Goal: Task Accomplishment & Management: Complete application form

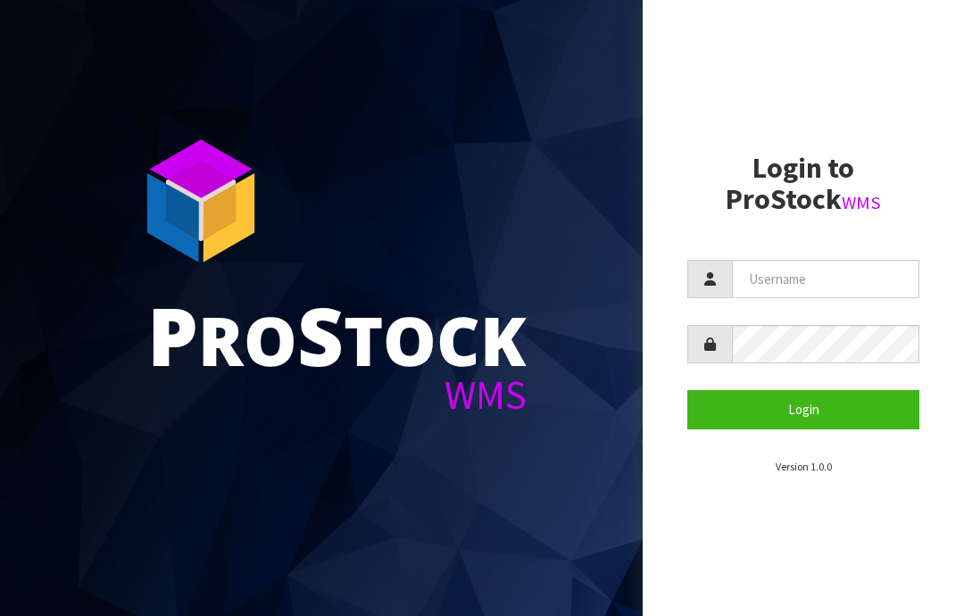
click at [799, 275] on input "text" at bounding box center [826, 279] width 188 height 38
type input "JGBIMPORTS"
click at [812, 402] on button "Login" at bounding box center [804, 409] width 232 height 38
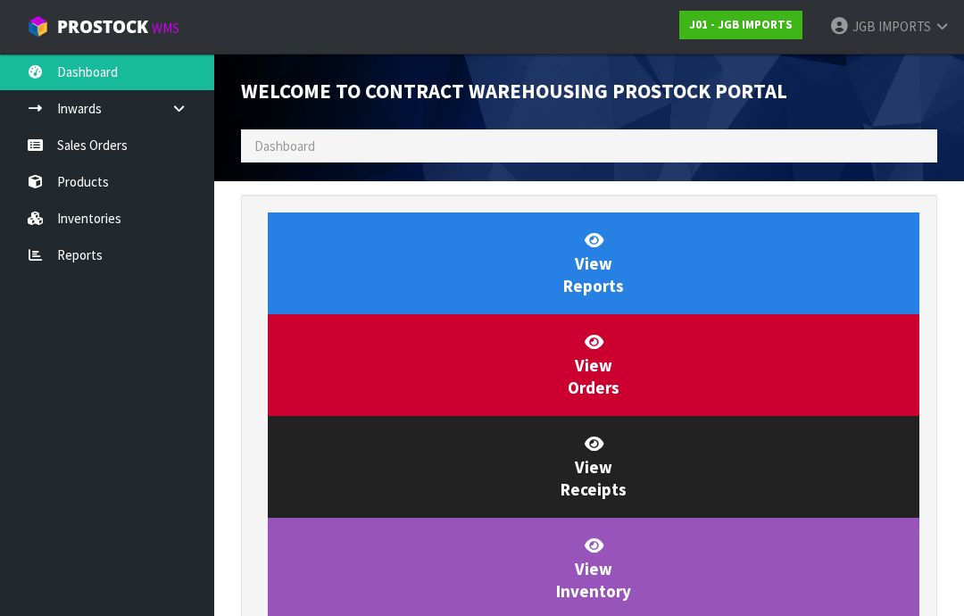
scroll to position [1052, 723]
click at [115, 147] on link "Sales Orders" at bounding box center [107, 145] width 214 height 37
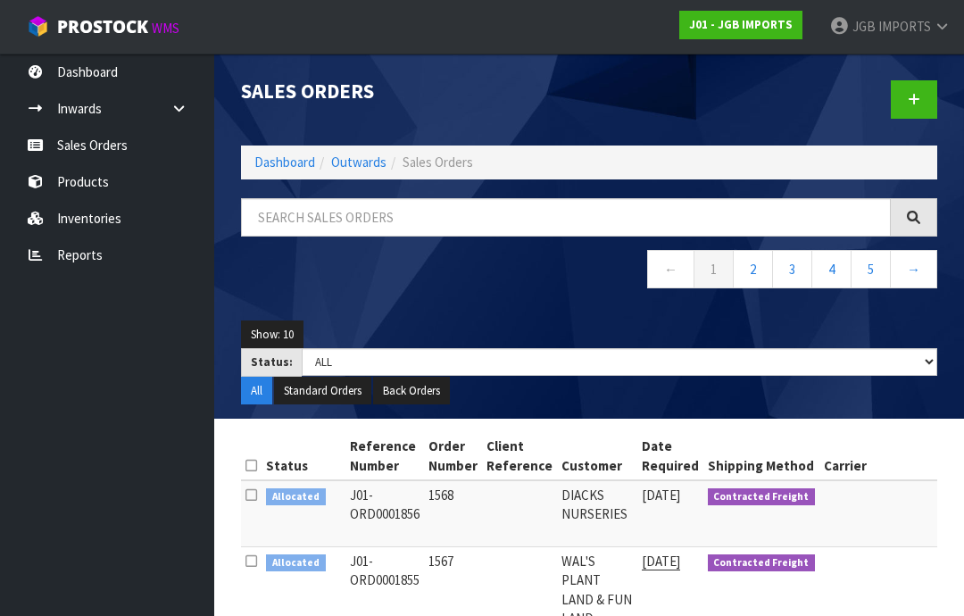
click at [907, 105] on link at bounding box center [914, 99] width 46 height 38
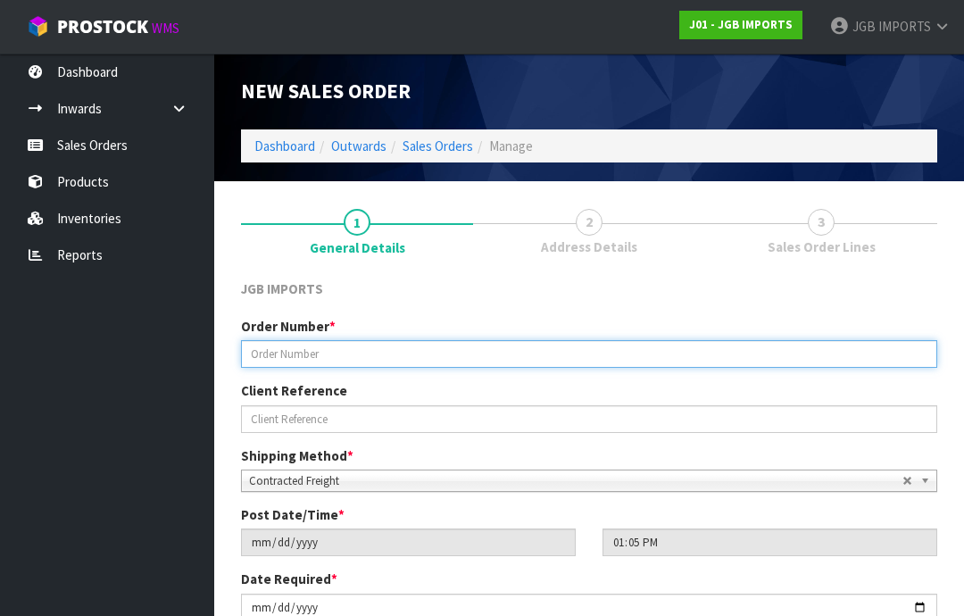
click at [292, 351] on input "text" at bounding box center [589, 354] width 697 height 28
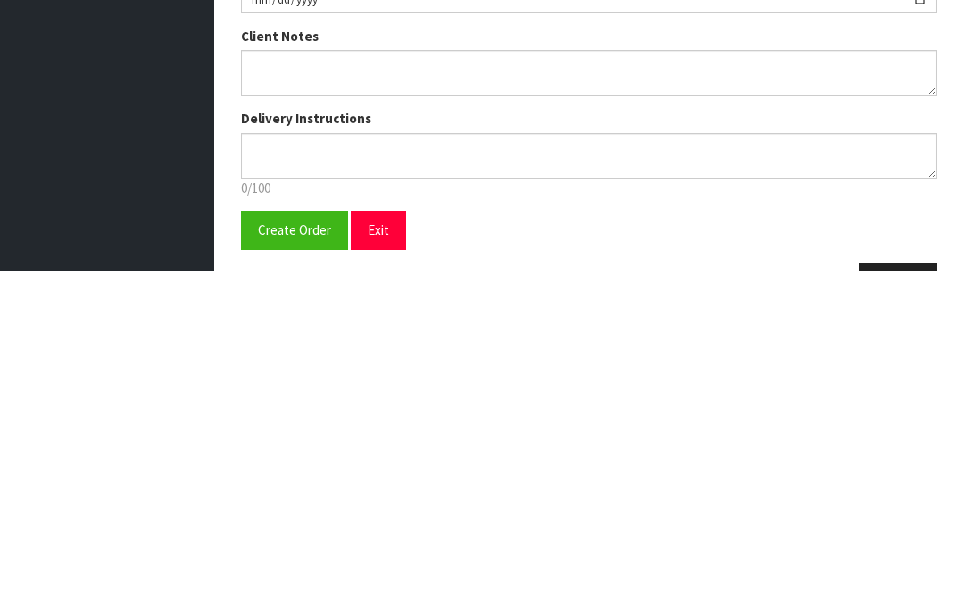
scroll to position [275, 0]
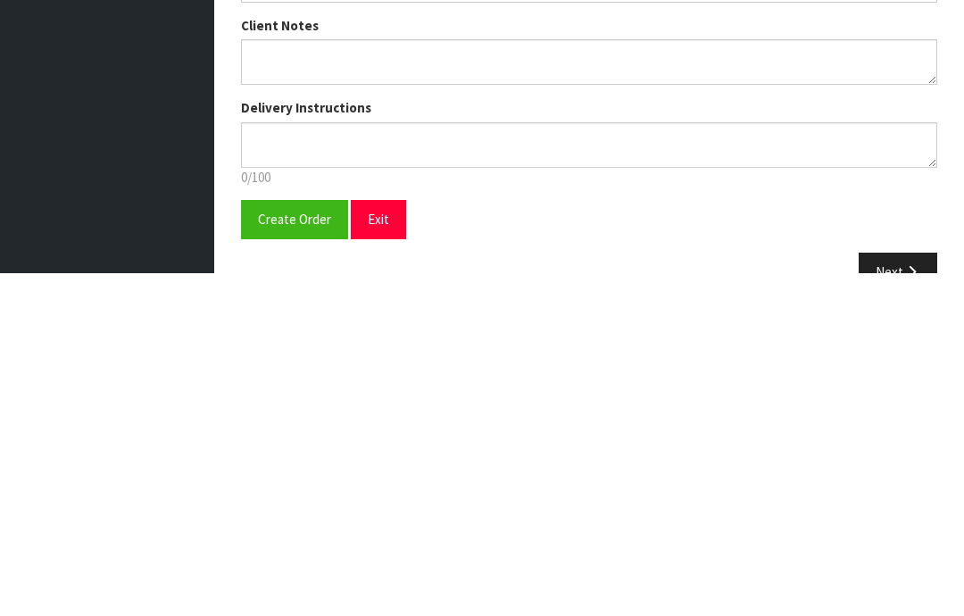
type input "1569"
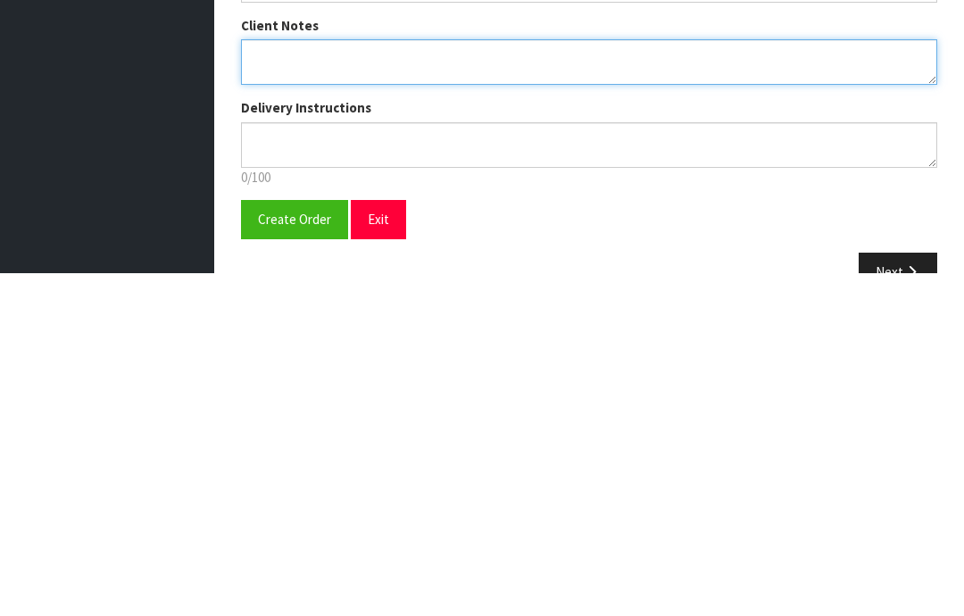
click at [263, 383] on textarea at bounding box center [589, 406] width 697 height 46
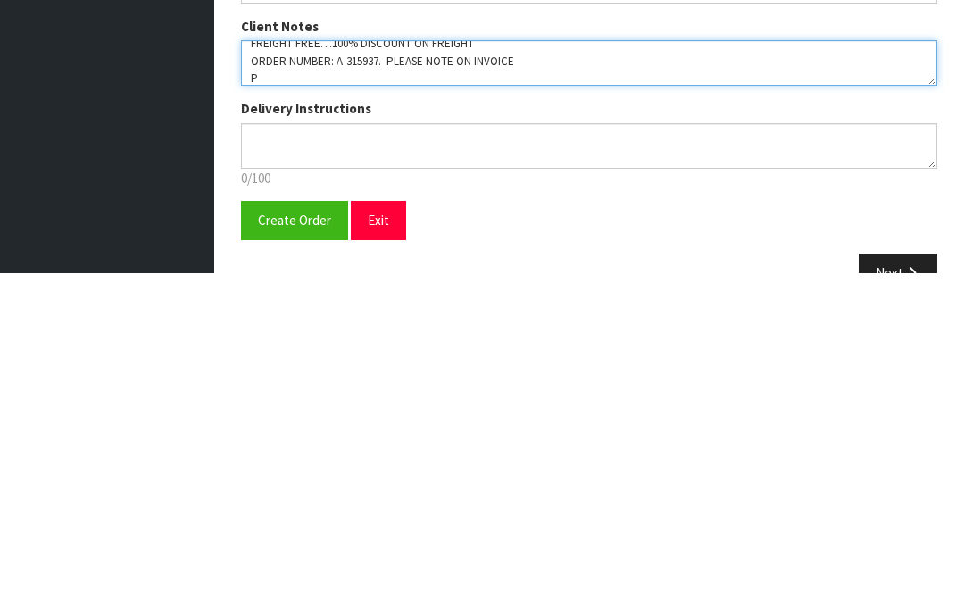
scroll to position [11, 0]
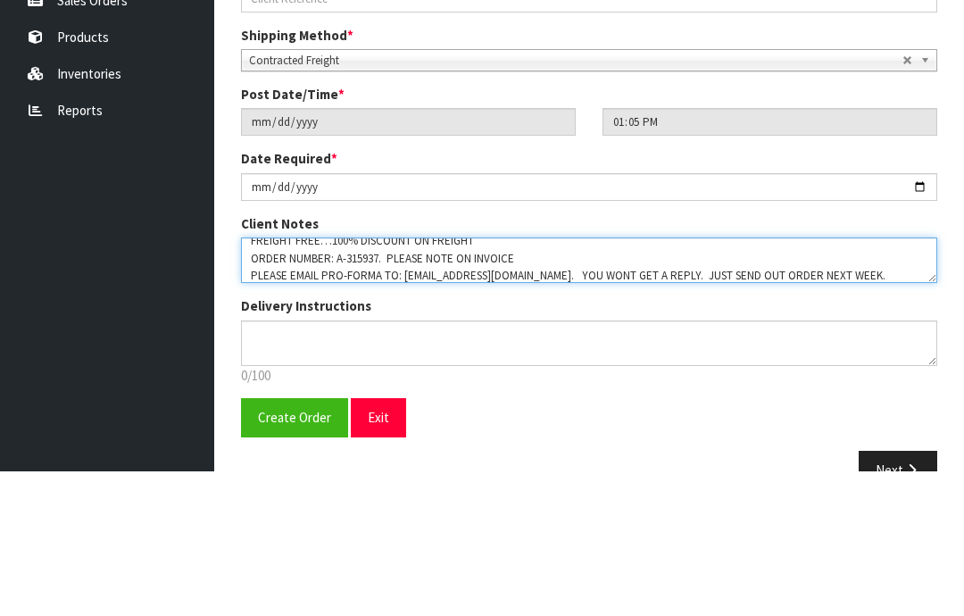
type textarea "FREIGHT FREE…100% DISCOUNT ON FREIGHT ORDER NUMBER: A-315937. PLEASE NOTE ON IN…"
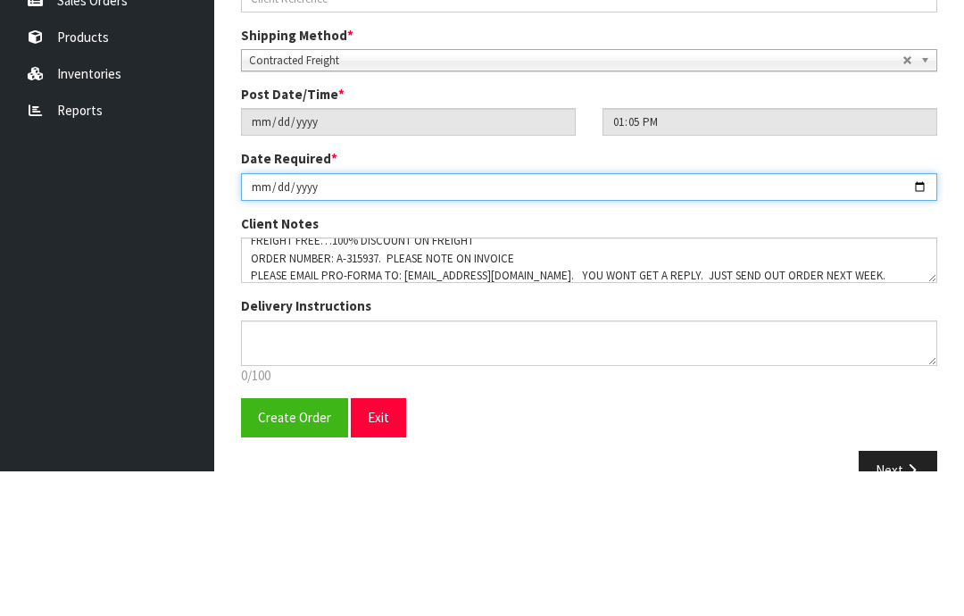
click at [539, 319] on input "[DATE]" at bounding box center [589, 333] width 697 height 28
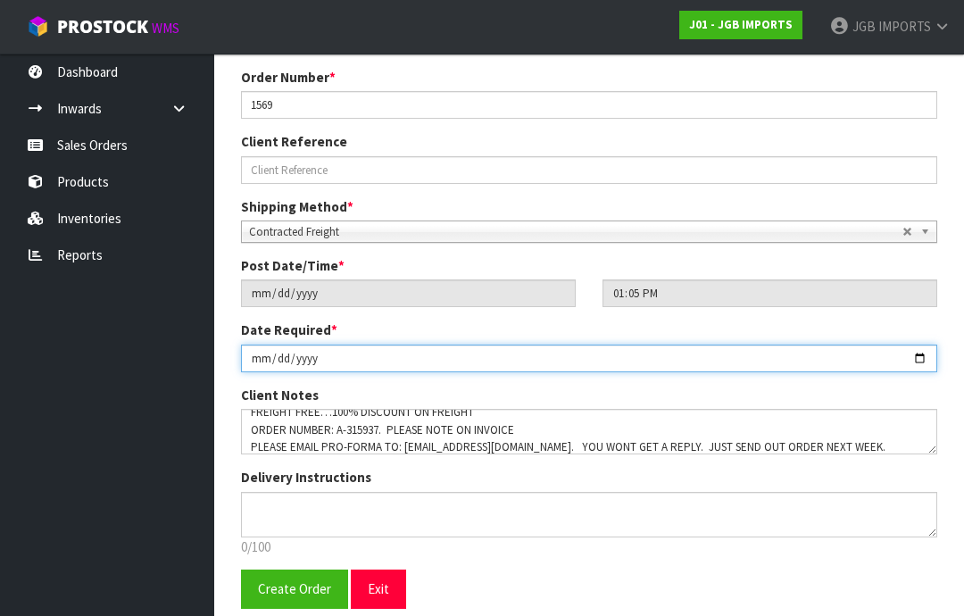
type input "[DATE]"
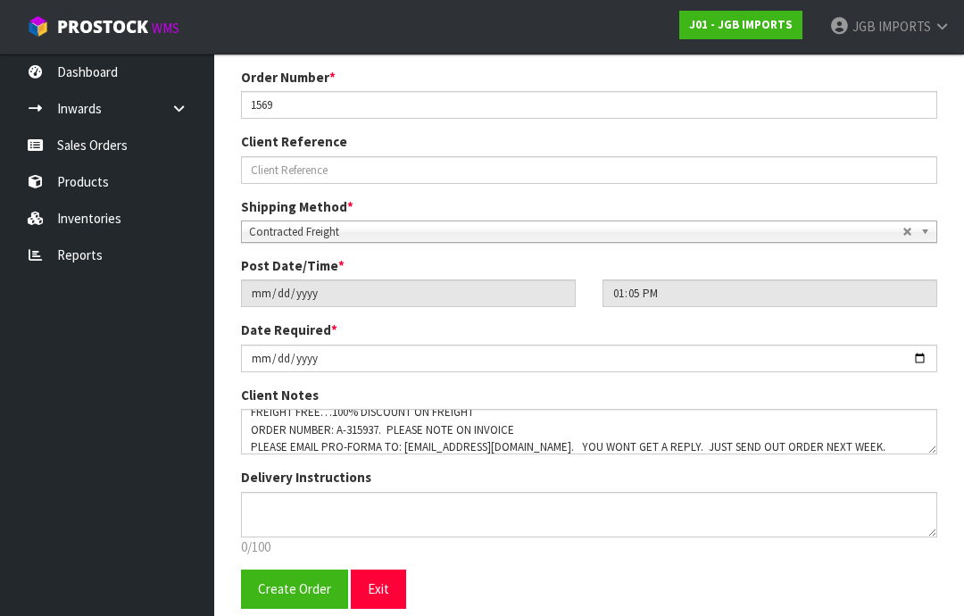
click at [285, 597] on span "Create Order" at bounding box center [294, 588] width 73 height 17
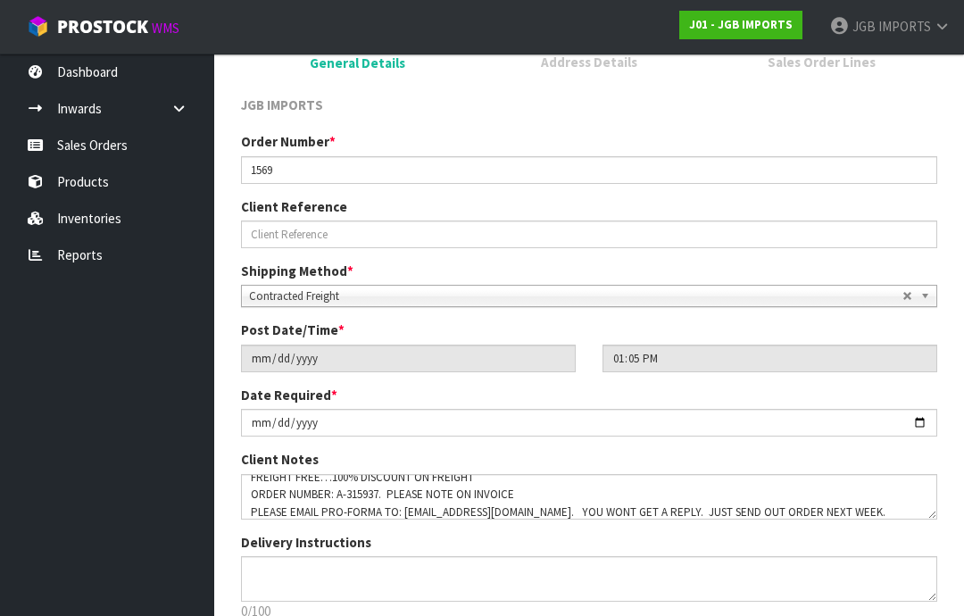
scroll to position [0, 0]
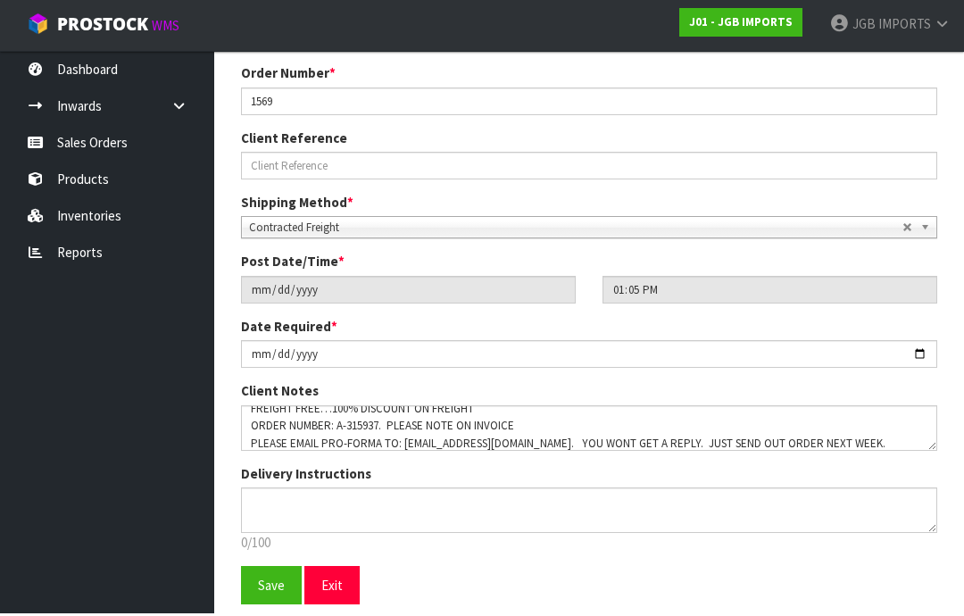
scroll to position [313, 0]
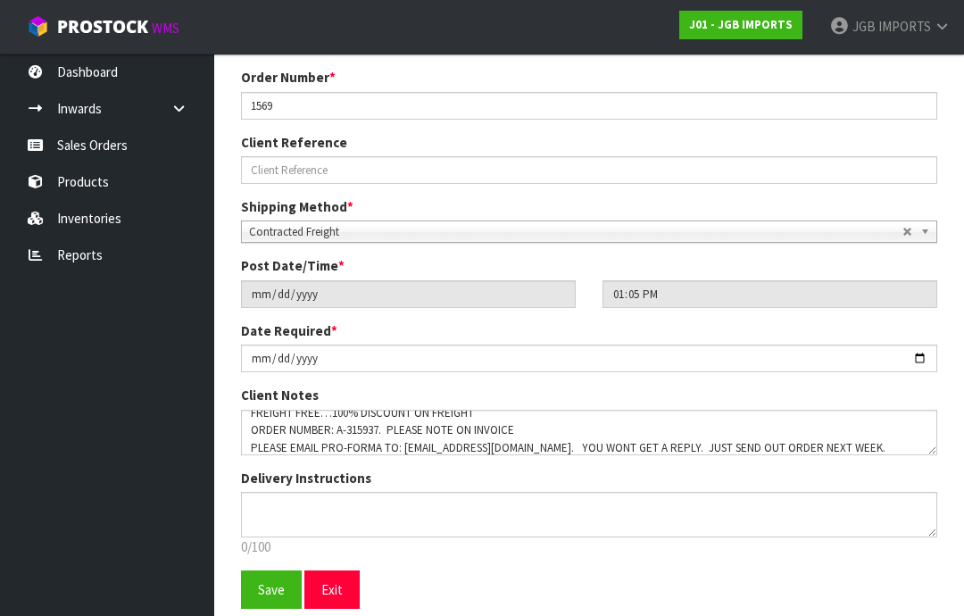
click at [268, 600] on button "Save" at bounding box center [271, 590] width 61 height 38
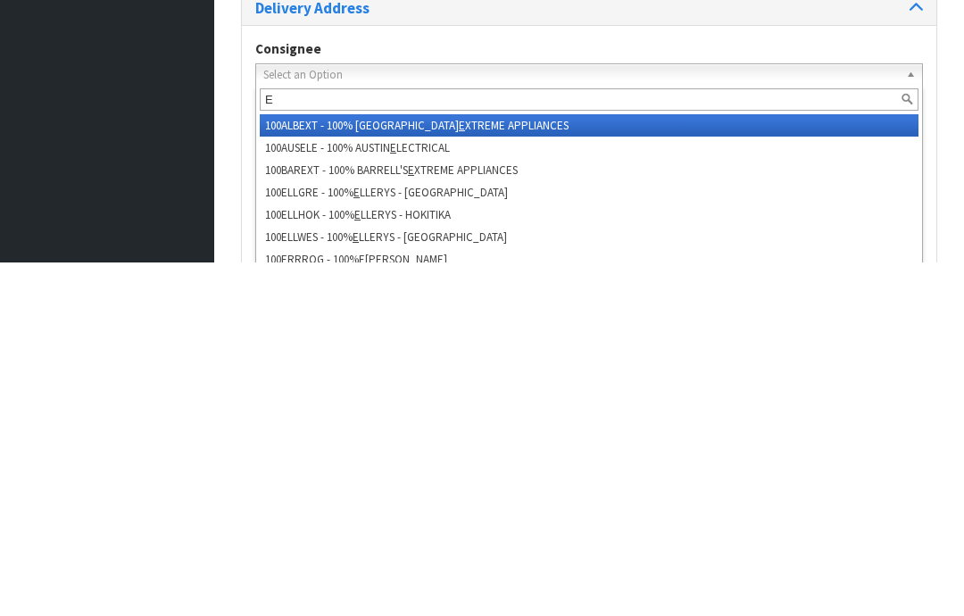
type input "E h"
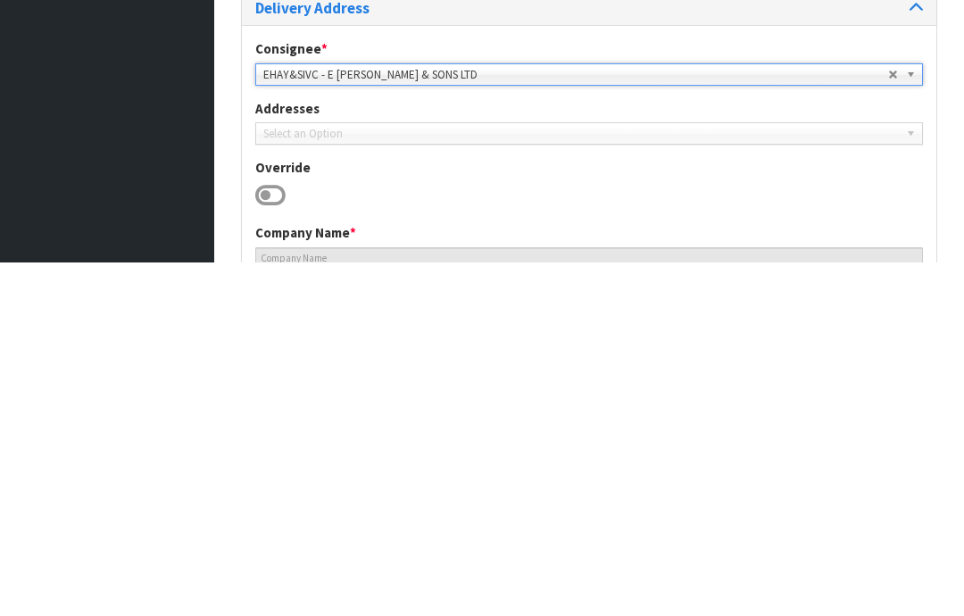
type input "E [PERSON_NAME] & SONS LTD"
type input "[STREET_ADDRESS]"
type input "9810"
type input "INVERCARGILL"
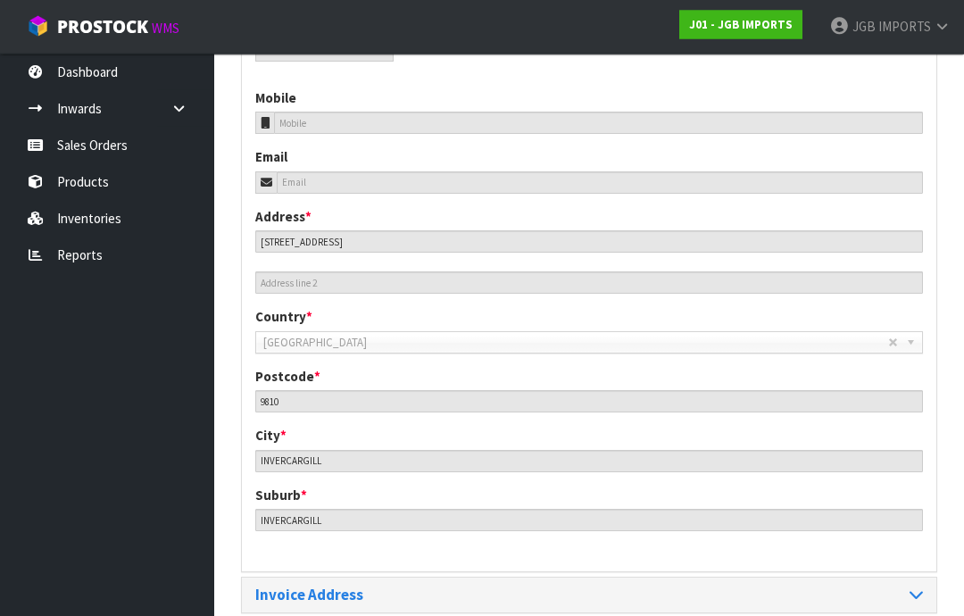
scroll to position [796, 0]
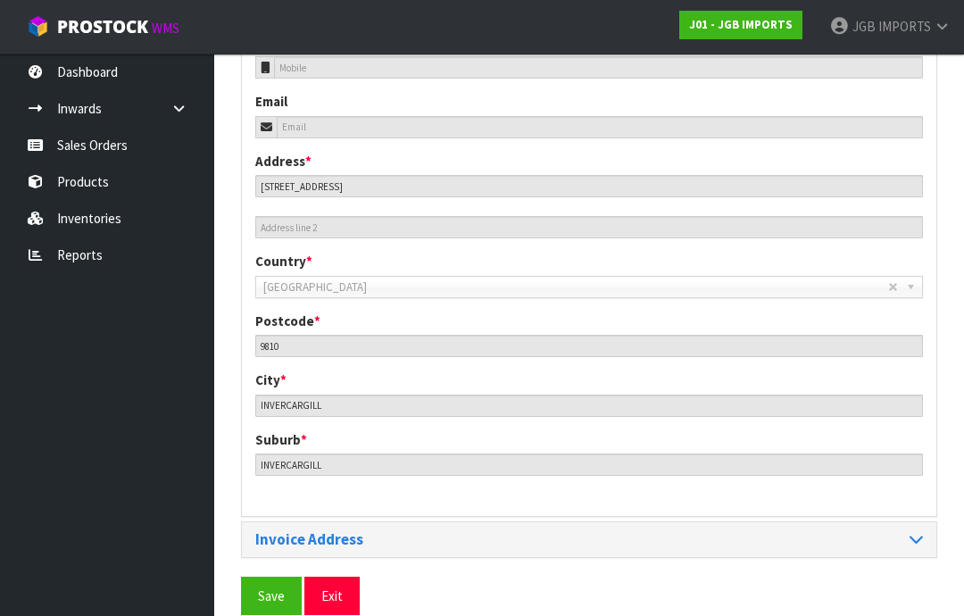
click at [271, 597] on span "Save" at bounding box center [271, 596] width 27 height 17
click at [271, 595] on span "Save" at bounding box center [271, 596] width 27 height 17
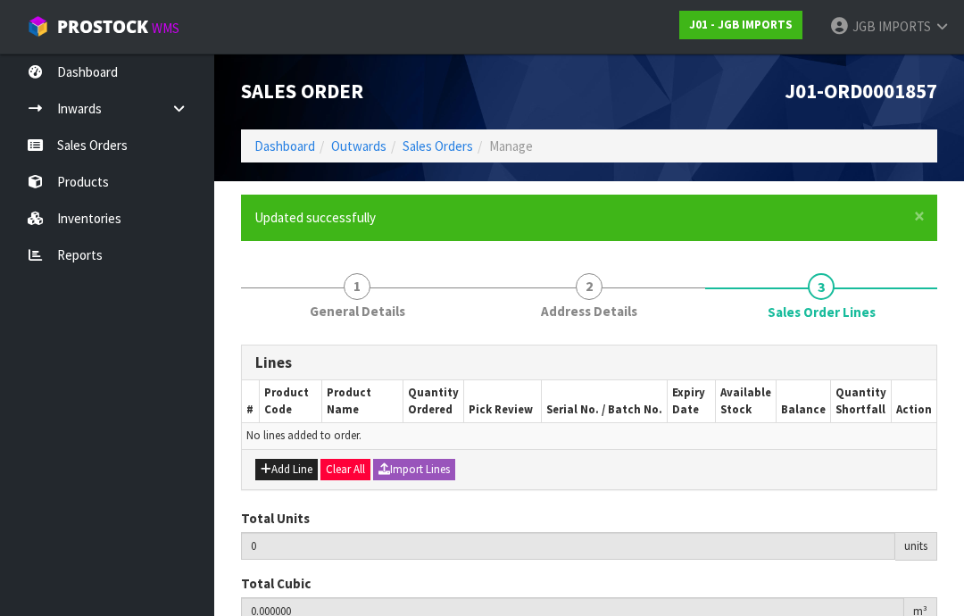
click at [297, 469] on button "Add Line" at bounding box center [286, 469] width 63 height 21
type input "0"
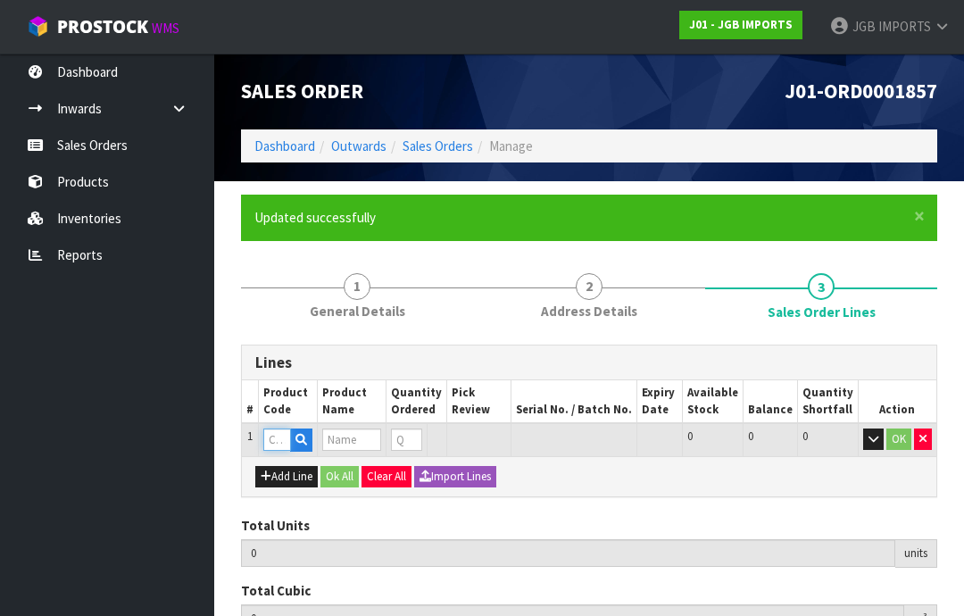
click at [281, 445] on input "text" at bounding box center [277, 440] width 28 height 22
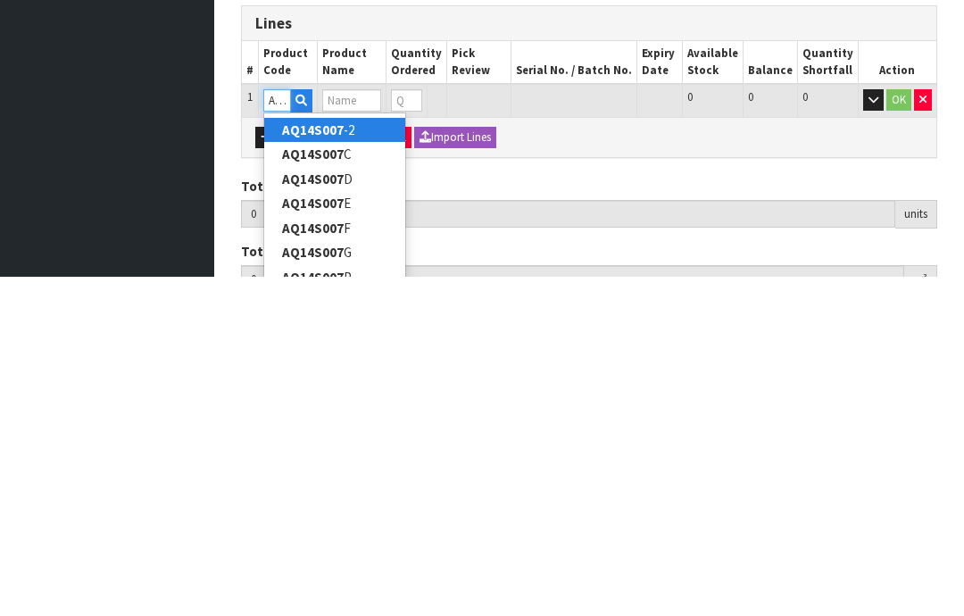
type input "AQ14S007F"
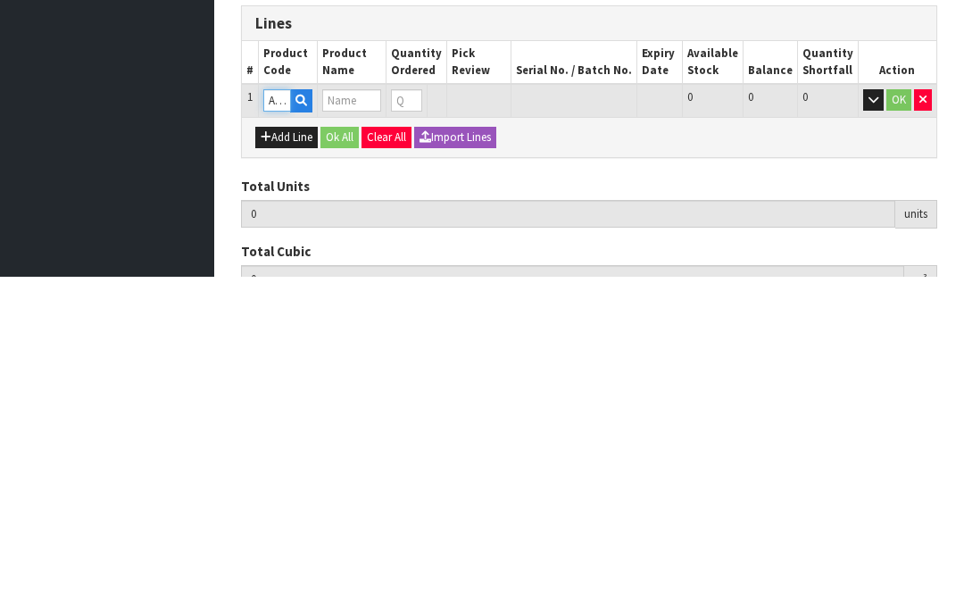
type input "0.000000"
type input "0.000"
type input "POLYRESIN RABBIT SMALL"
type input "0"
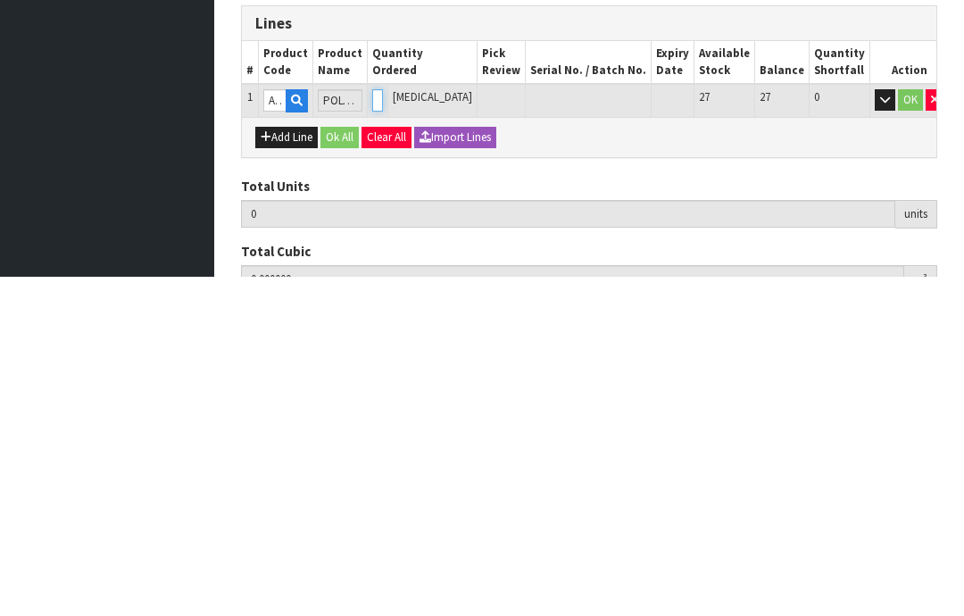
click at [383, 429] on input "0" at bounding box center [377, 440] width 11 height 22
type input "0"
type input "3"
type input "0.008334"
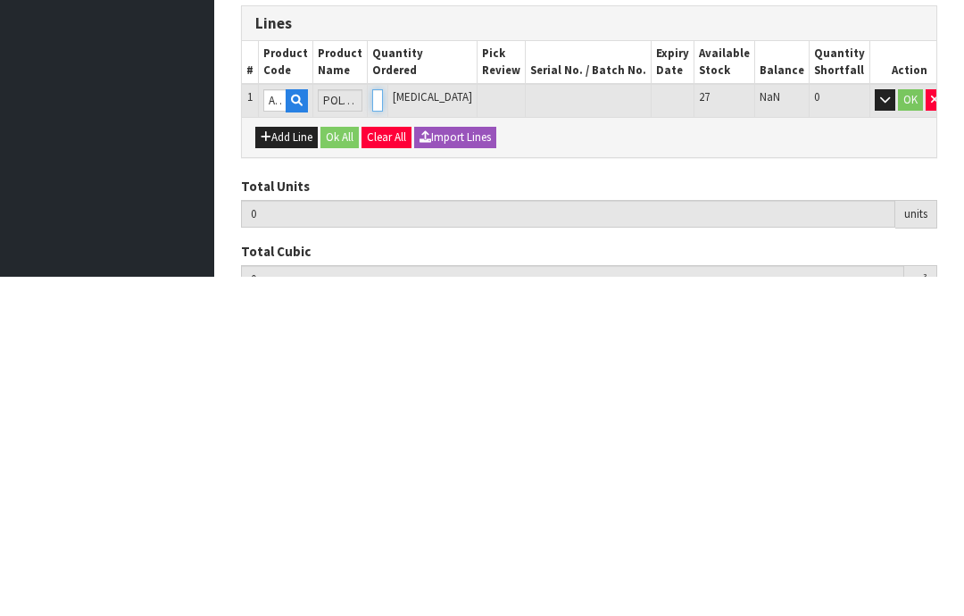
type input "0.72"
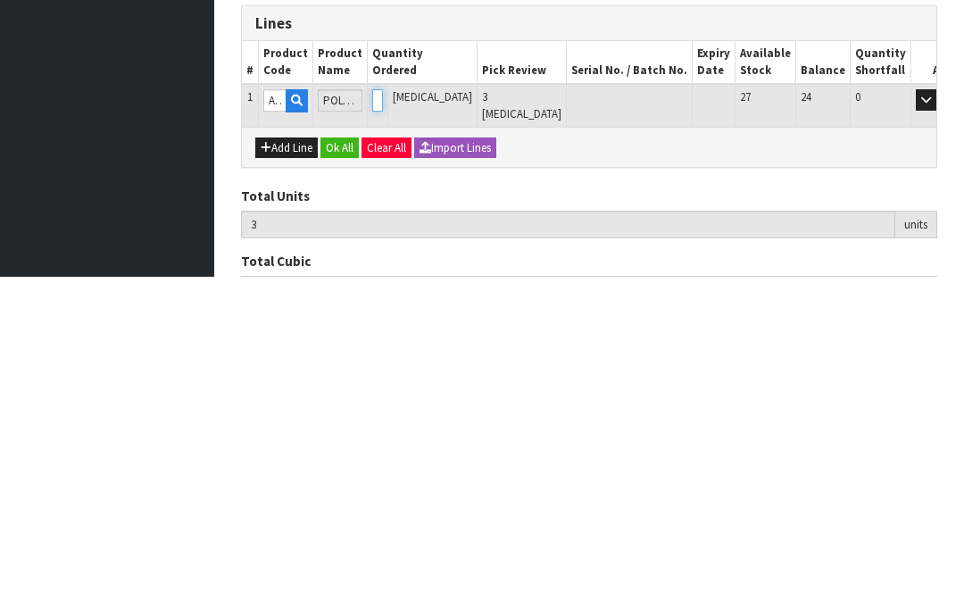
type input "3"
click at [916, 429] on button "button" at bounding box center [926, 439] width 21 height 21
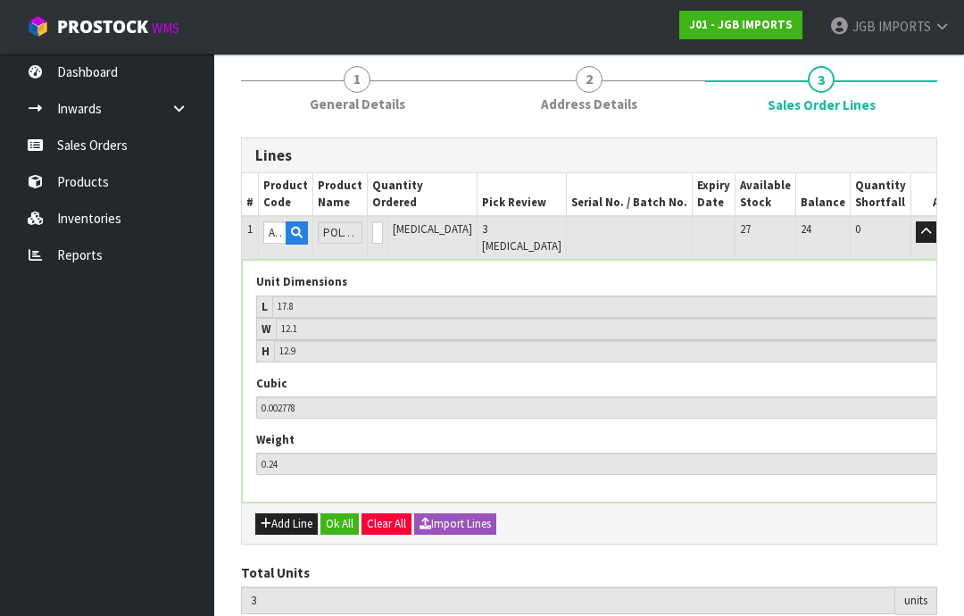
click at [916, 239] on button "button" at bounding box center [926, 231] width 21 height 21
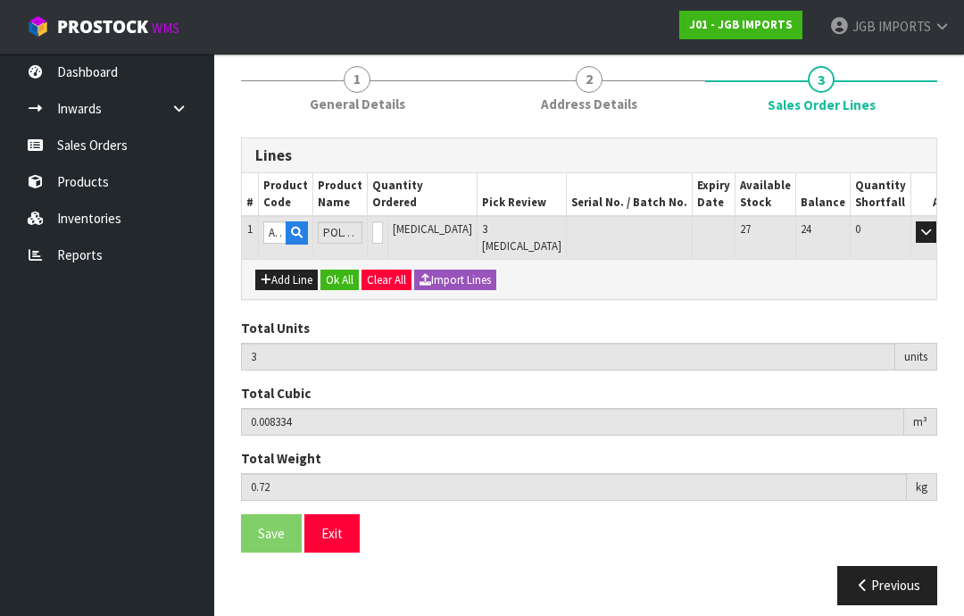
click at [939, 239] on button "OK" at bounding box center [951, 231] width 25 height 21
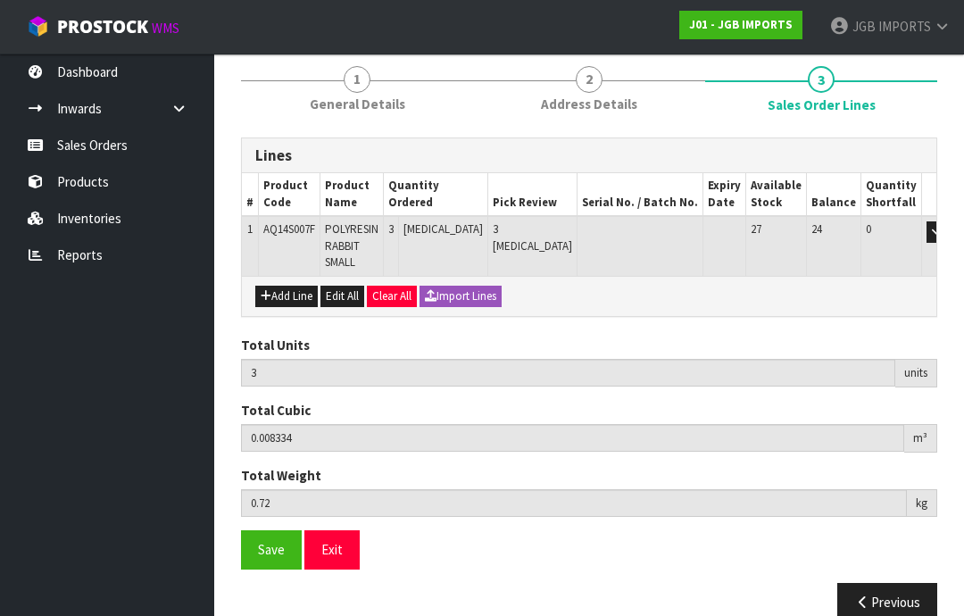
click at [288, 293] on button "Add Line" at bounding box center [286, 296] width 63 height 21
type input "0"
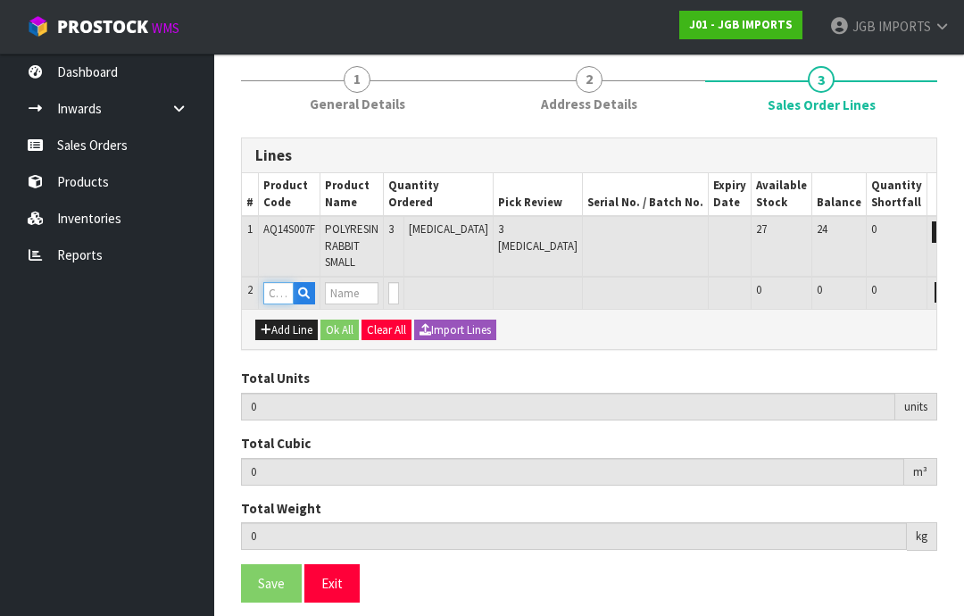
click at [274, 295] on input "text" at bounding box center [278, 293] width 30 height 22
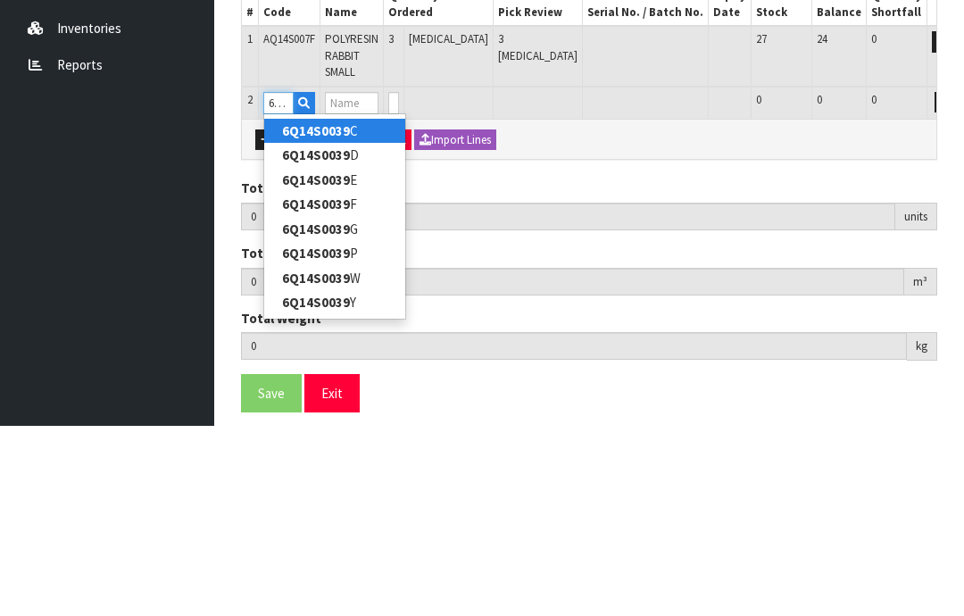
type input "6Q14S0039F"
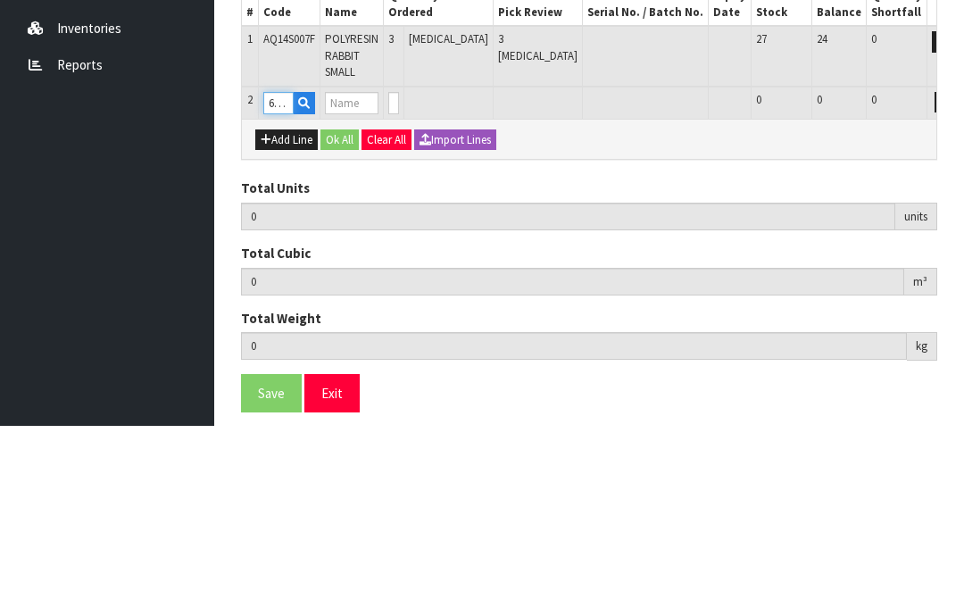
type input "3"
type input "0.008334"
type input "0.72"
type input "POLY RESIN FROG KNEELING"
type input "0"
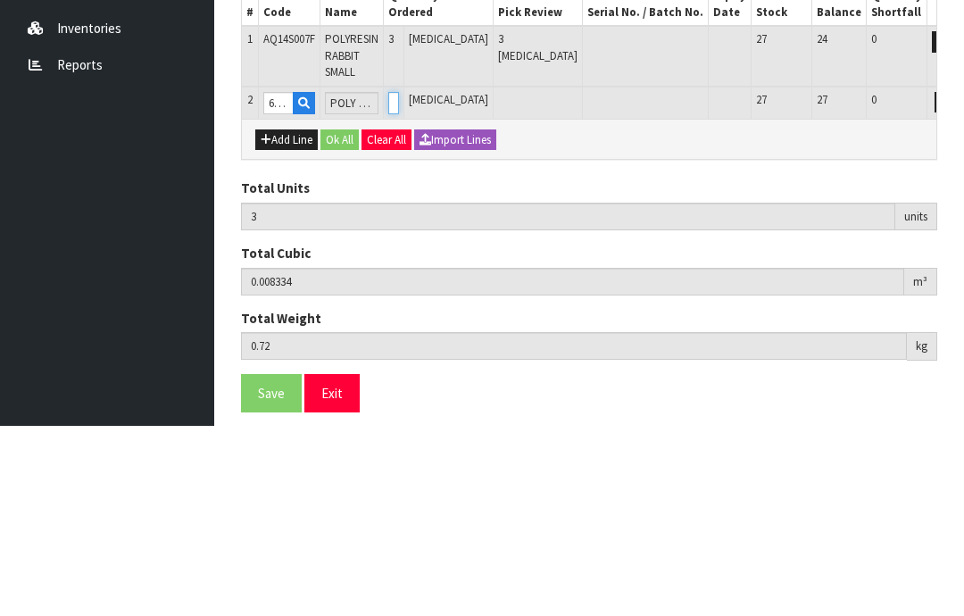
click at [399, 282] on input "0" at bounding box center [393, 293] width 11 height 22
type input "0"
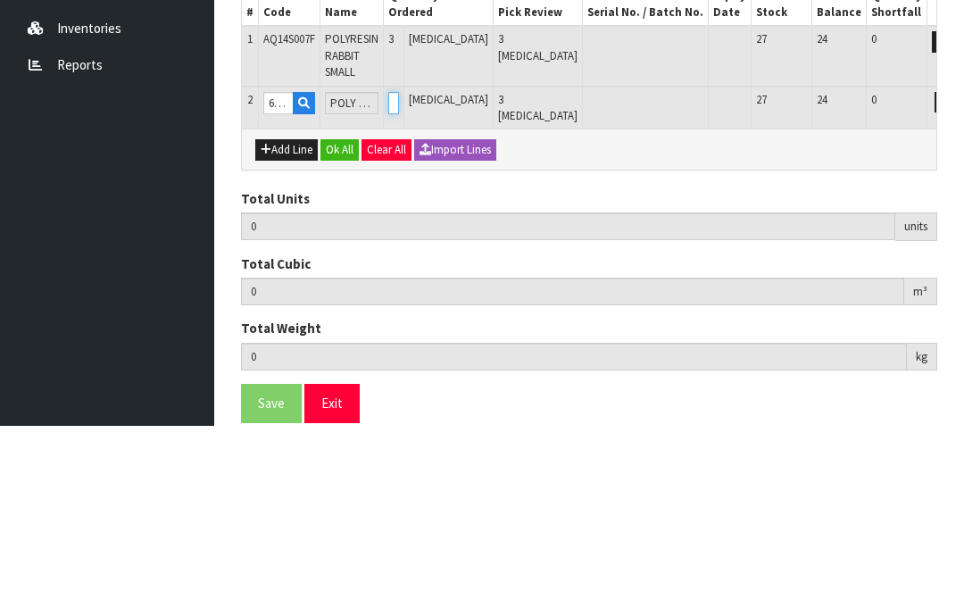
type input "6"
type input "0.021588"
type input "1.98"
type input "3"
click at [935, 282] on button "button" at bounding box center [945, 292] width 21 height 21
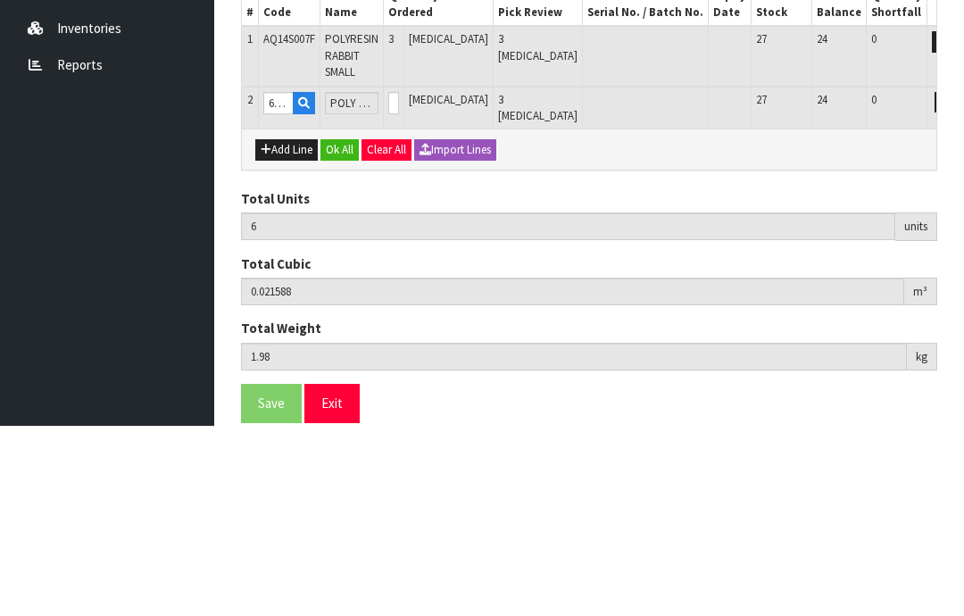
scroll to position [266, 0]
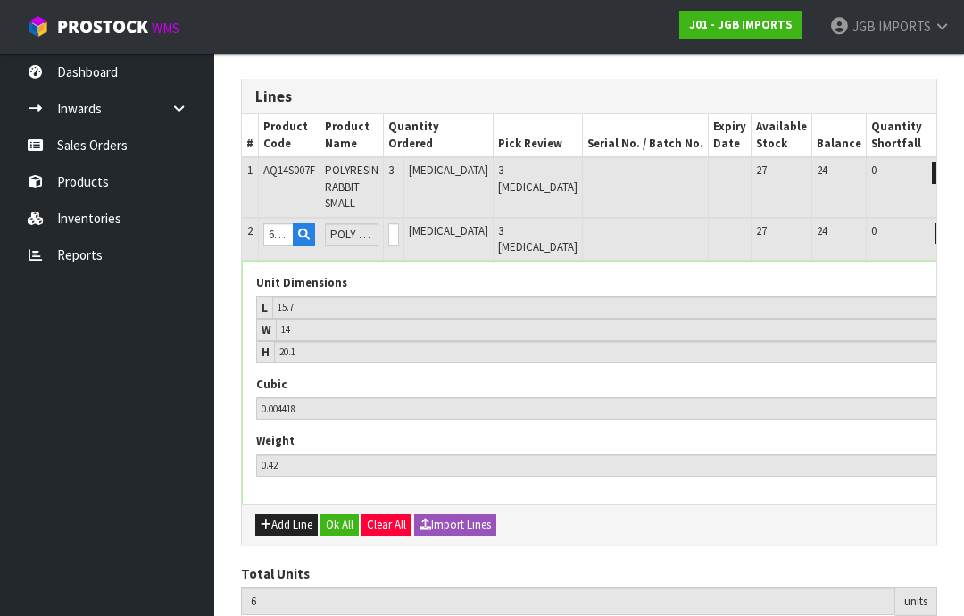
click at [958, 235] on button "OK" at bounding box center [970, 233] width 25 height 21
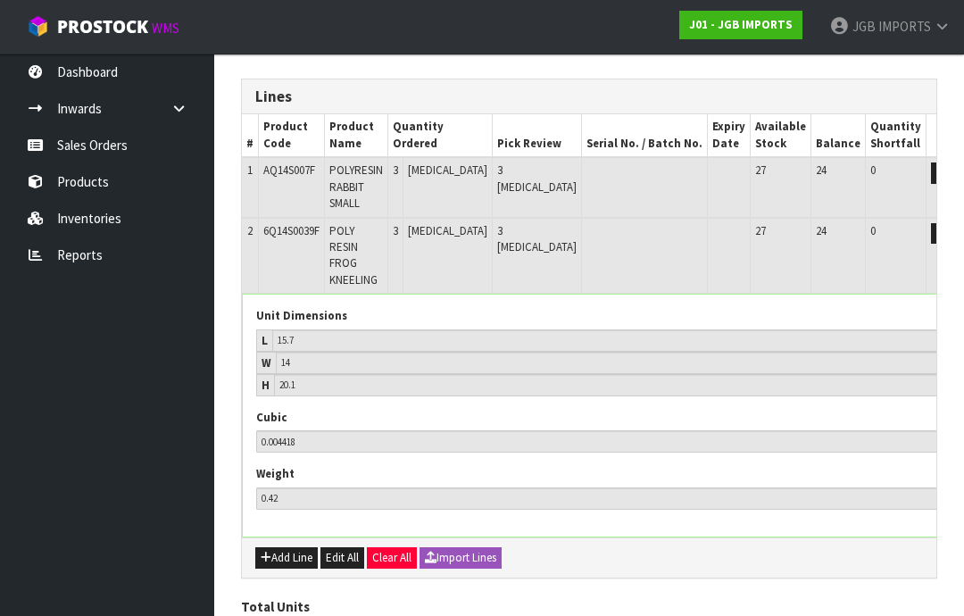
click at [927, 244] on td "Edit" at bounding box center [968, 256] width 83 height 76
click at [931, 238] on button "button" at bounding box center [941, 233] width 21 height 21
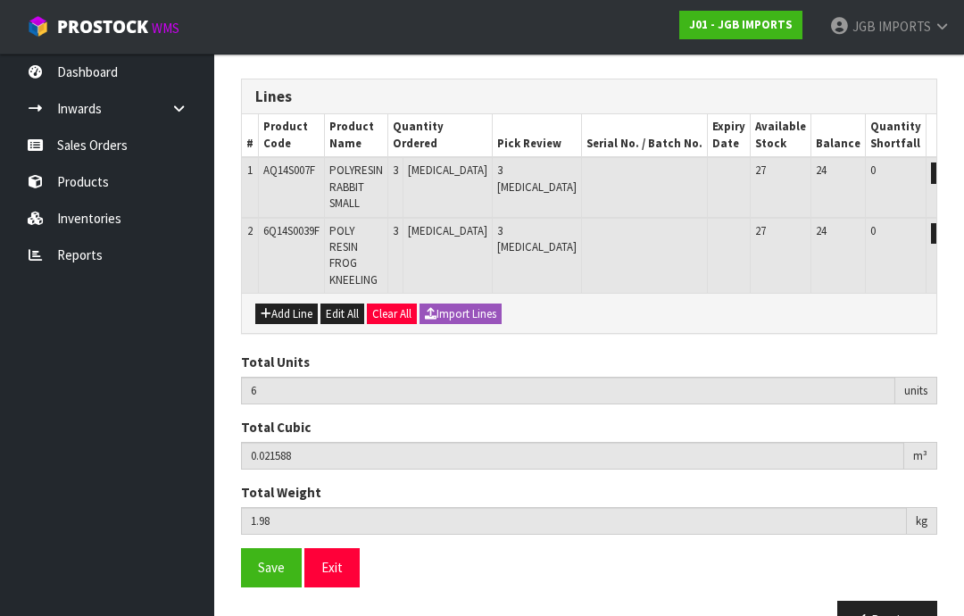
click at [287, 304] on button "Add Line" at bounding box center [286, 314] width 63 height 21
type input "0"
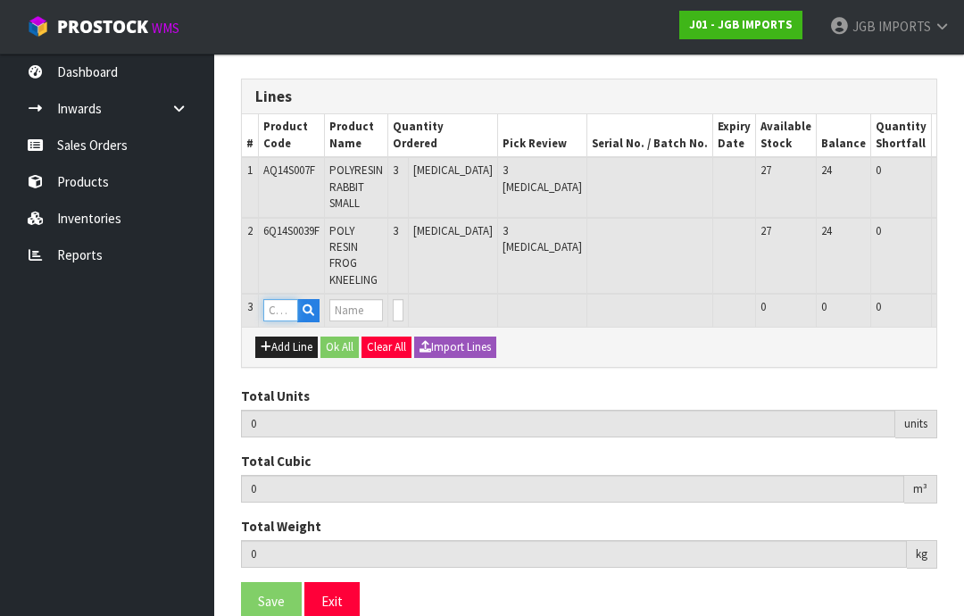
click at [280, 299] on input "text" at bounding box center [280, 310] width 35 height 22
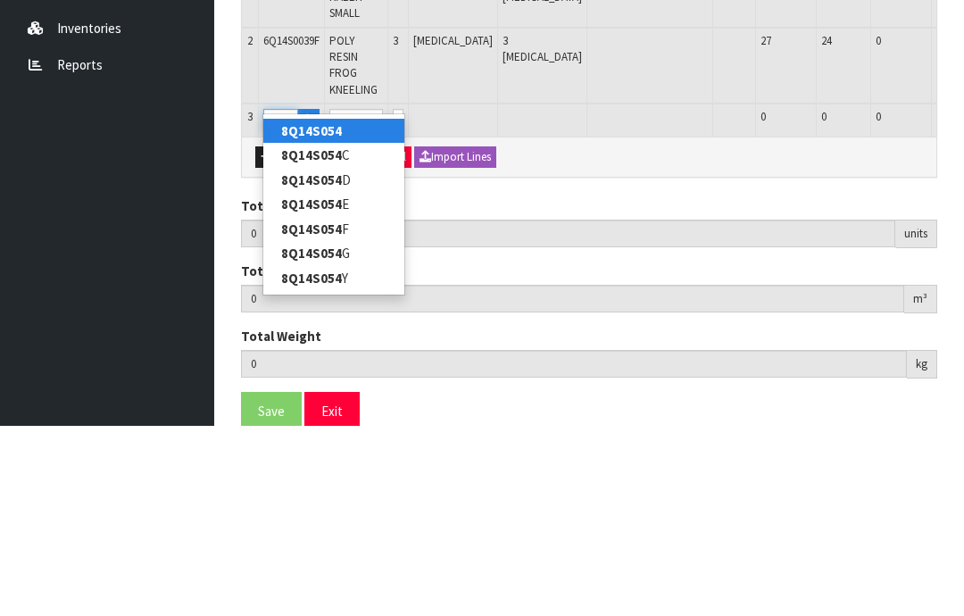
type input "8Q14S054G"
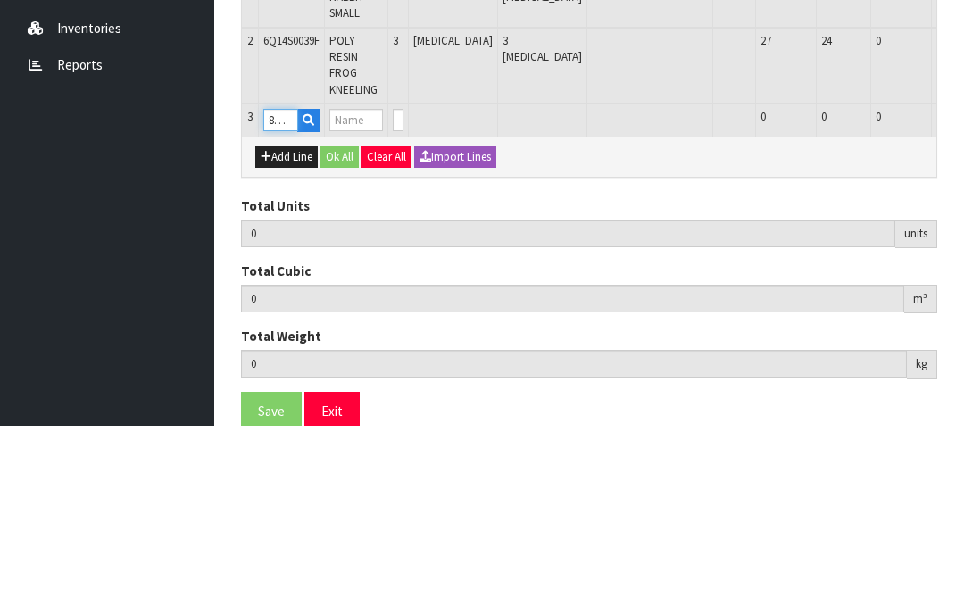
type input "6"
type input "0.021588"
type input "1.98"
type input "POLYRESIN RABBIT"
type input "0"
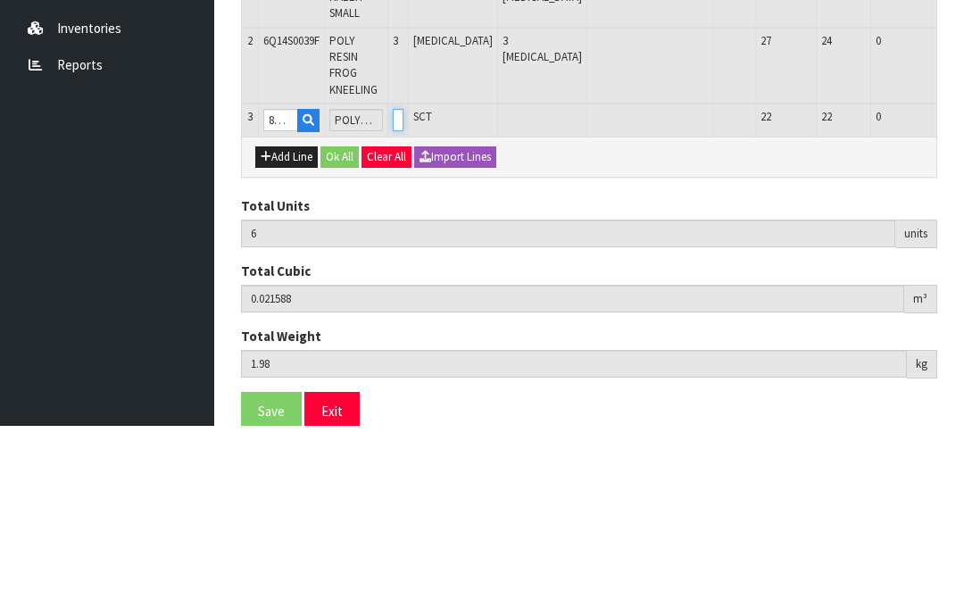
click at [404, 299] on input "0" at bounding box center [398, 310] width 11 height 22
type input "0"
type input "9"
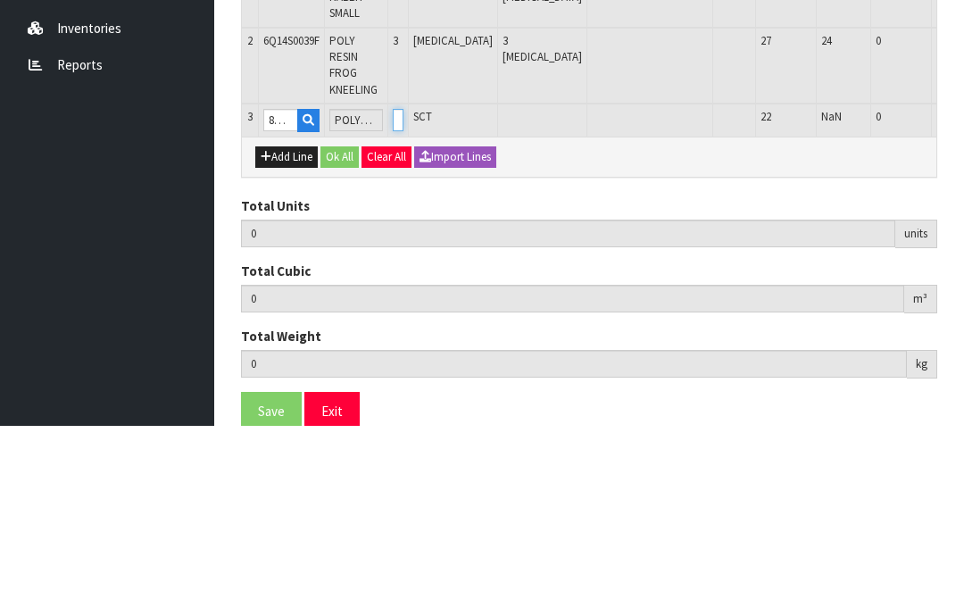
type input "0.035028"
type input "3.12"
type input "3"
click at [963, 299] on button "OK" at bounding box center [975, 309] width 25 height 21
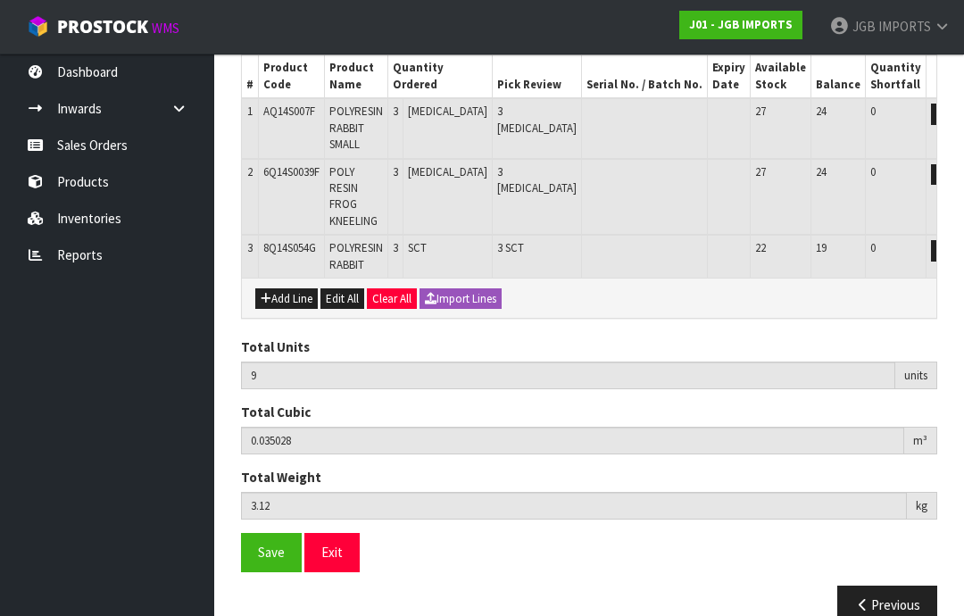
click at [287, 288] on button "Add Line" at bounding box center [286, 298] width 63 height 21
type input "0"
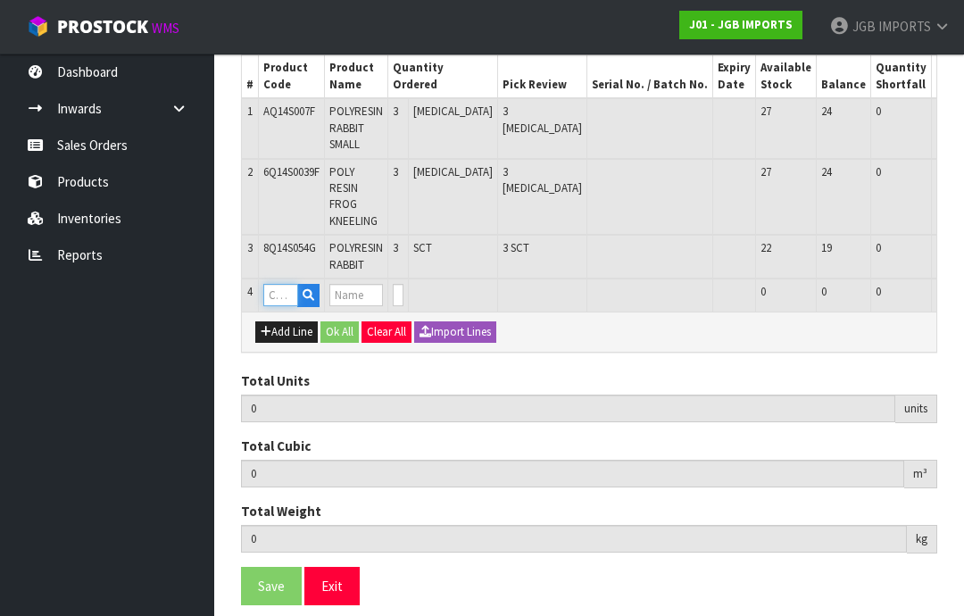
click at [283, 284] on input "text" at bounding box center [280, 295] width 35 height 22
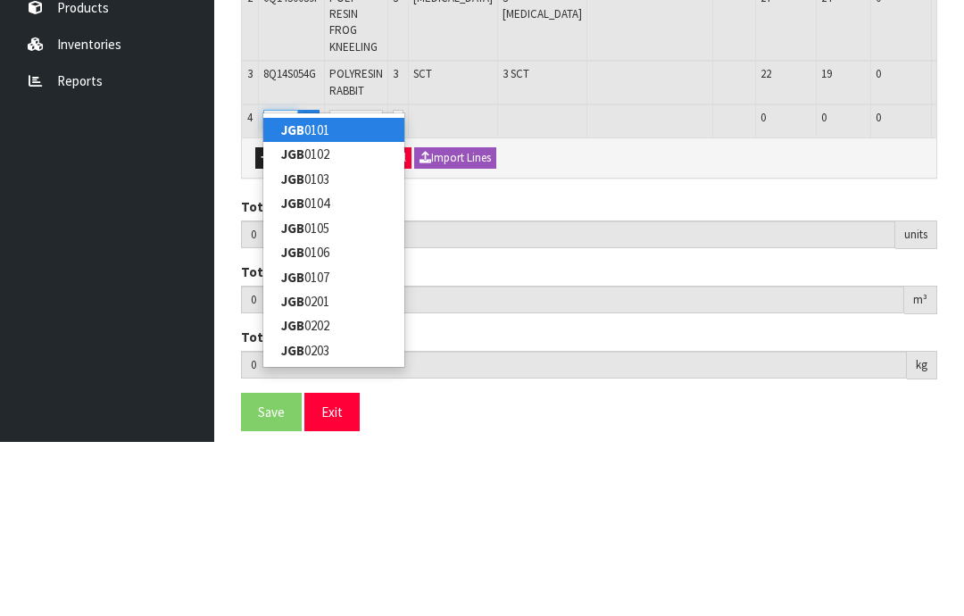
type input "JGB4401"
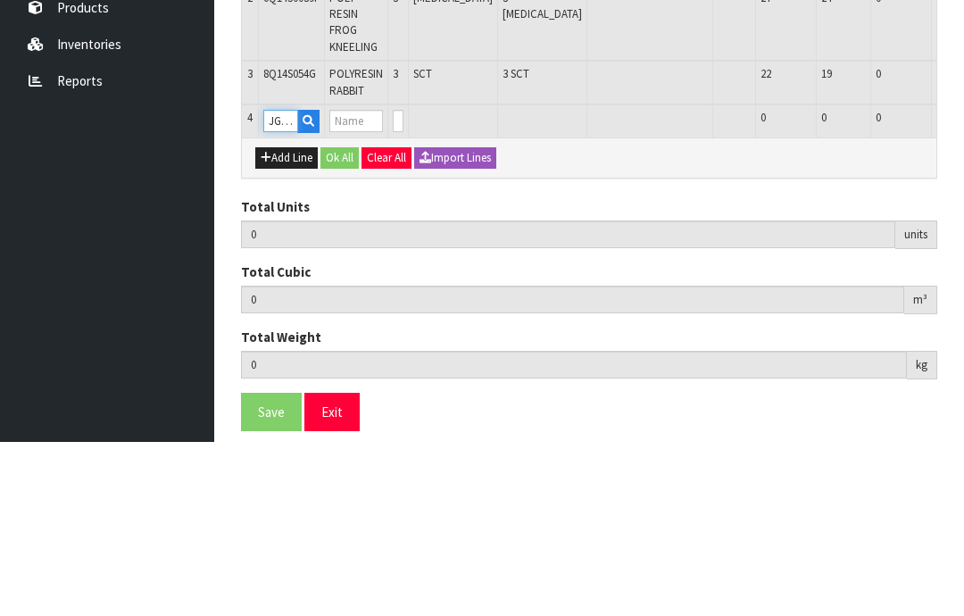
type input "9"
type input "0.035028"
type input "3.12"
type input "Metal Garden Trowel Covered in Flowers"
type input "0"
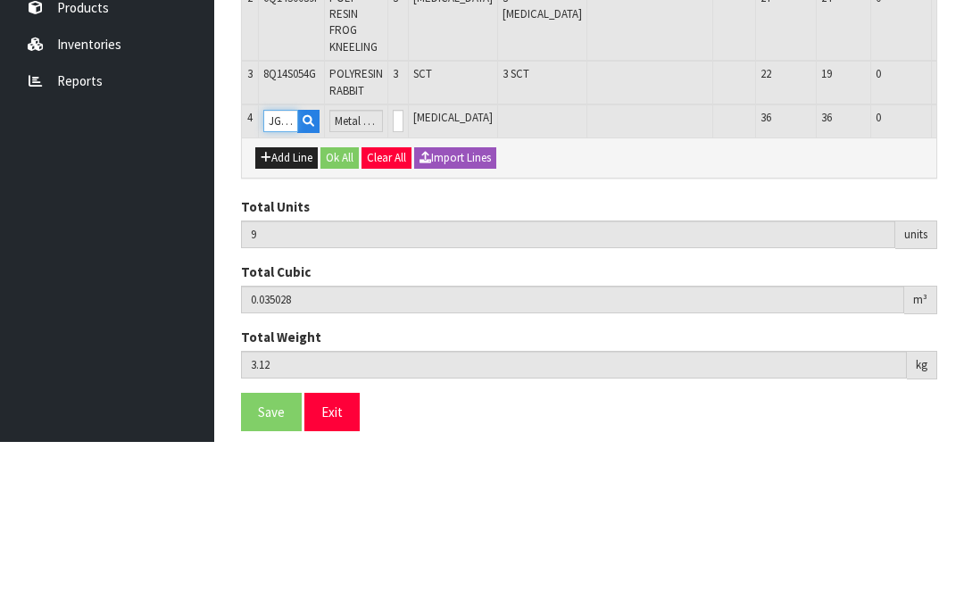
type input "JGB4401"
click at [404, 284] on input "0" at bounding box center [398, 295] width 11 height 22
type input "0"
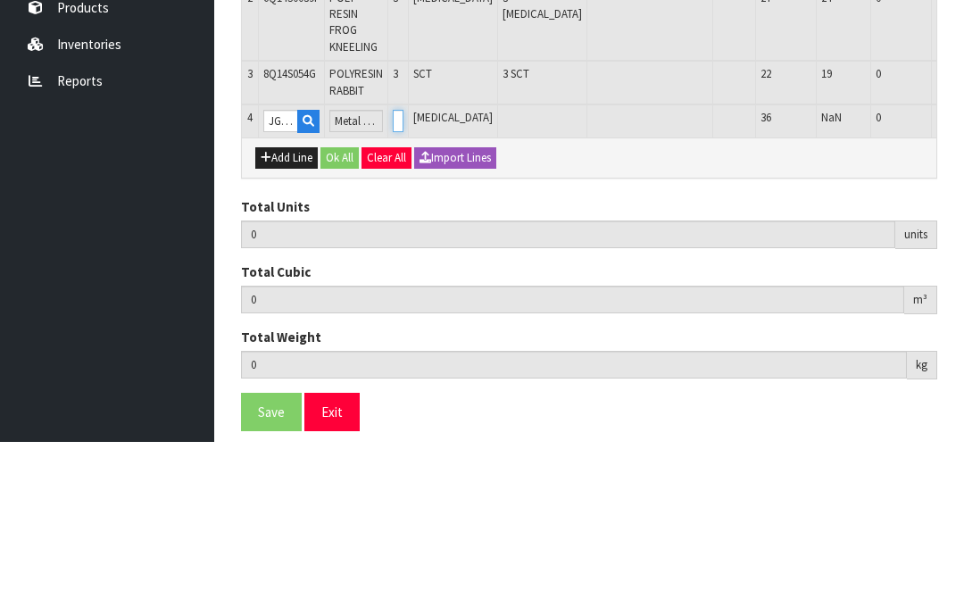
type input "15"
type input "0.04086"
type input "3.72"
type input "6"
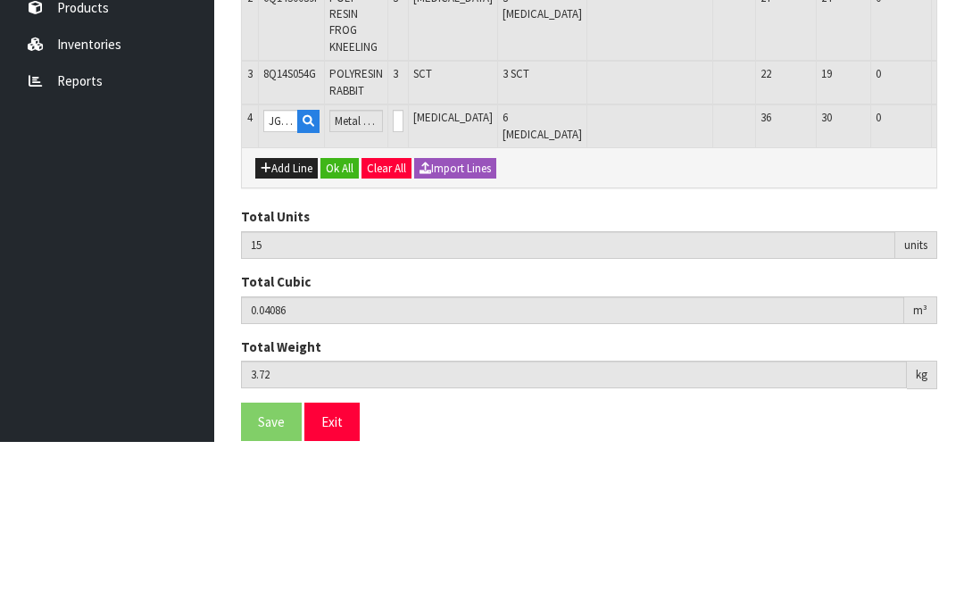
click at [963, 284] on button "OK" at bounding box center [975, 294] width 25 height 21
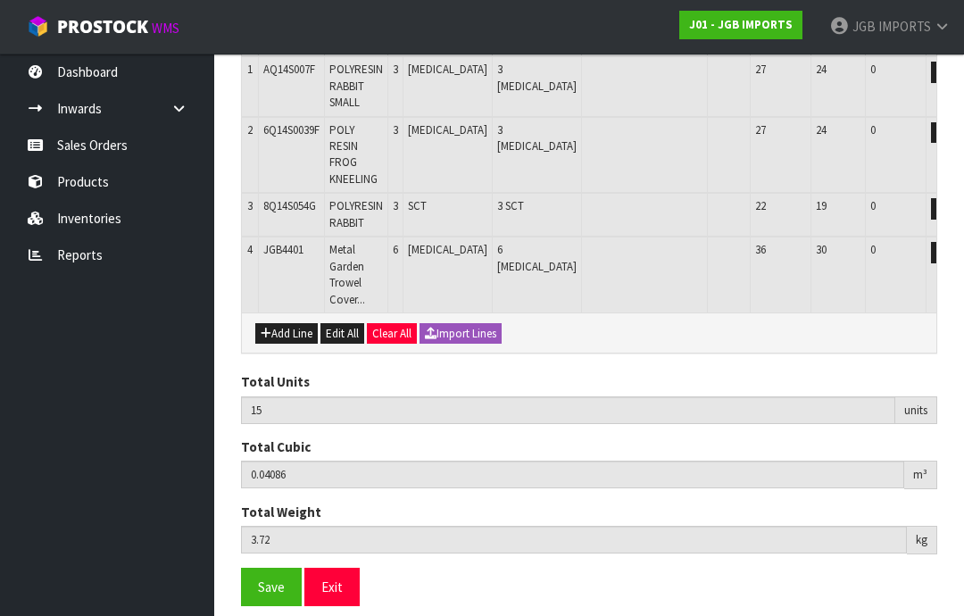
click at [291, 323] on button "Add Line" at bounding box center [286, 333] width 63 height 21
type input "0"
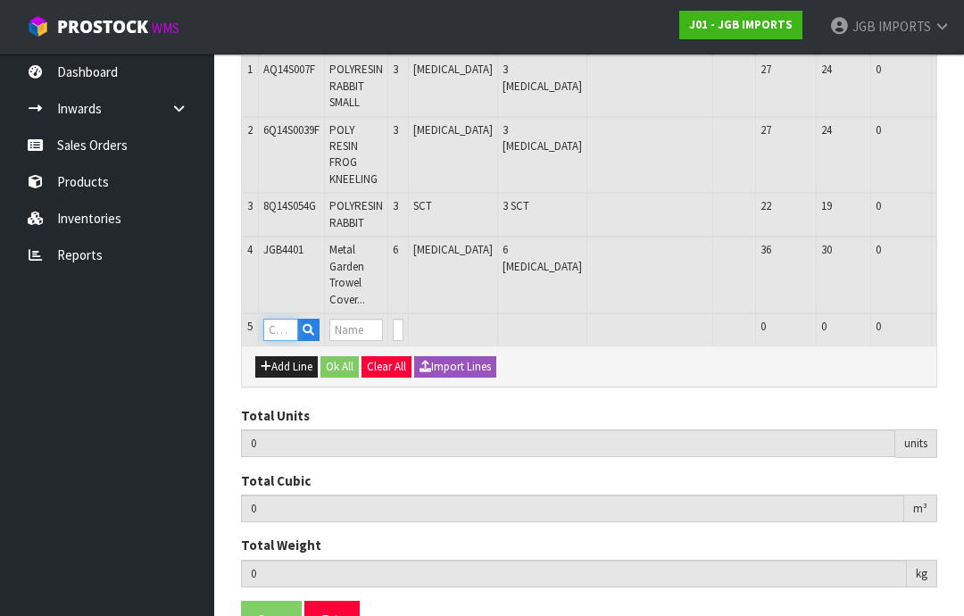
click at [288, 319] on input "text" at bounding box center [280, 330] width 35 height 22
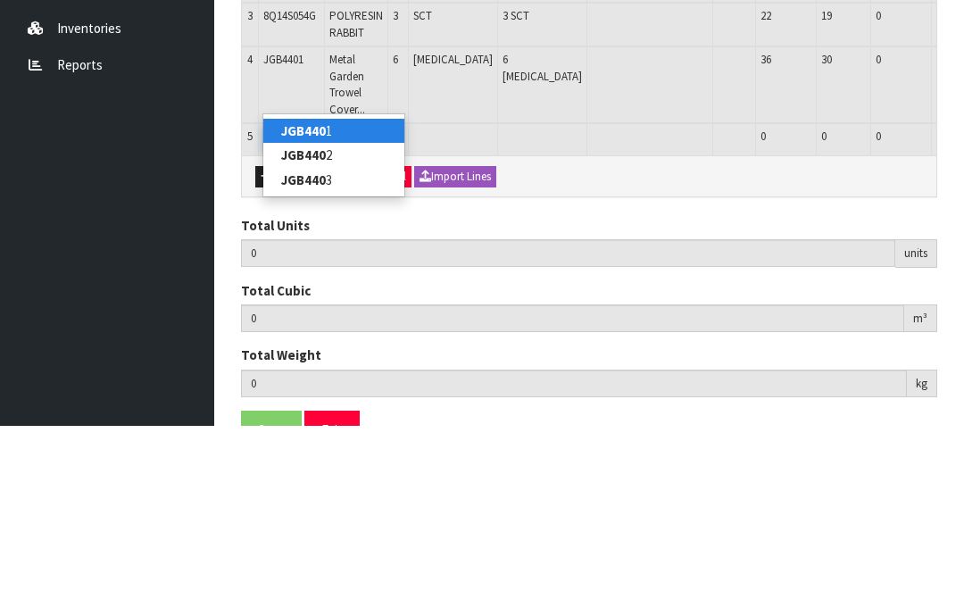
type input "JGB4402"
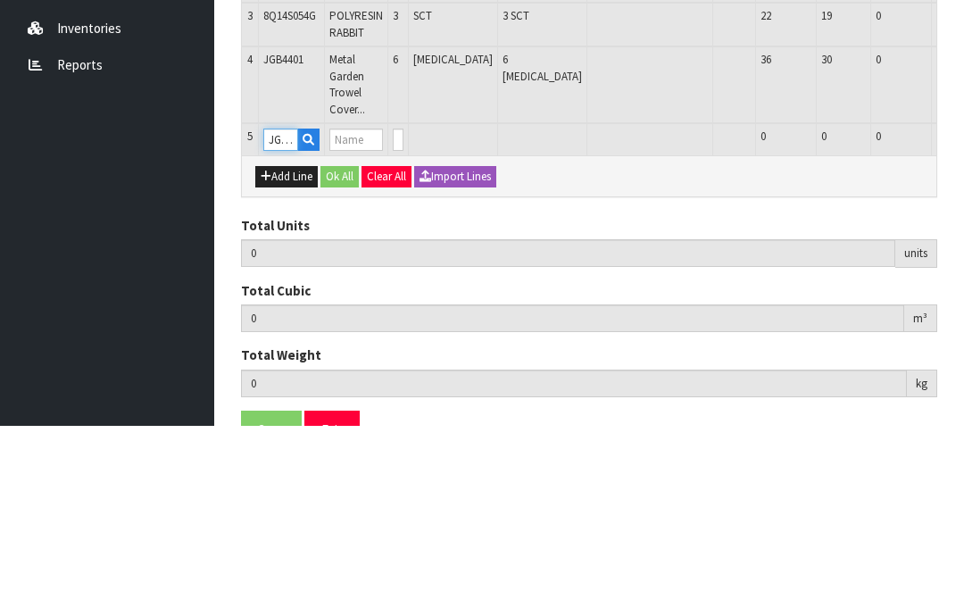
type input "15"
type input "0.04086"
type input "3.72"
type input "Metal Garden Trowel Roses on Turquoise"
type input "0"
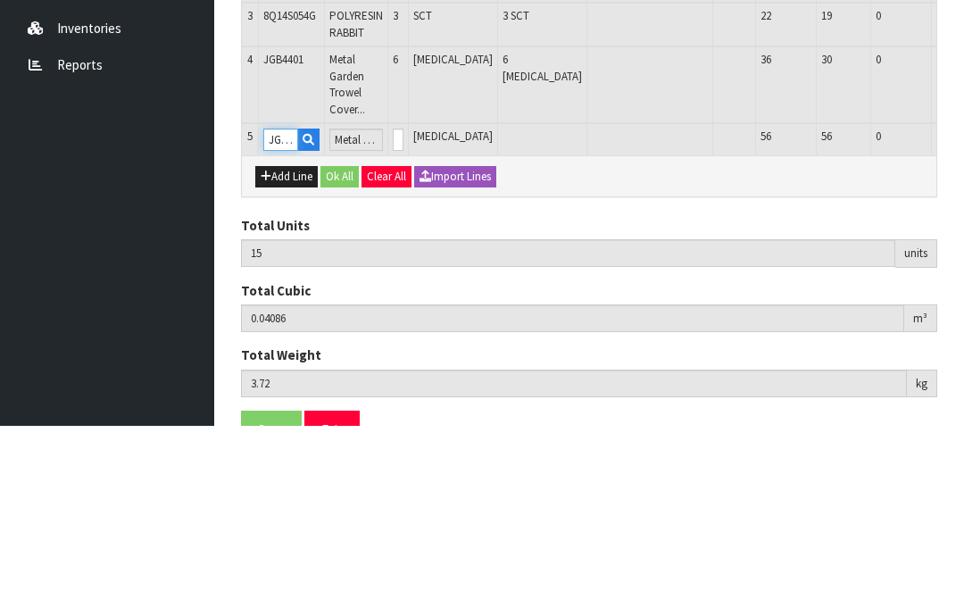
type input "JGB4402"
click at [404, 319] on input "0" at bounding box center [398, 330] width 11 height 22
type input "0"
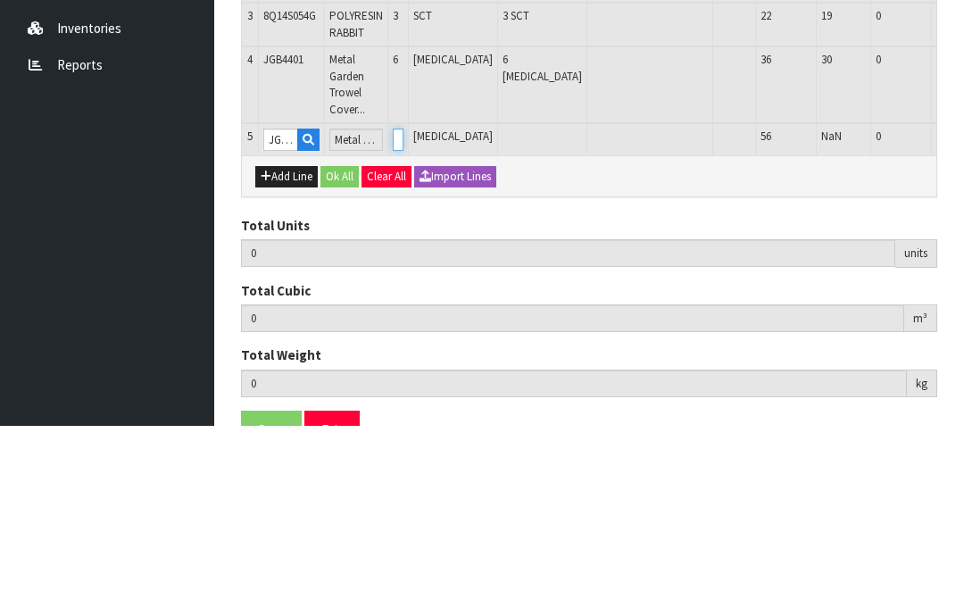
type input "21"
type input "0.046692"
type input "4.32"
type input "6"
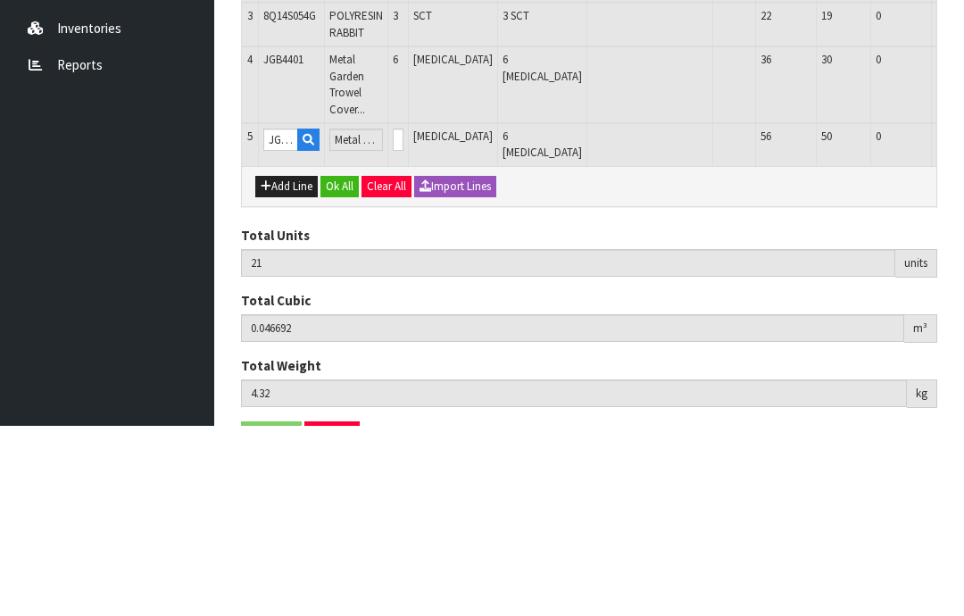
click at [963, 319] on button "OK" at bounding box center [975, 329] width 25 height 21
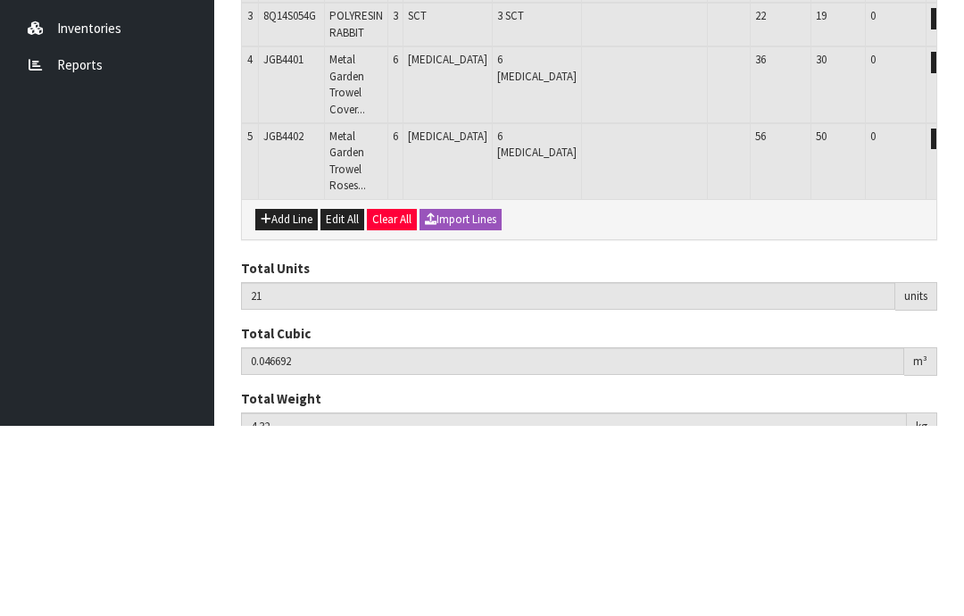
scroll to position [426, 0]
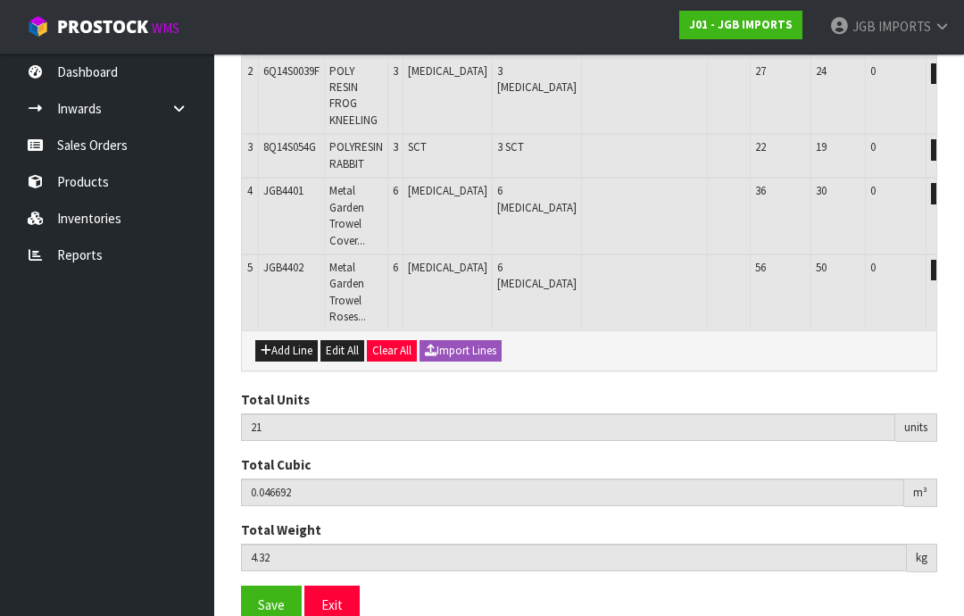
click at [282, 340] on button "Add Line" at bounding box center [286, 350] width 63 height 21
type input "0"
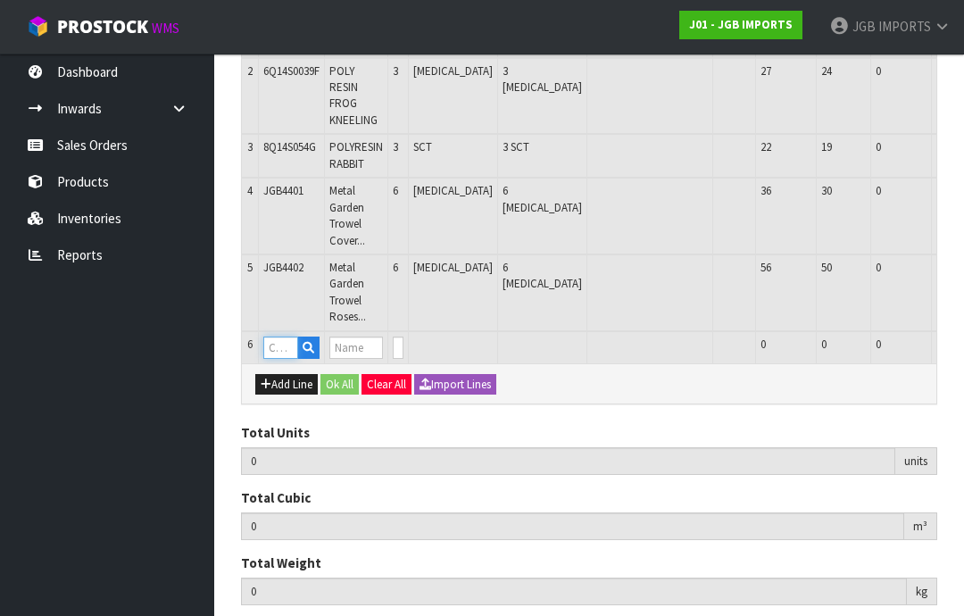
click at [280, 337] on input "text" at bounding box center [280, 348] width 35 height 22
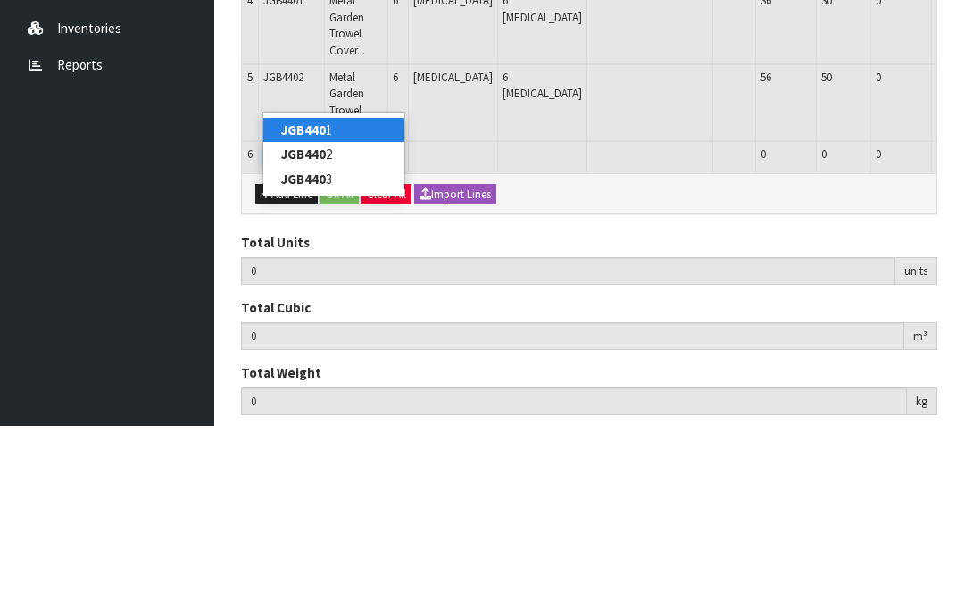
type input "JGB4403"
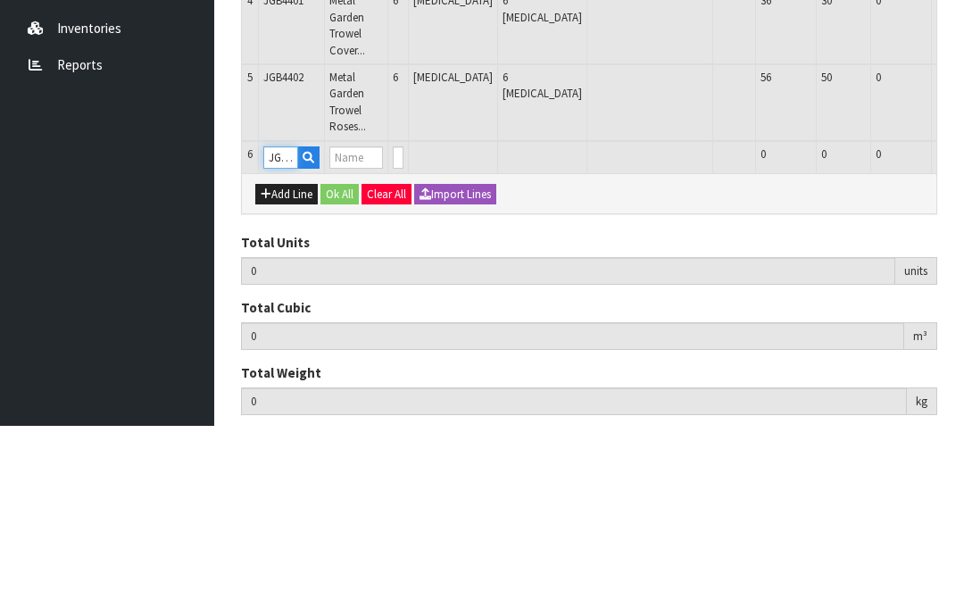
type input "21"
type input "0.046692"
type input "4.32"
type input "Metal Garden Trowel Flowers on Black"
type input "0"
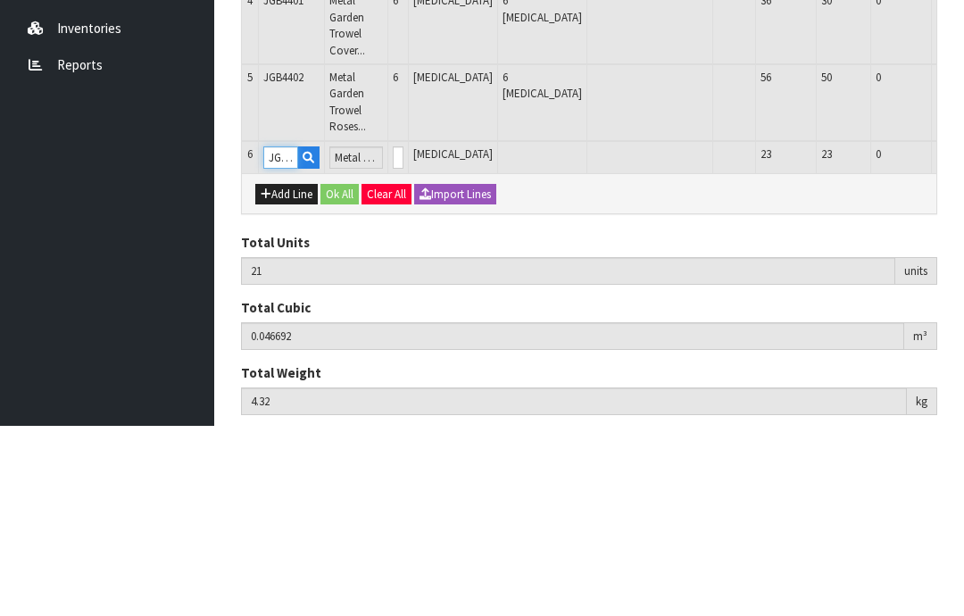
type input "JGB4403"
click at [404, 337] on input "0" at bounding box center [398, 348] width 11 height 22
type input "0"
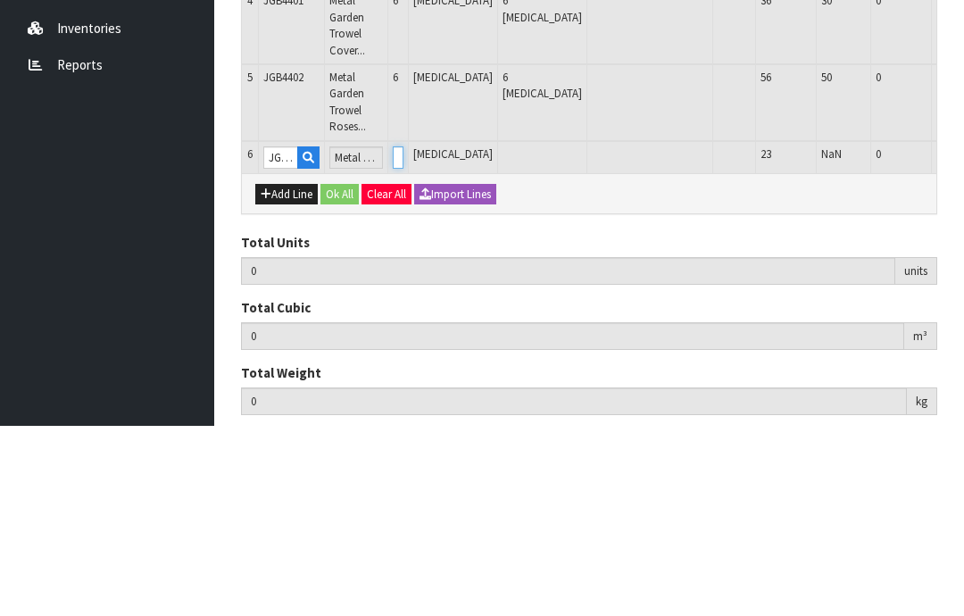
type input "27"
type input "0.052524"
type input "4.92"
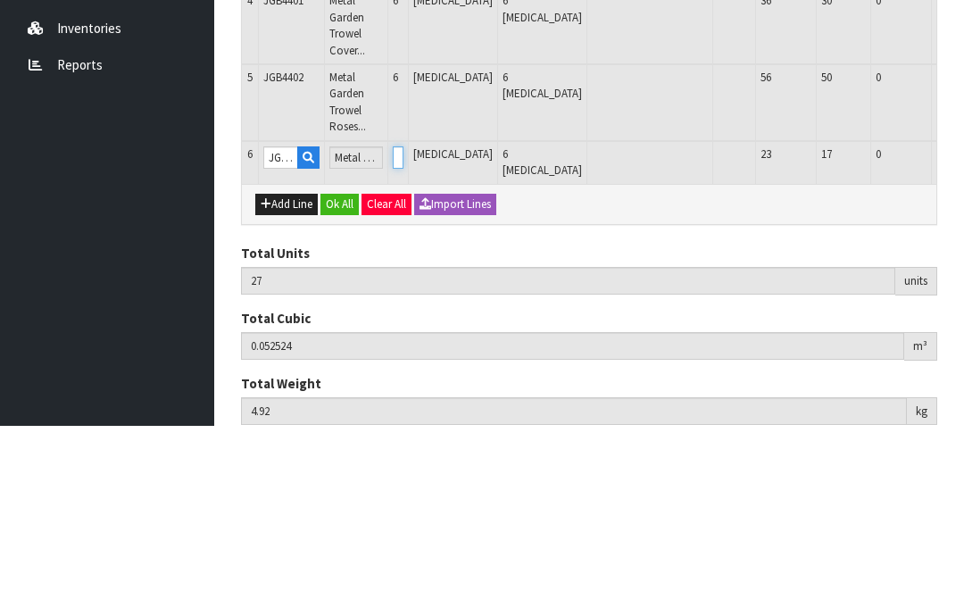
type input "6"
click at [939, 337] on button "button" at bounding box center [949, 347] width 21 height 21
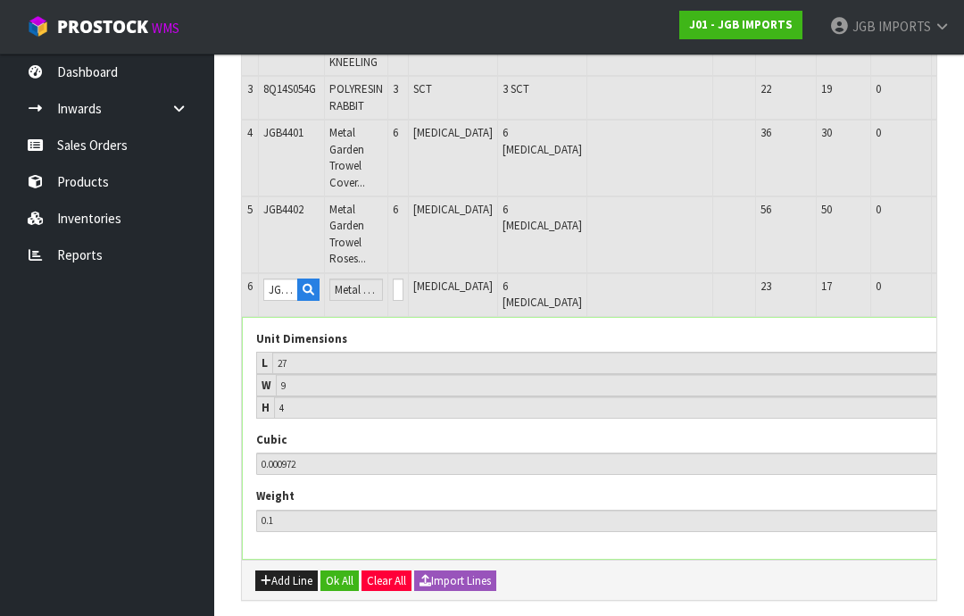
click at [963, 279] on button "OK" at bounding box center [975, 289] width 25 height 21
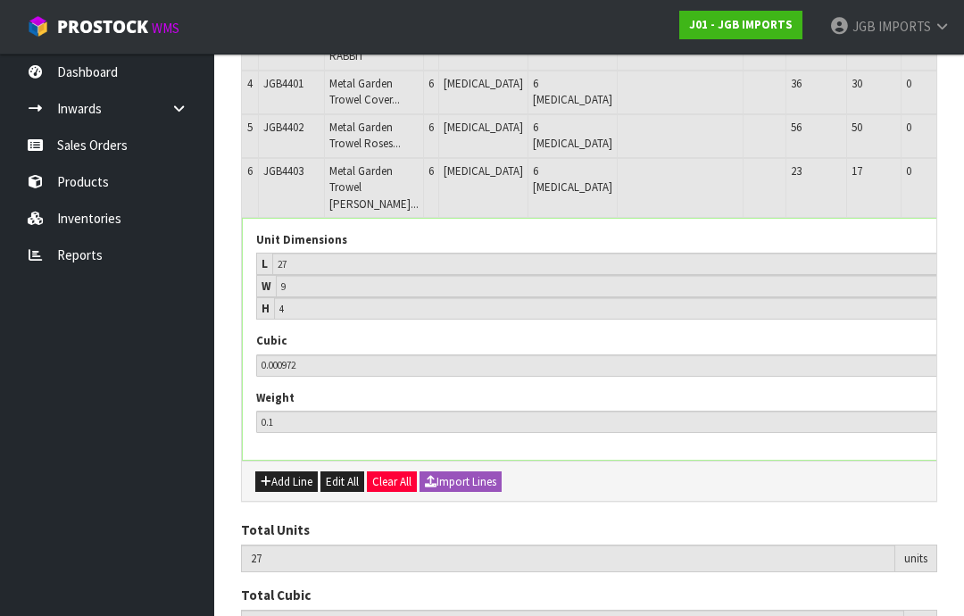
click at [964, 185] on button "button" at bounding box center [977, 173] width 21 height 21
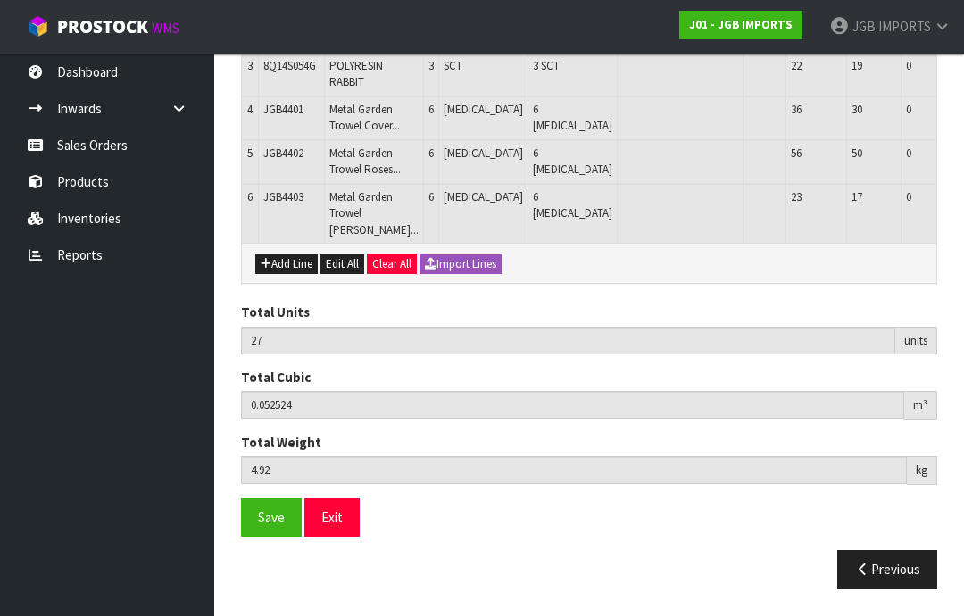
click at [287, 275] on button "Add Line" at bounding box center [286, 264] width 63 height 21
type input "0"
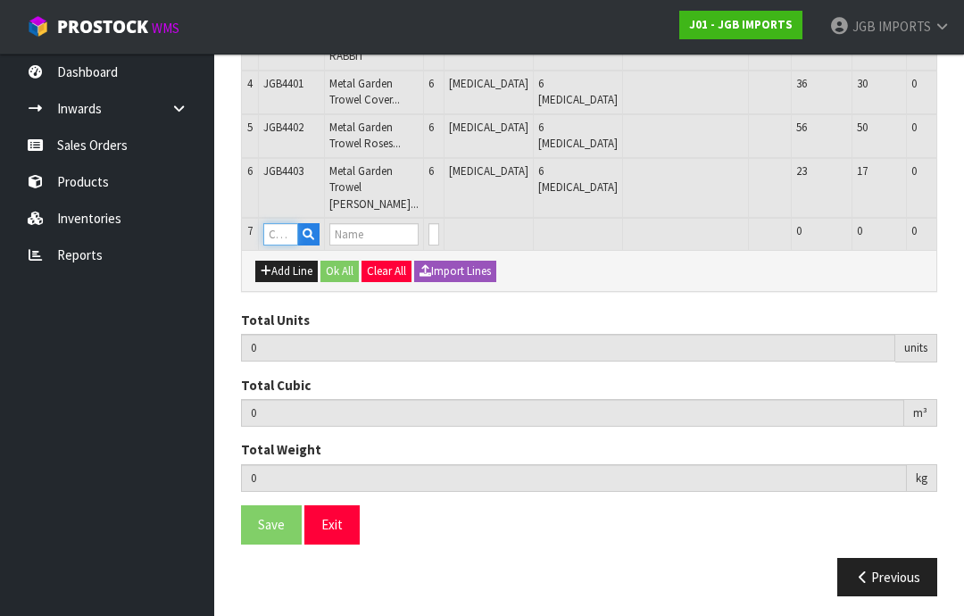
click at [279, 246] on input "text" at bounding box center [280, 234] width 35 height 22
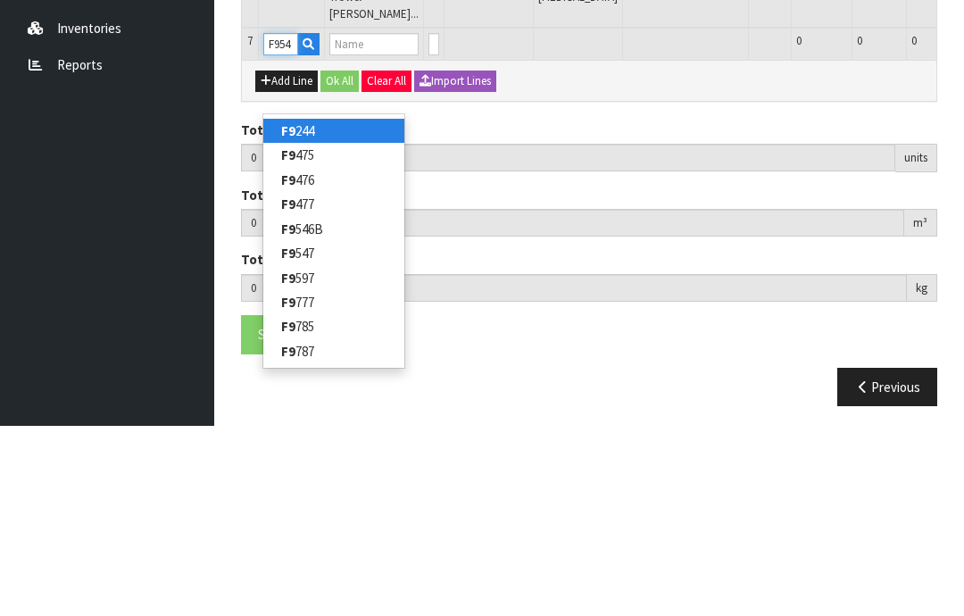
type input "F9547"
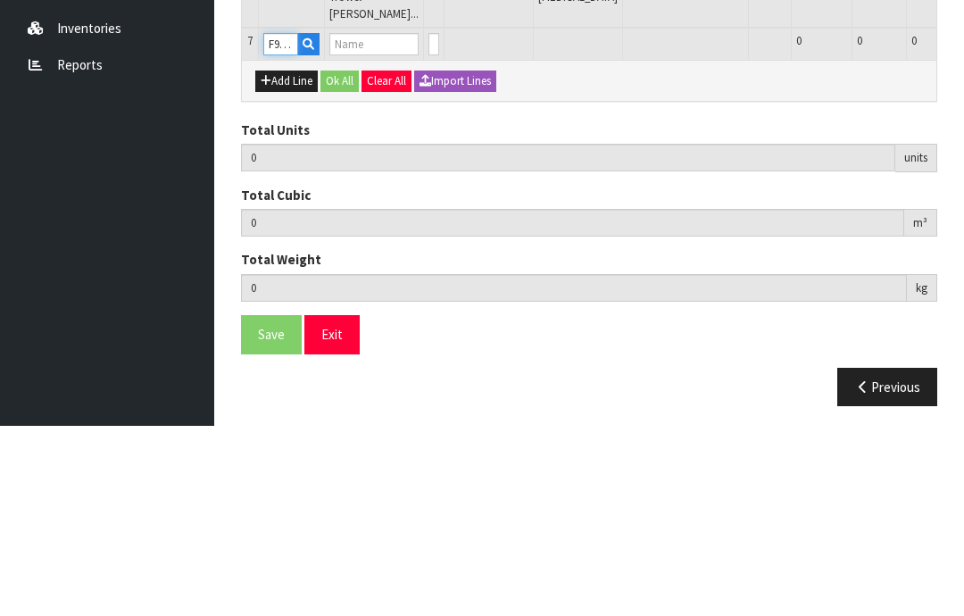
type input "27"
type input "0.052524"
type input "4.92"
type input "MUSHROOM MULTI COL"
type input "0"
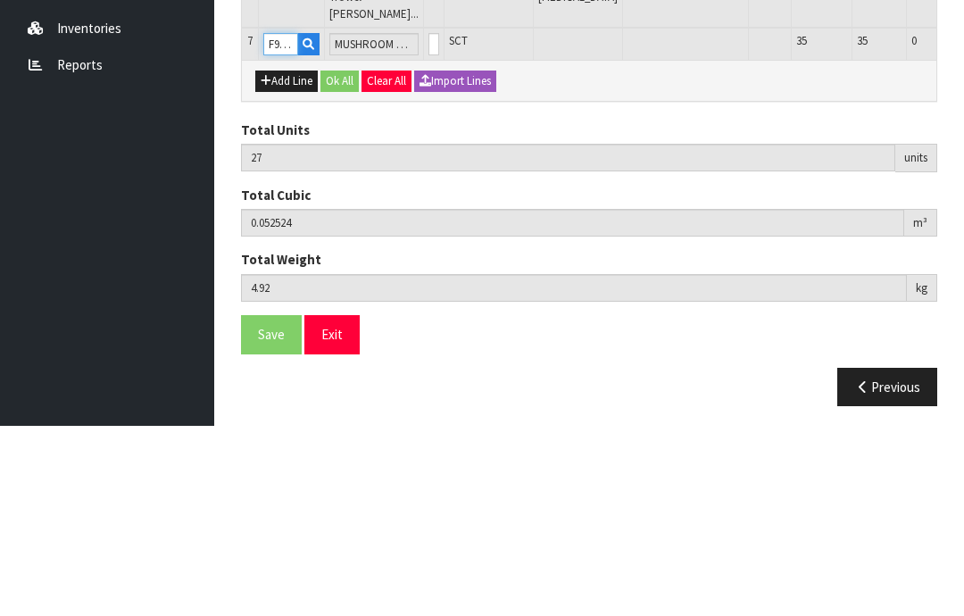
type input "F9547"
click at [429, 223] on input "0" at bounding box center [434, 234] width 11 height 22
type input "0"
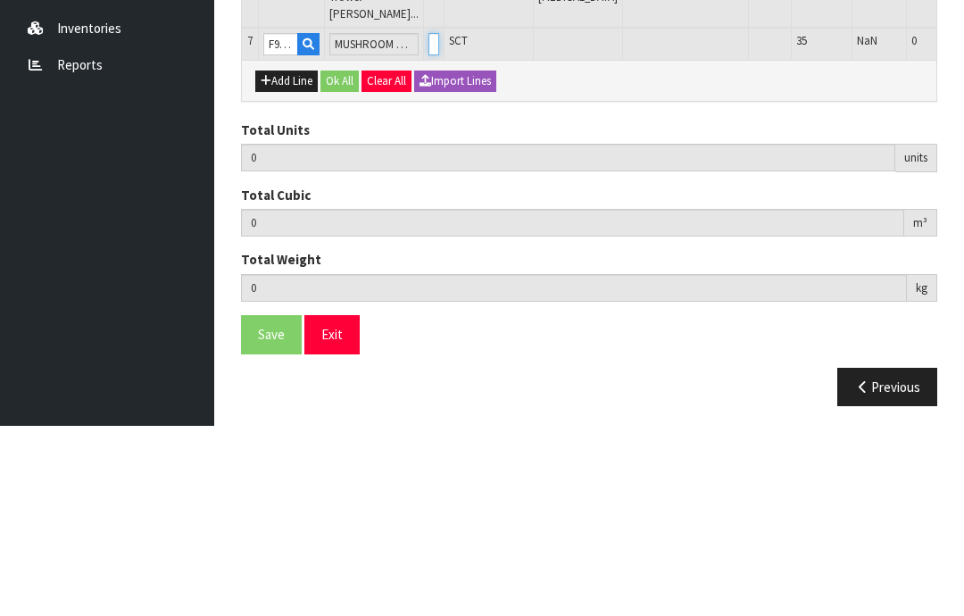
type input "30"
type input "0.05346"
type input "5.58"
type input "3"
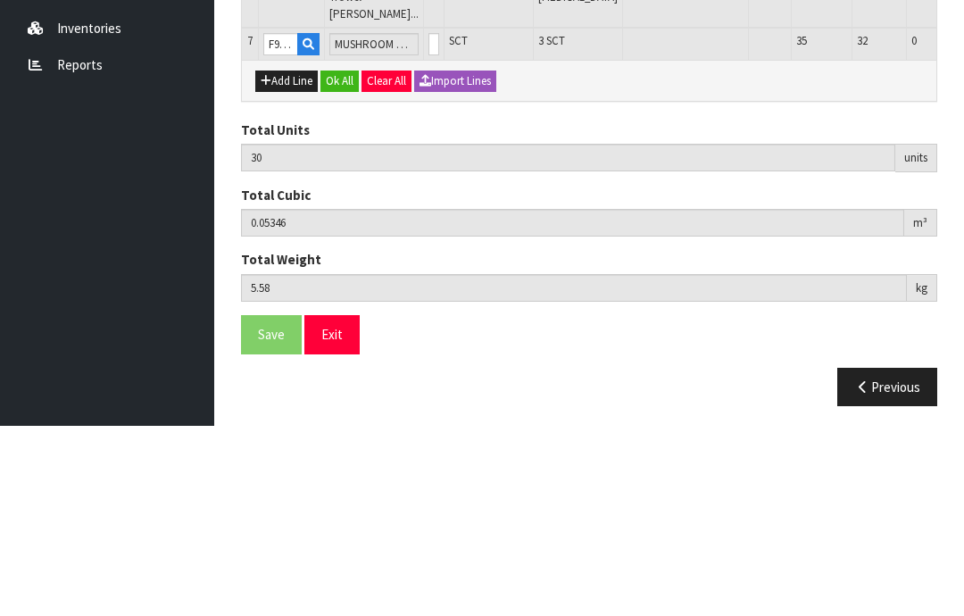
scroll to position [543, 0]
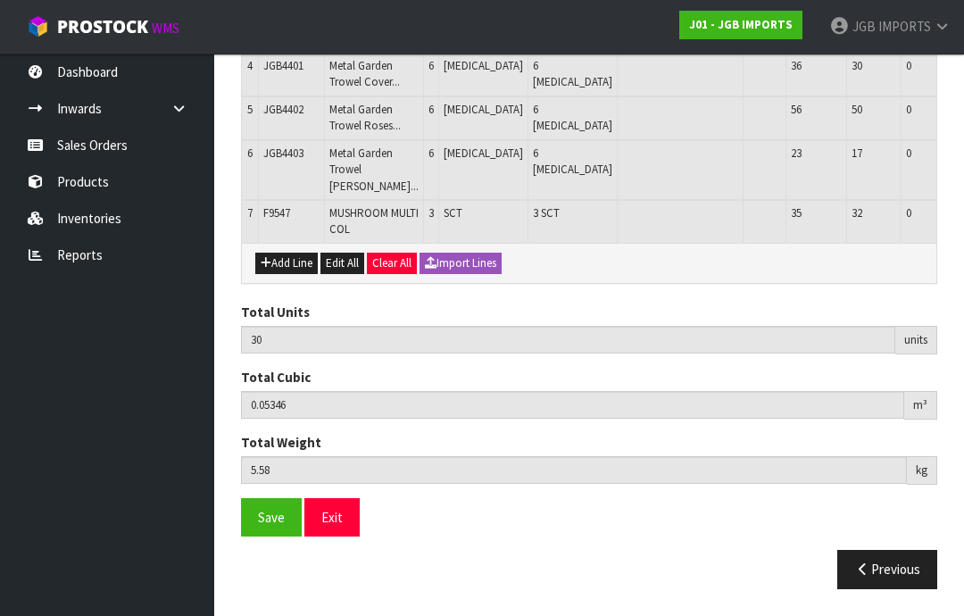
click at [286, 274] on button "Add Line" at bounding box center [286, 263] width 63 height 21
type input "0"
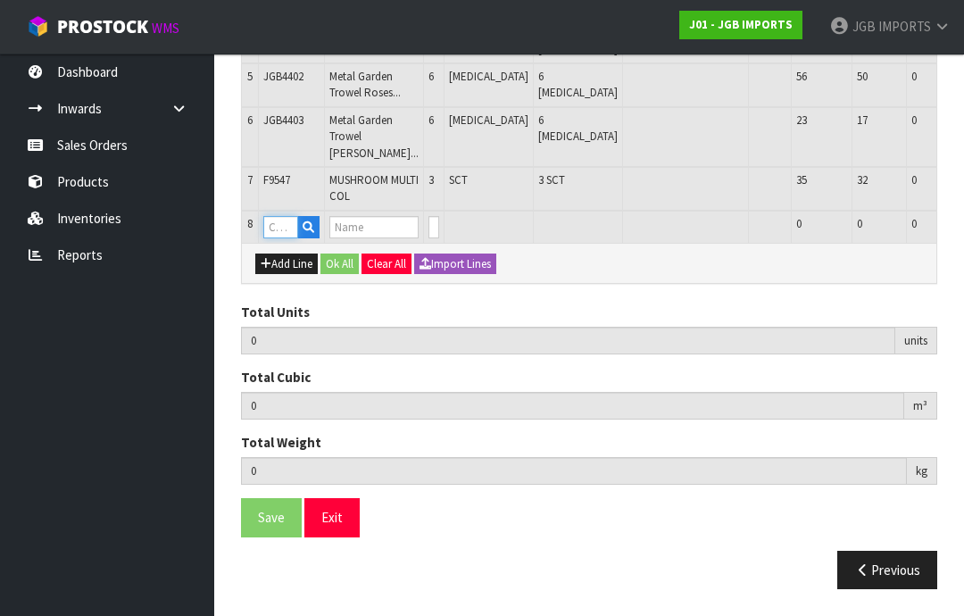
click at [280, 238] on input "text" at bounding box center [280, 227] width 35 height 22
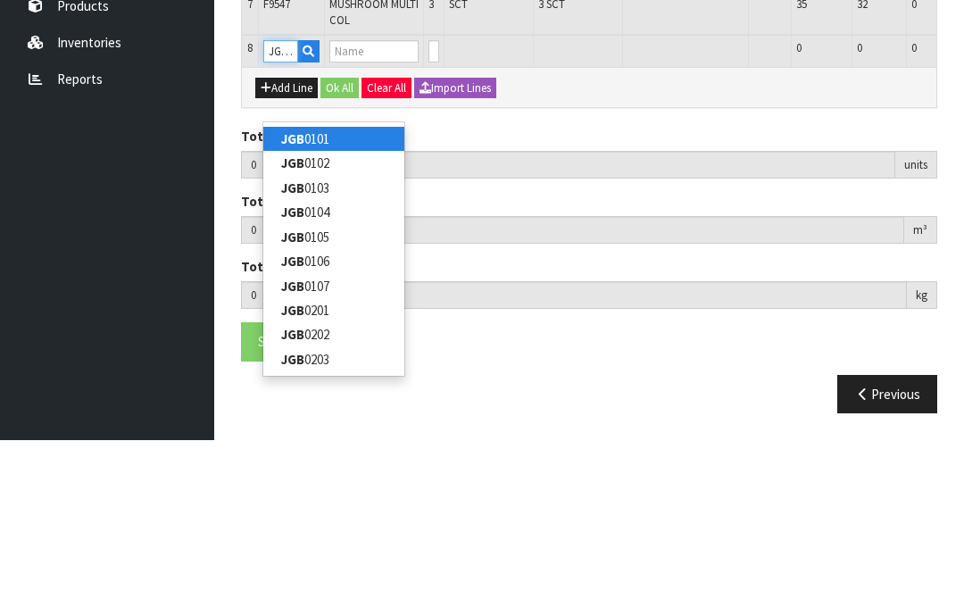
type input "JGB1401"
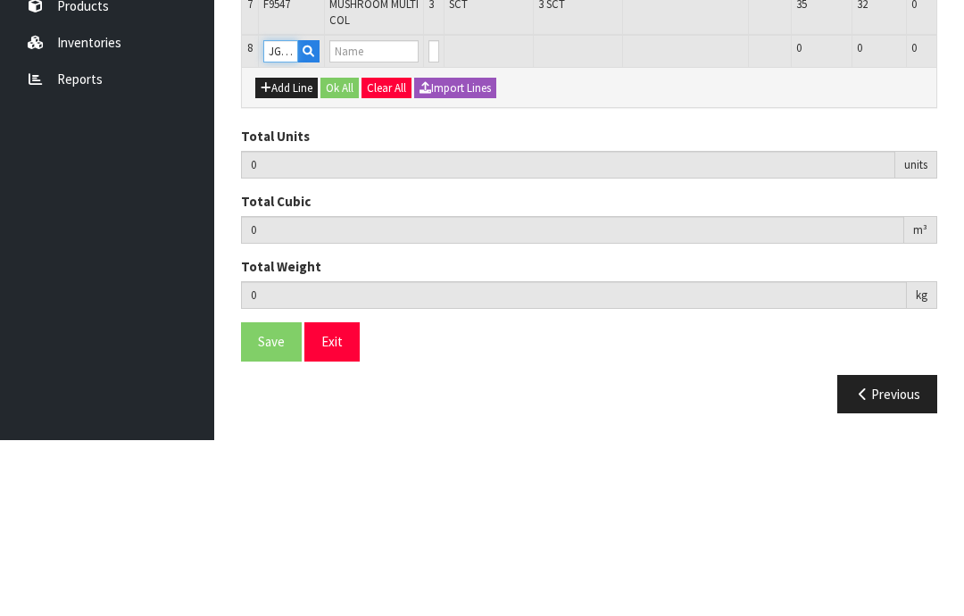
type input "30"
type input "0.05346"
type input "5.58"
type input "CLEAR BALL WITH BLUE SPLASH INSIDE"
type input "0"
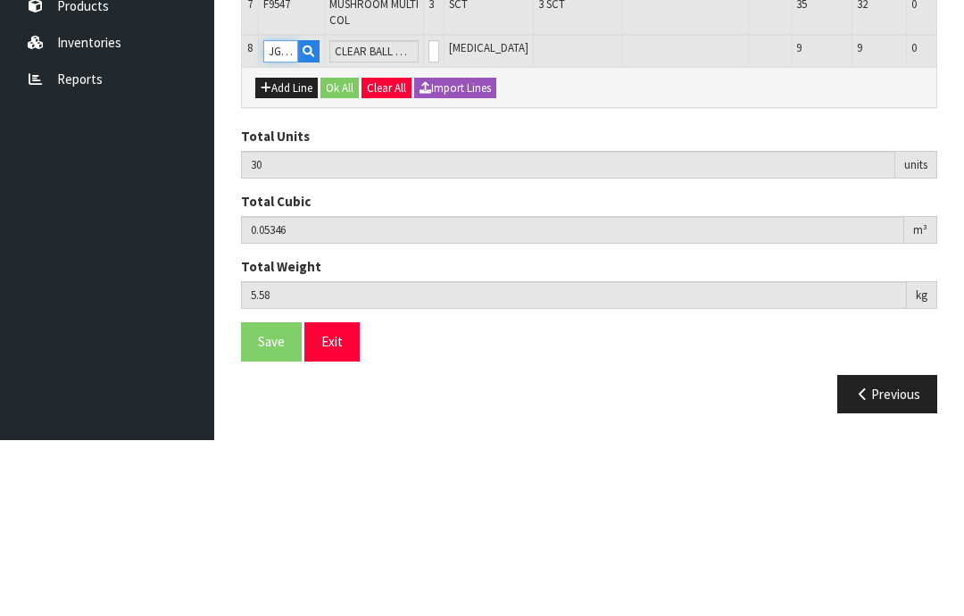
type input "JGB1401"
click at [429, 216] on input "0" at bounding box center [434, 227] width 11 height 22
type input "0"
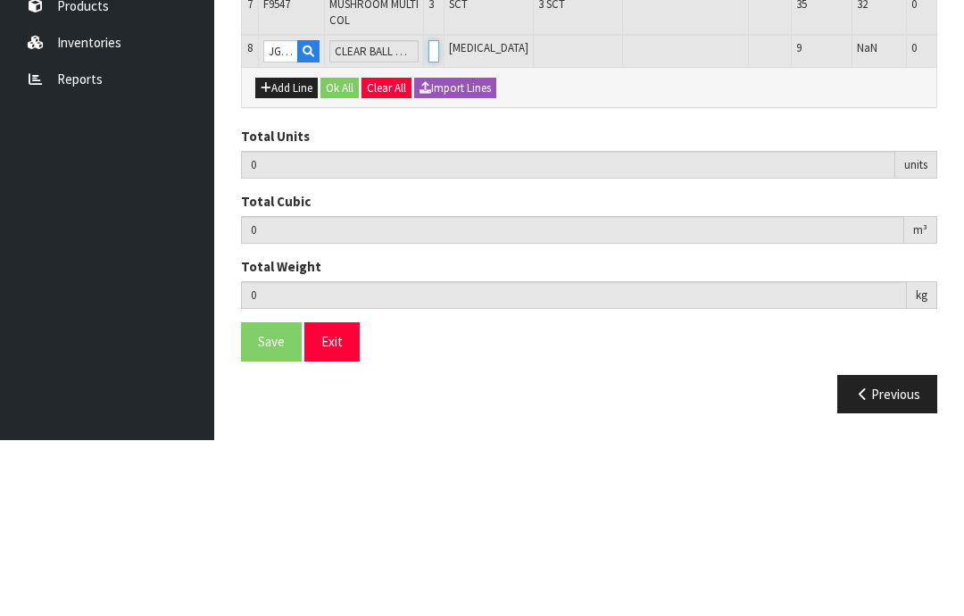
type input "33"
type input "0.055647"
type input "8.4"
type input "3"
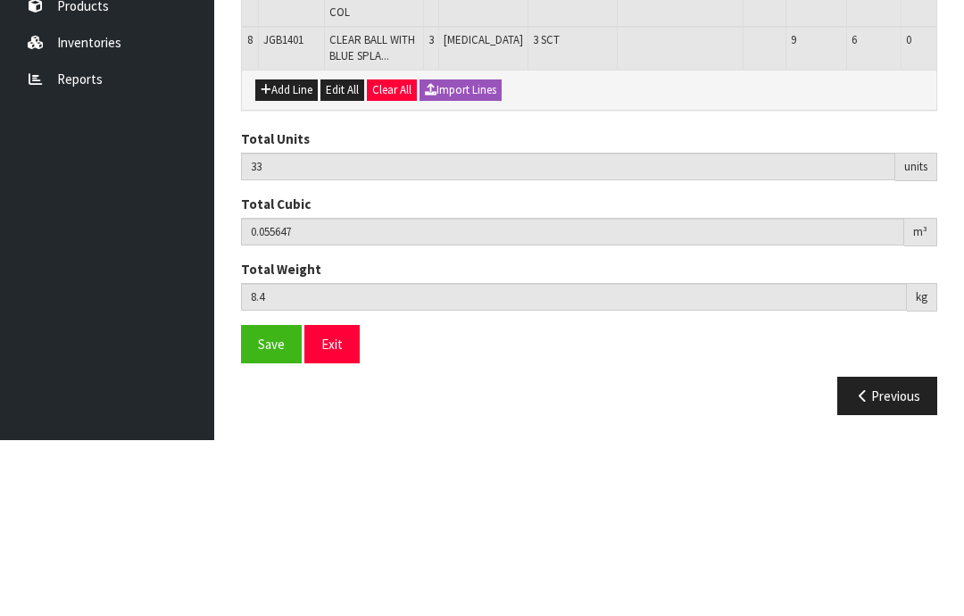
scroll to position [588, 0]
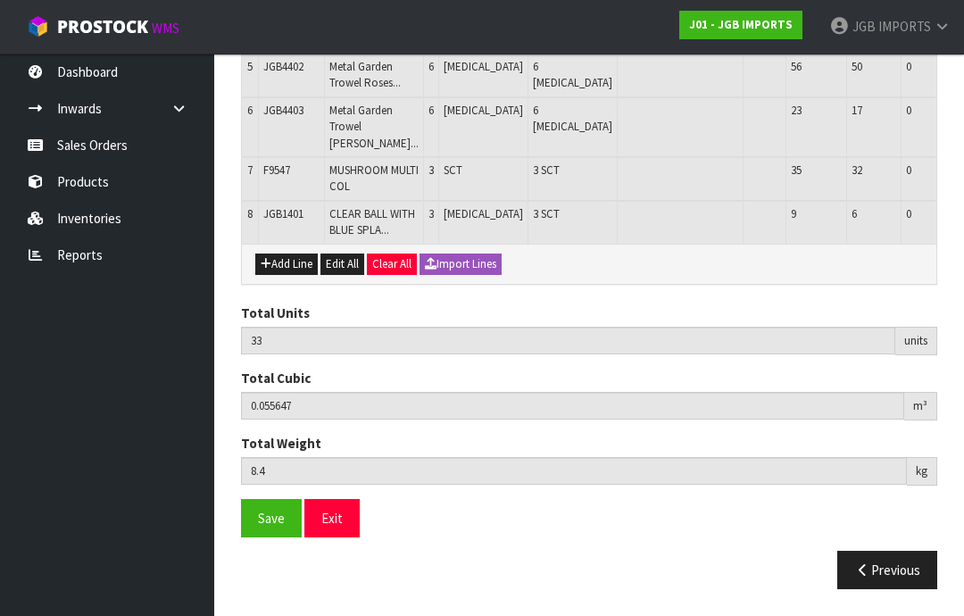
click at [288, 275] on button "Add Line" at bounding box center [286, 264] width 63 height 21
type input "0"
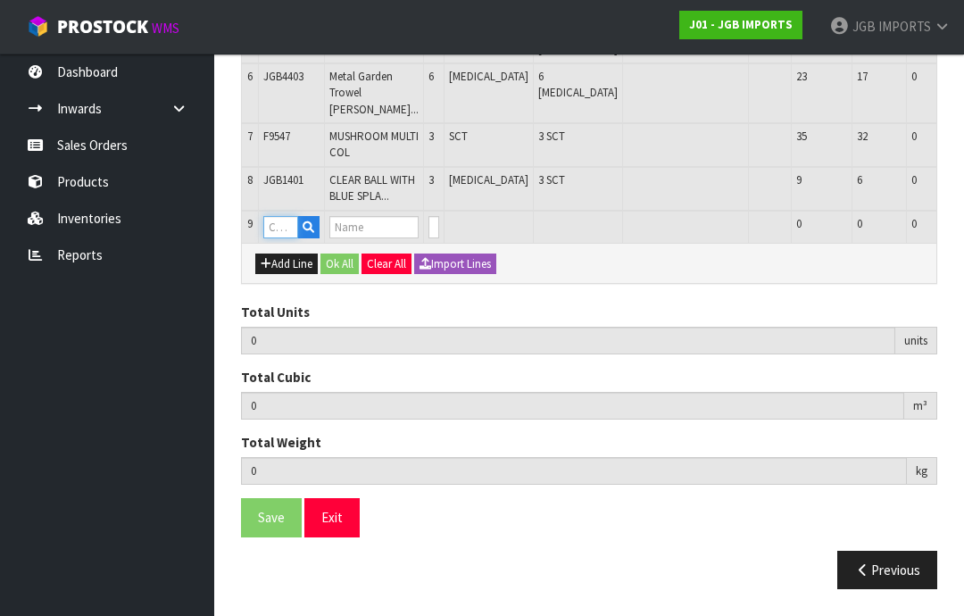
click at [278, 238] on input "text" at bounding box center [280, 227] width 35 height 22
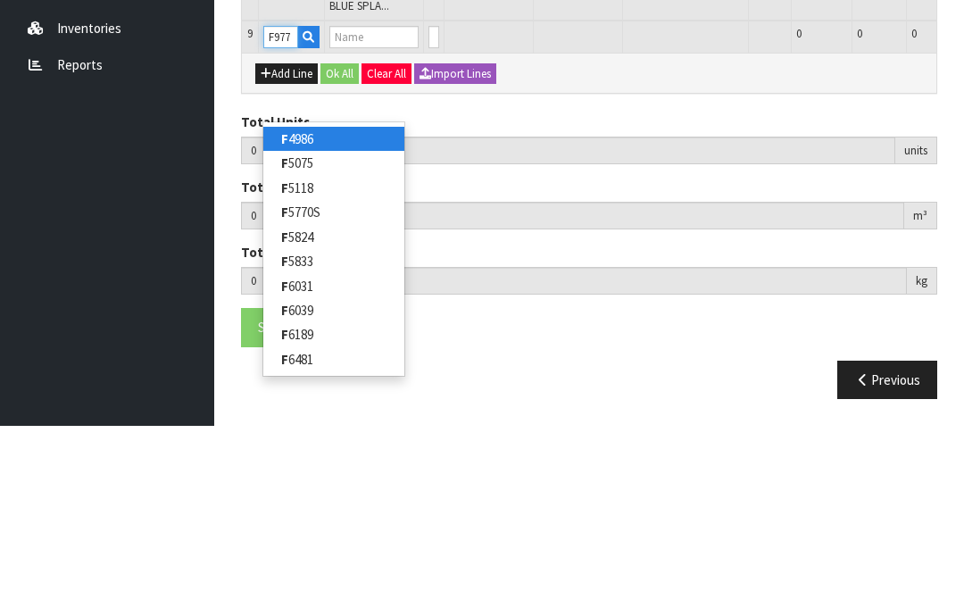
type input "F9777"
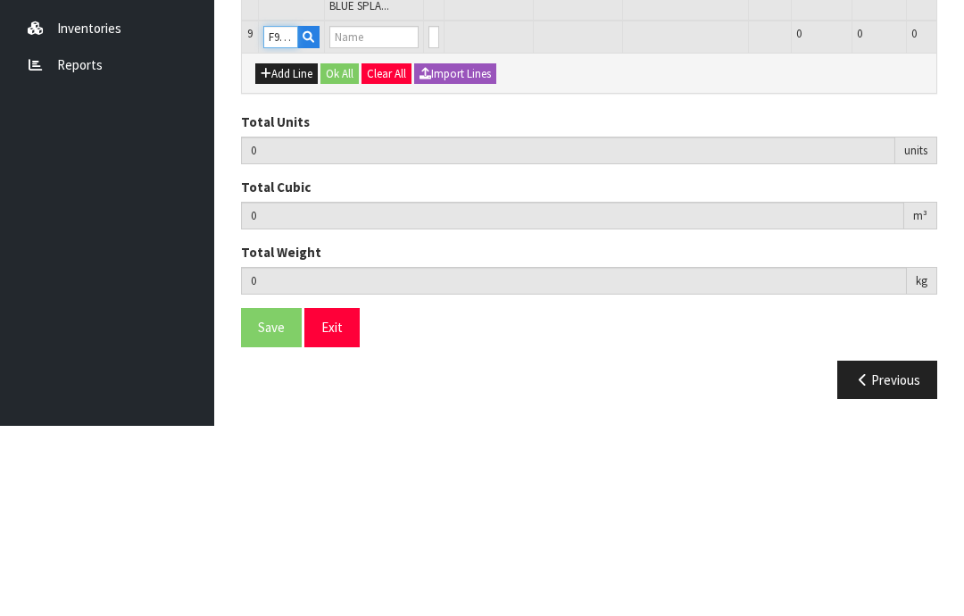
type input "33"
type input "0.055647"
type input "8.4"
type input "BLUE STARFISH"
type input "0"
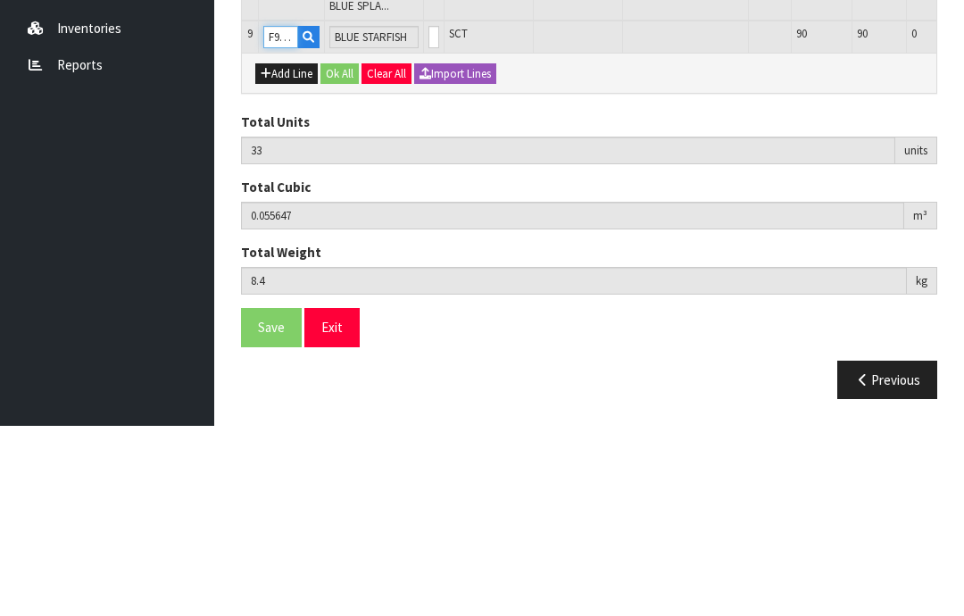
type input "F9777"
click at [429, 216] on input "0" at bounding box center [434, 227] width 11 height 22
type input "0"
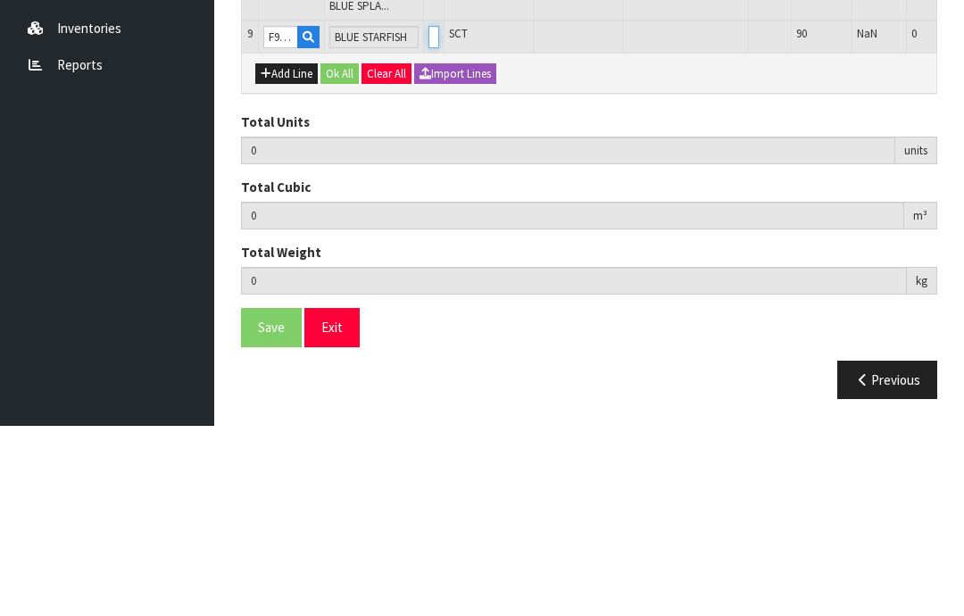
type input "3"
type input "36"
type input "0.058719"
type input "9.42"
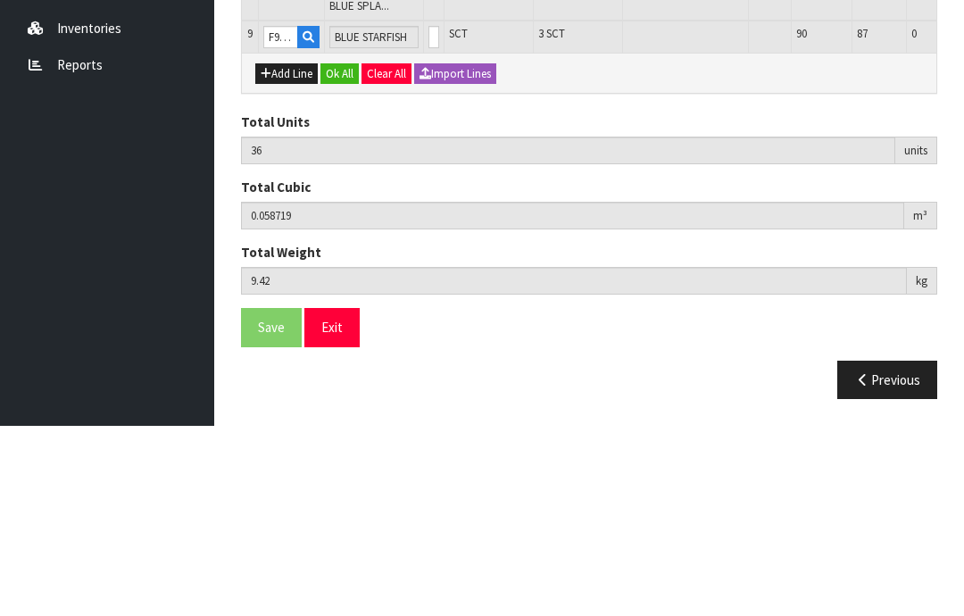
scroll to position [646, 0]
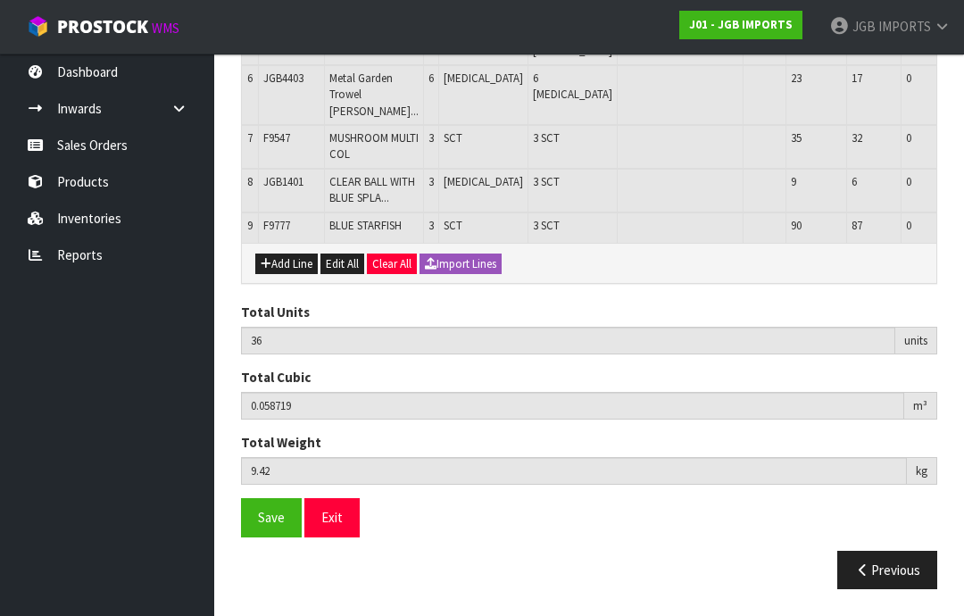
click at [282, 275] on button "Add Line" at bounding box center [286, 264] width 63 height 21
type input "0"
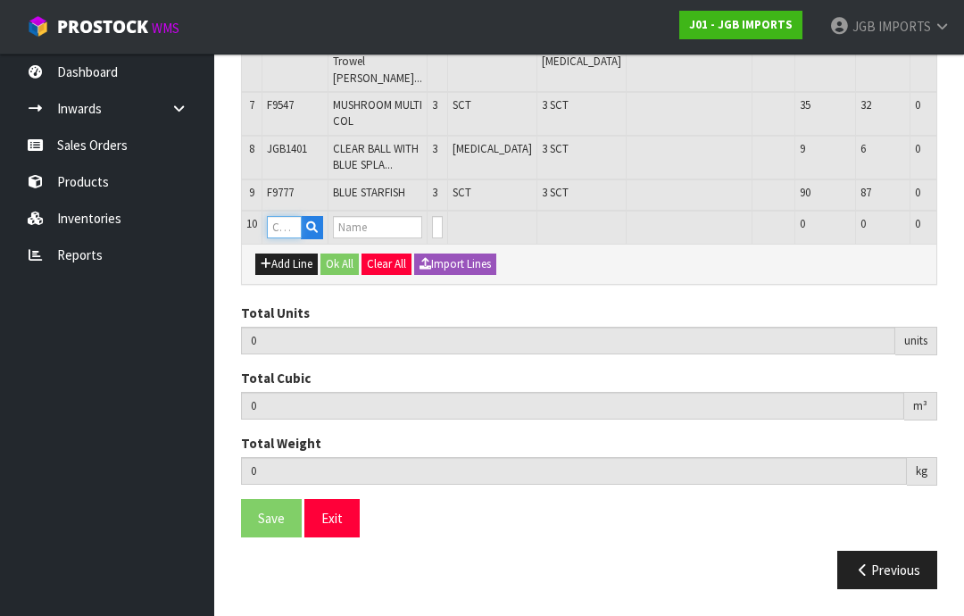
click at [283, 238] on input "text" at bounding box center [284, 227] width 35 height 22
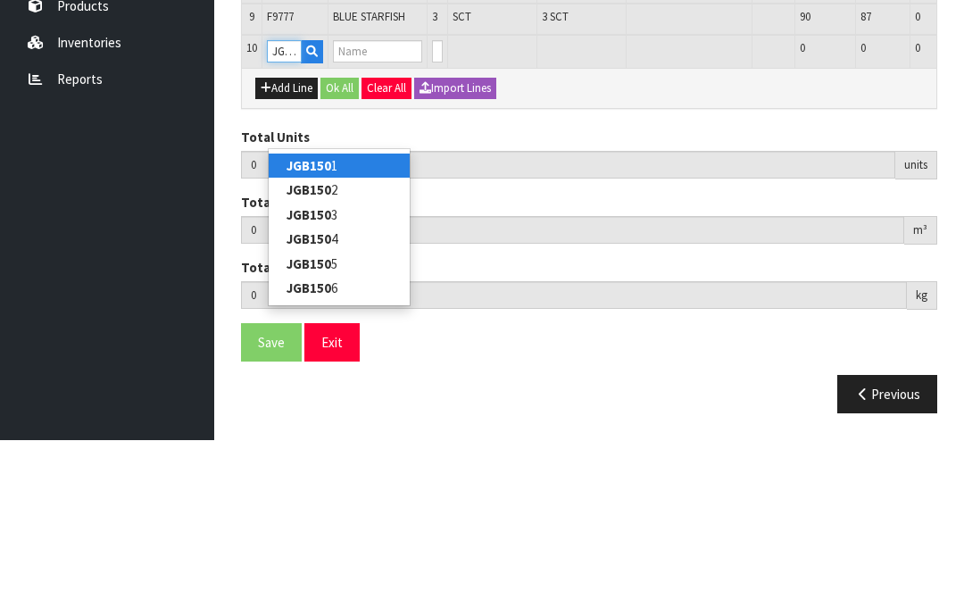
type input "JGB1506"
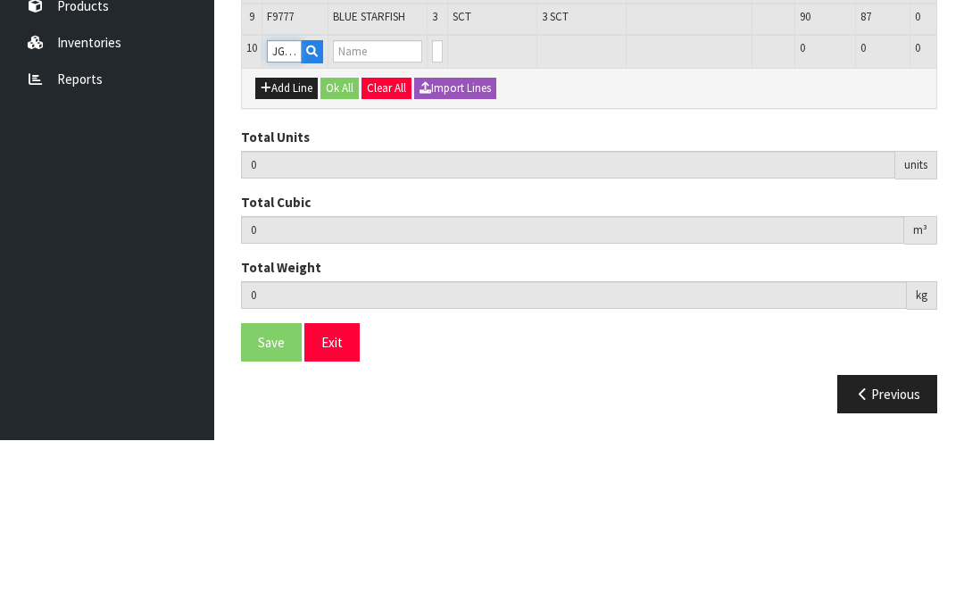
type input "36"
type input "0.058719"
type input "9.42"
type input "GLASS APPLE TREE RED APPLES"
type input "0"
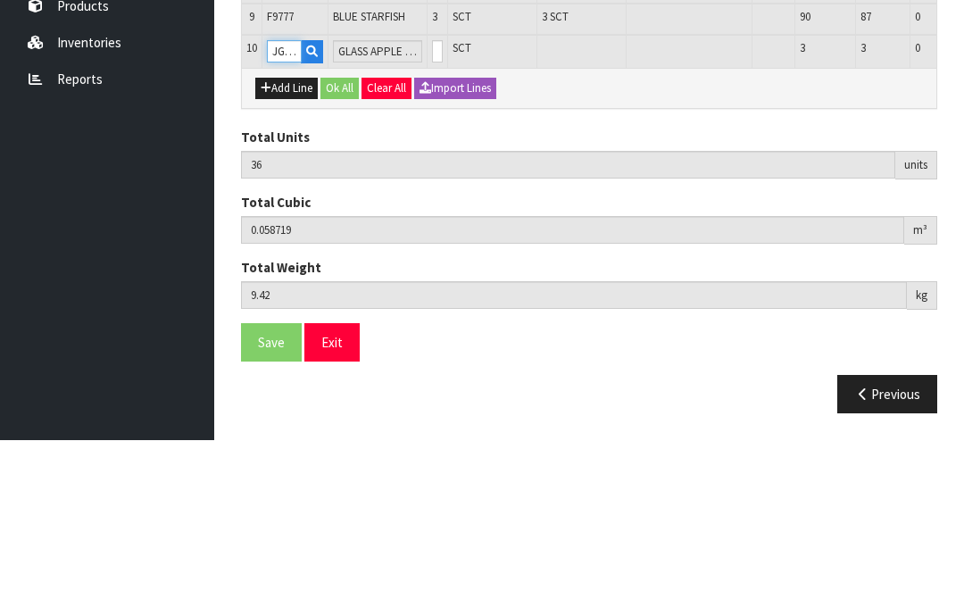
type input "JGB1506"
click at [432, 216] on input "0" at bounding box center [437, 227] width 11 height 22
type input "0"
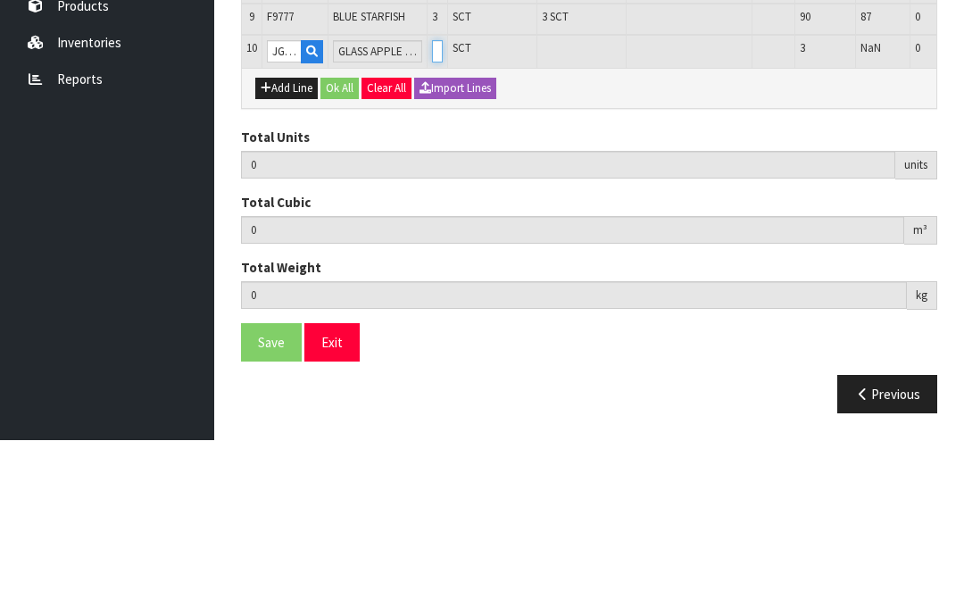
type input "40"
type input "0.098655"
type input "15.34"
type input "4"
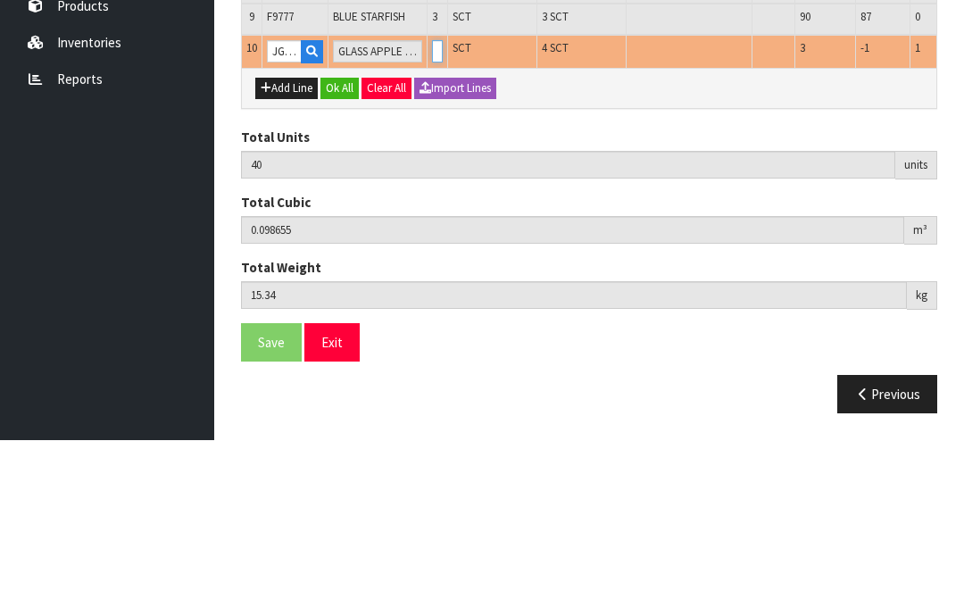
type input "0"
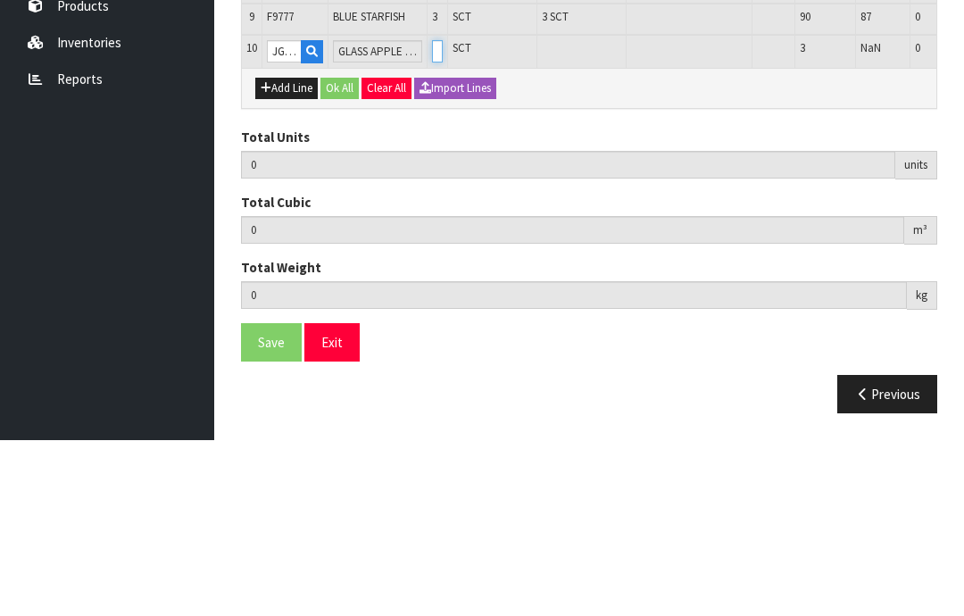
type input "3"
type input "39"
type input "0.088671"
type input "13.86"
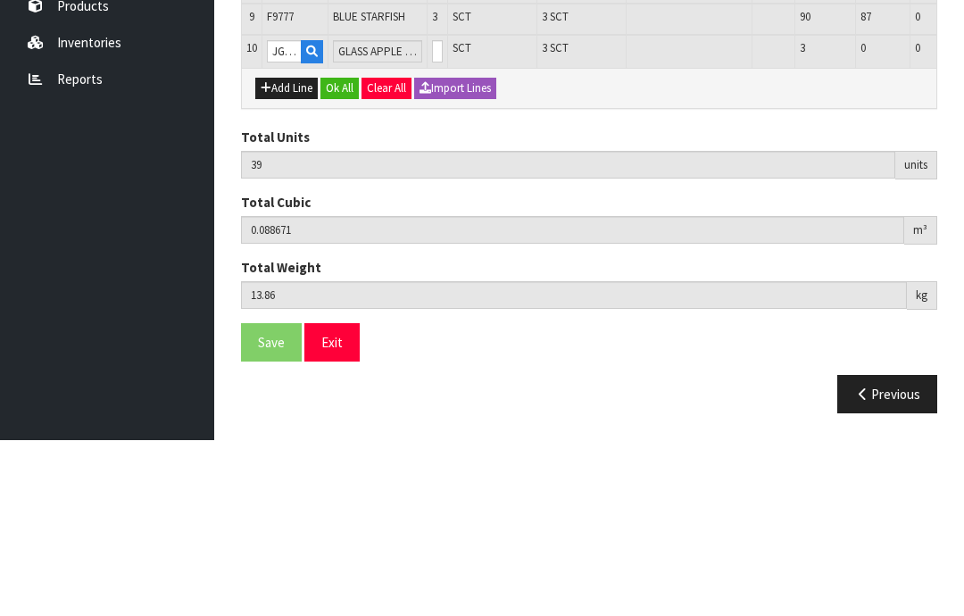
scroll to position [689, 0]
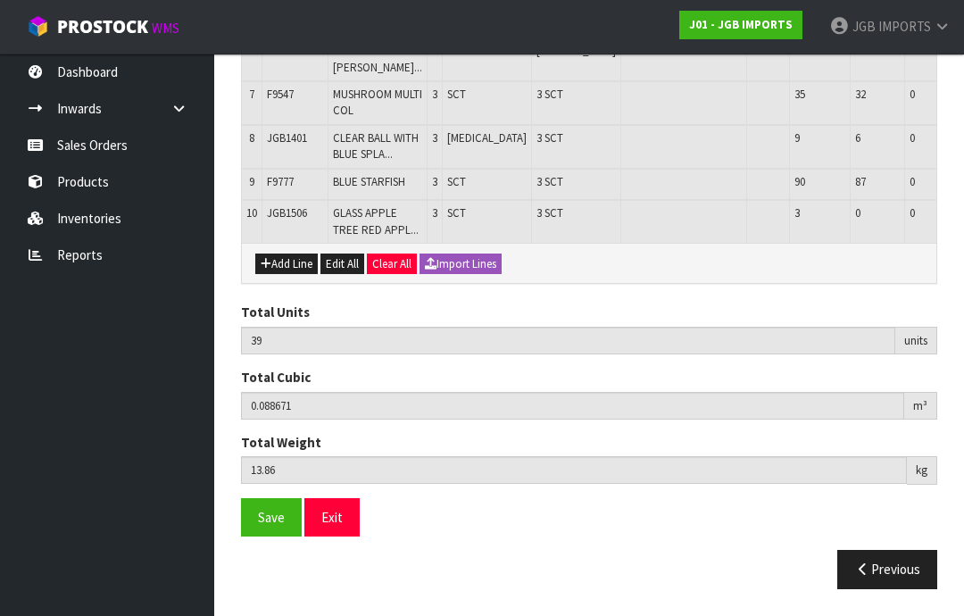
click at [285, 275] on button "Add Line" at bounding box center [286, 264] width 63 height 21
type input "0"
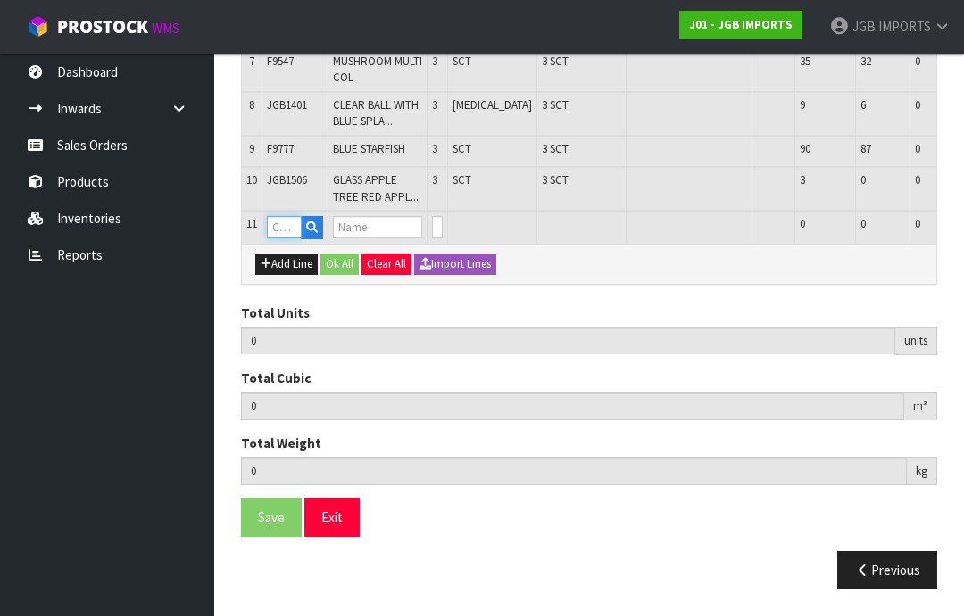
click at [287, 238] on input "text" at bounding box center [284, 227] width 35 height 22
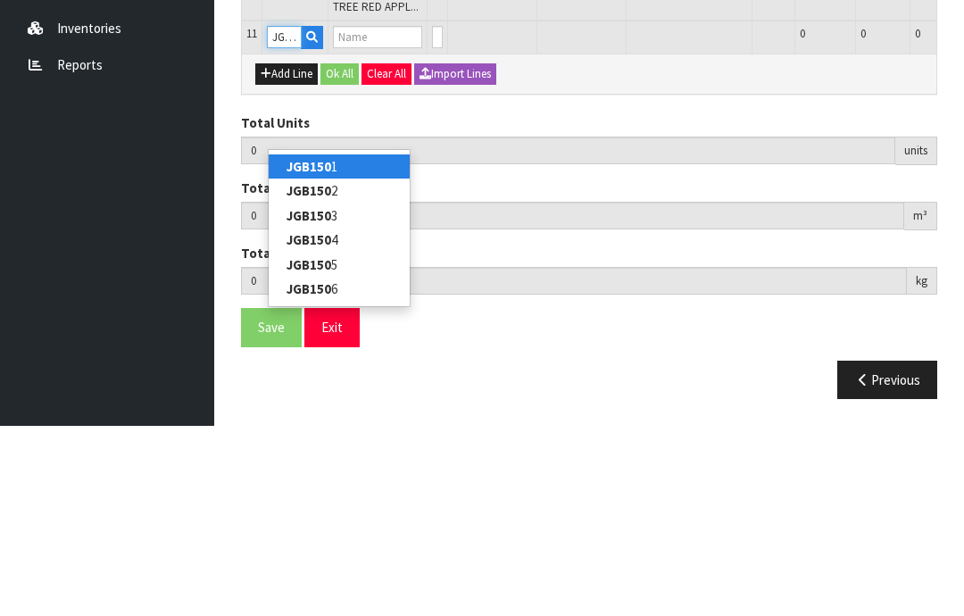
type input "JGB1503"
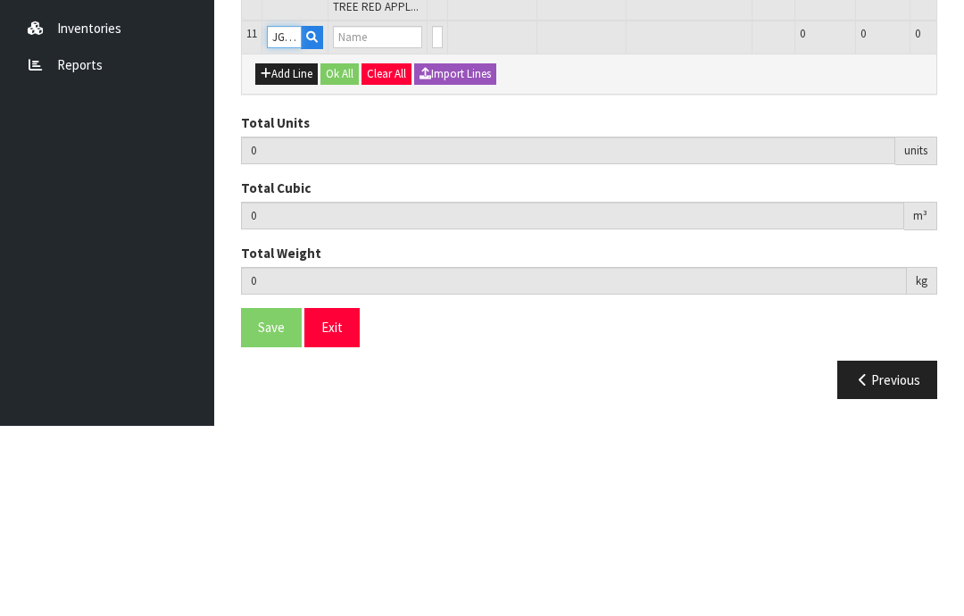
type input "39"
type input "0.088671"
type input "13.86"
click at [432, 216] on input "0" at bounding box center [437, 227] width 11 height 22
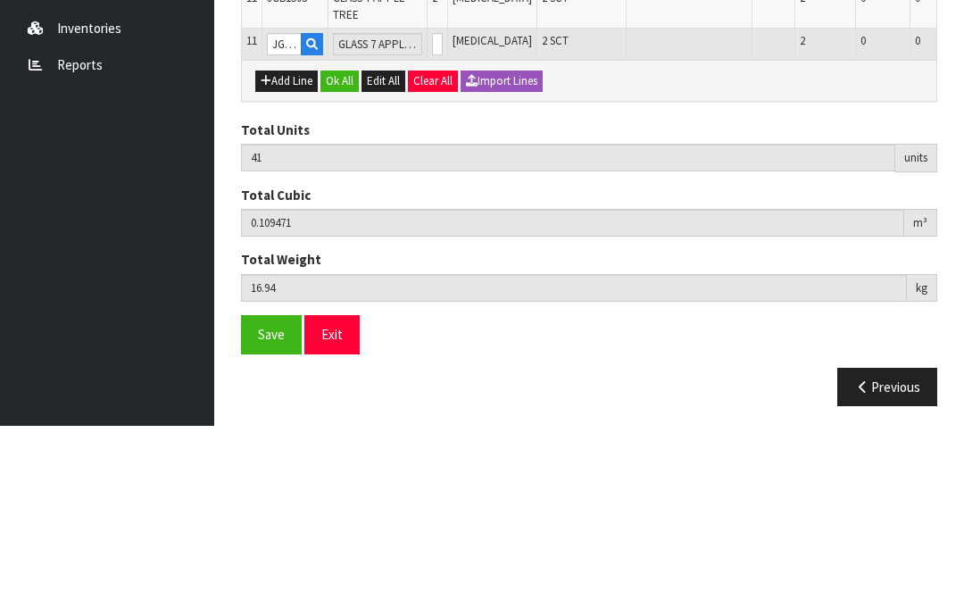
scroll to position [748, 0]
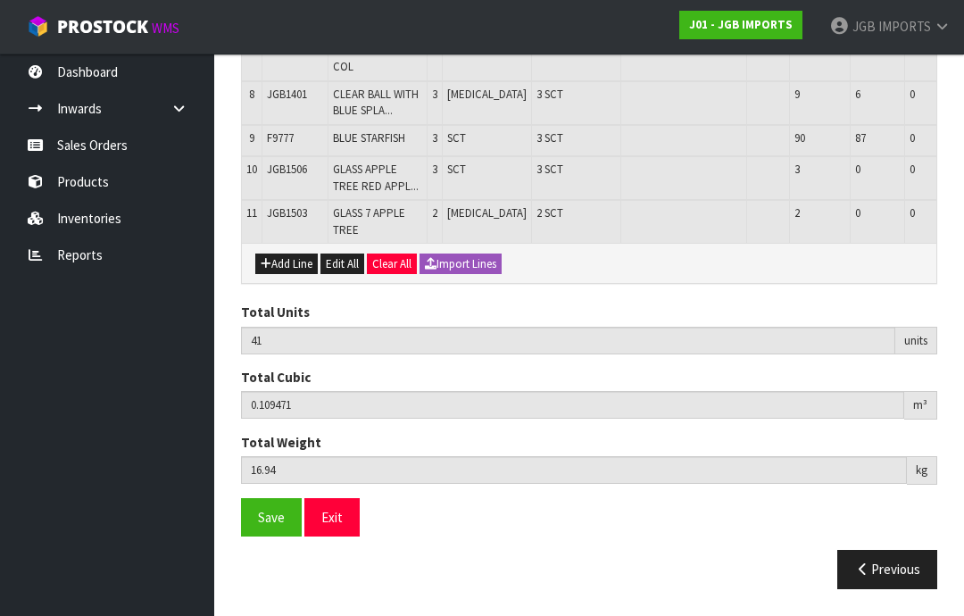
click at [281, 275] on button "Add Line" at bounding box center [286, 264] width 63 height 21
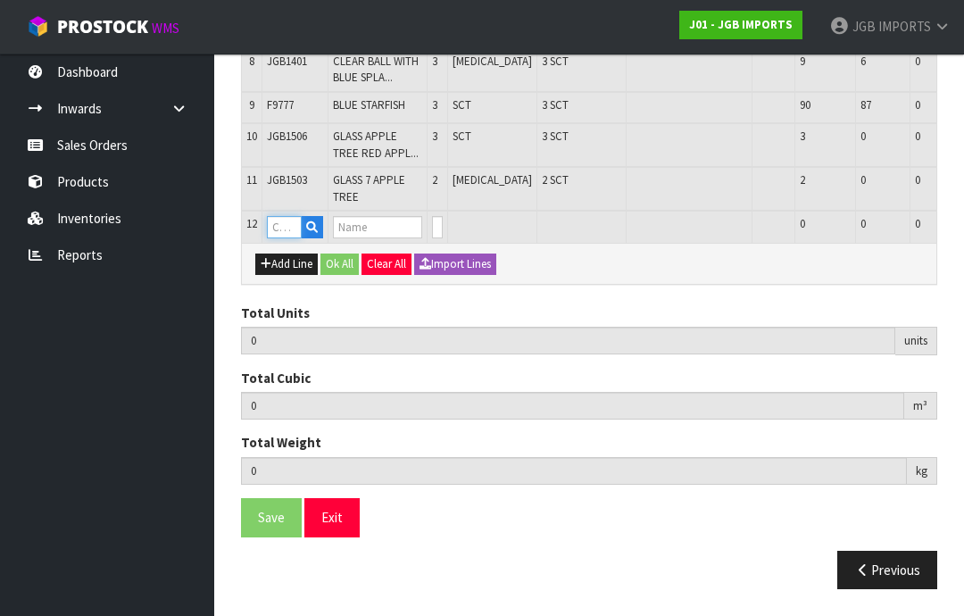
click at [280, 238] on input "text" at bounding box center [284, 227] width 35 height 22
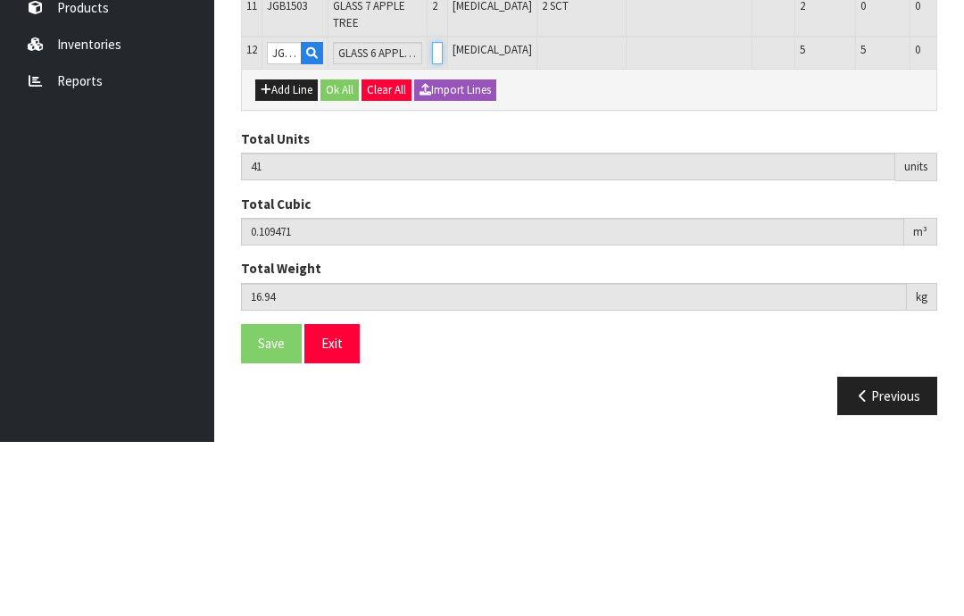
click at [432, 216] on input "0" at bounding box center [437, 227] width 11 height 22
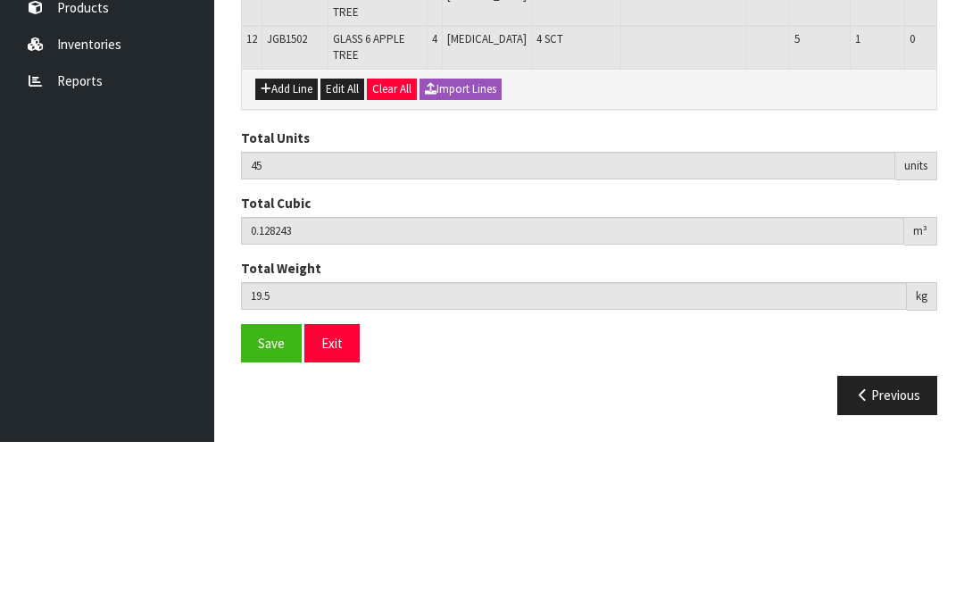
scroll to position [790, 0]
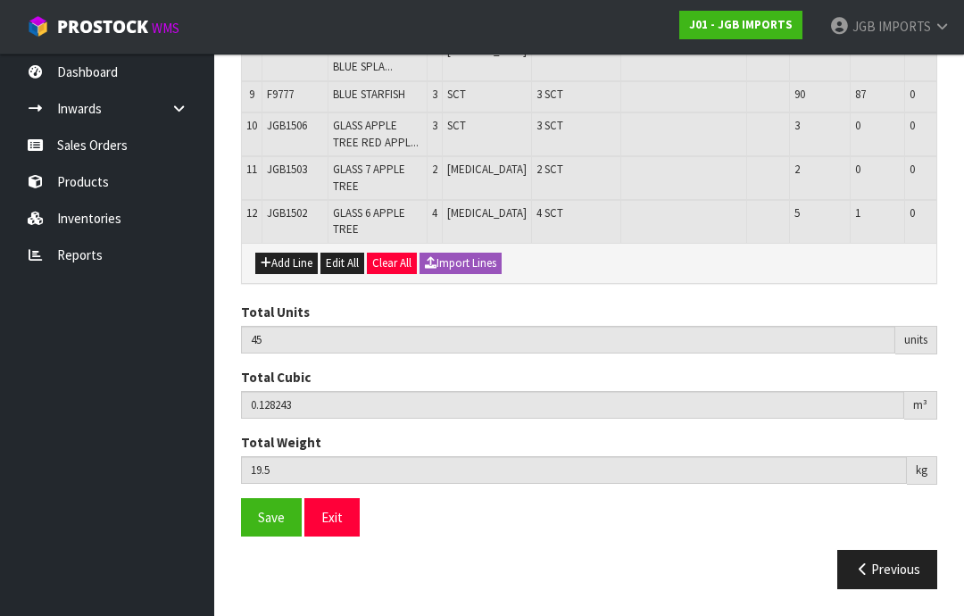
click at [296, 274] on button "Add Line" at bounding box center [286, 263] width 63 height 21
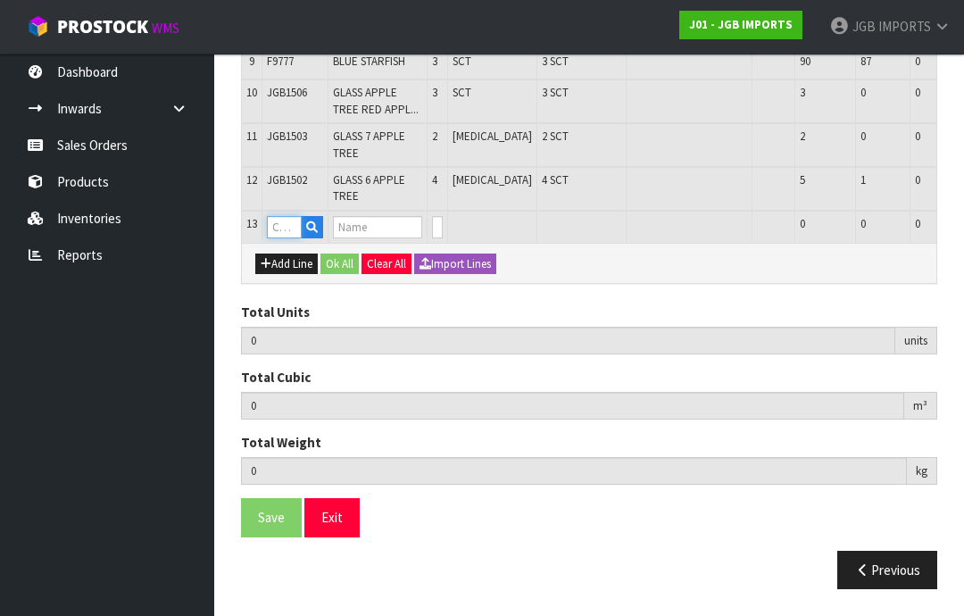
click at [286, 238] on input "text" at bounding box center [284, 227] width 35 height 22
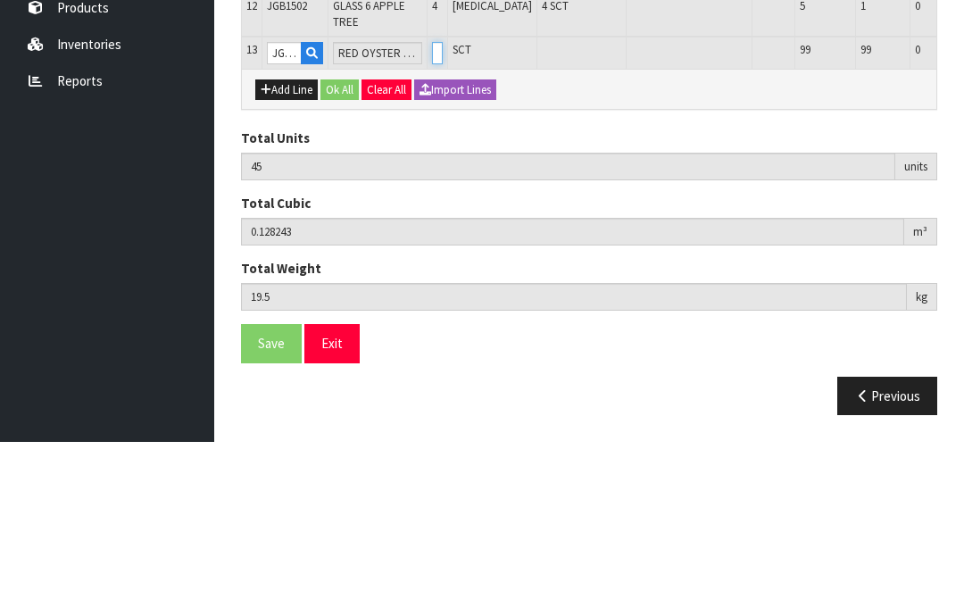
click at [432, 216] on input "0" at bounding box center [437, 227] width 11 height 22
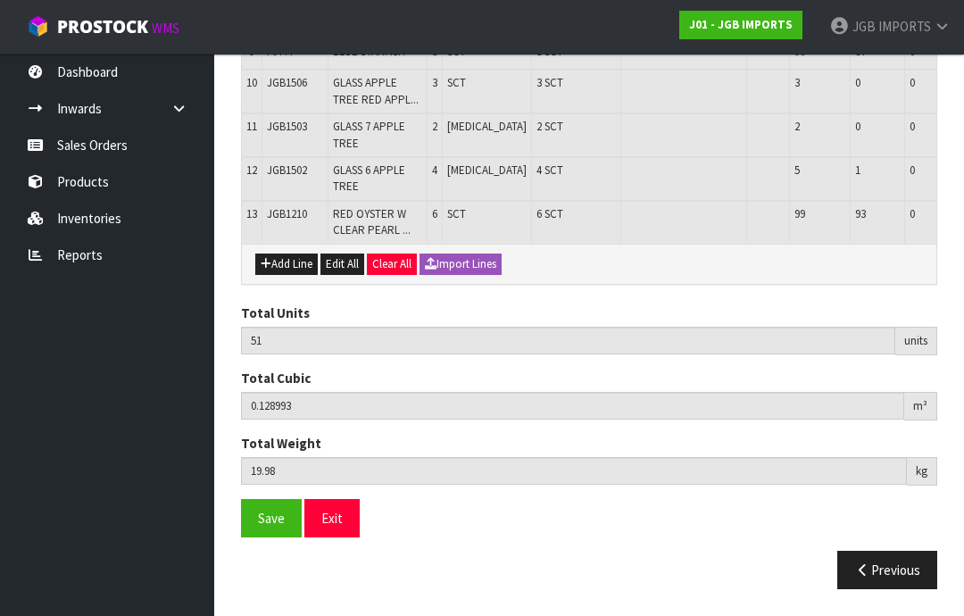
click at [292, 275] on button "Add Line" at bounding box center [286, 264] width 63 height 21
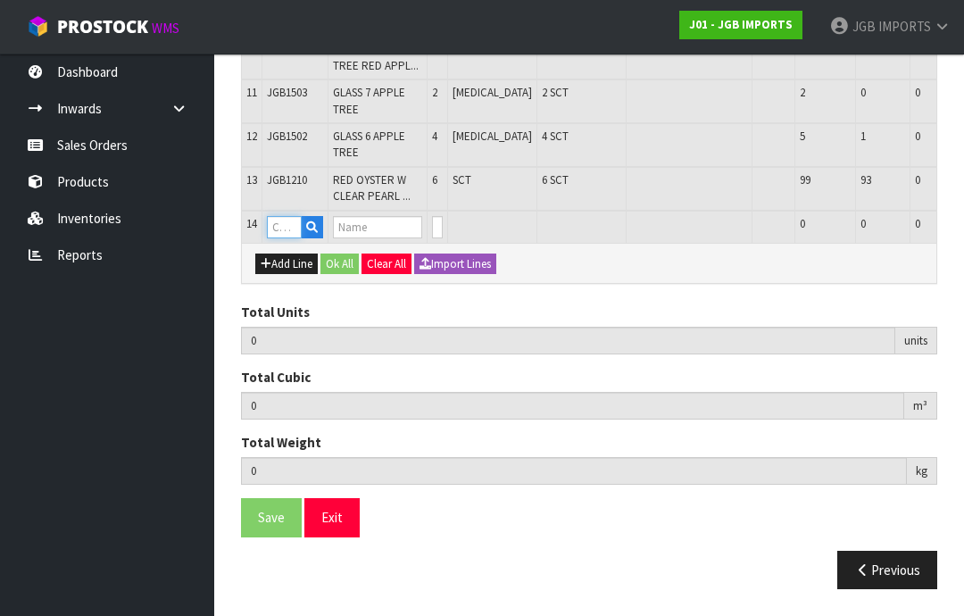
click at [289, 238] on input "text" at bounding box center [284, 227] width 35 height 22
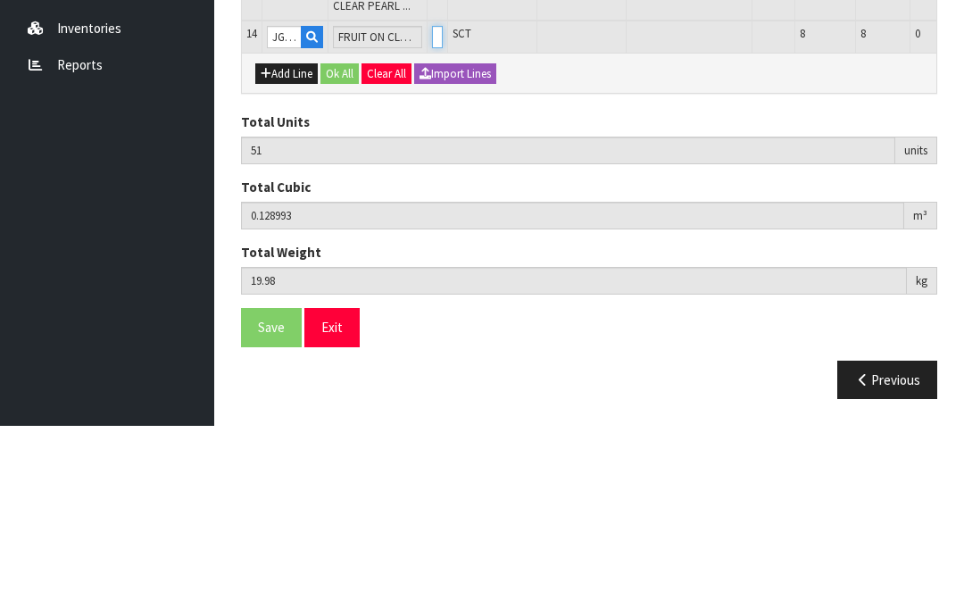
click at [432, 216] on input "0" at bounding box center [437, 227] width 11 height 22
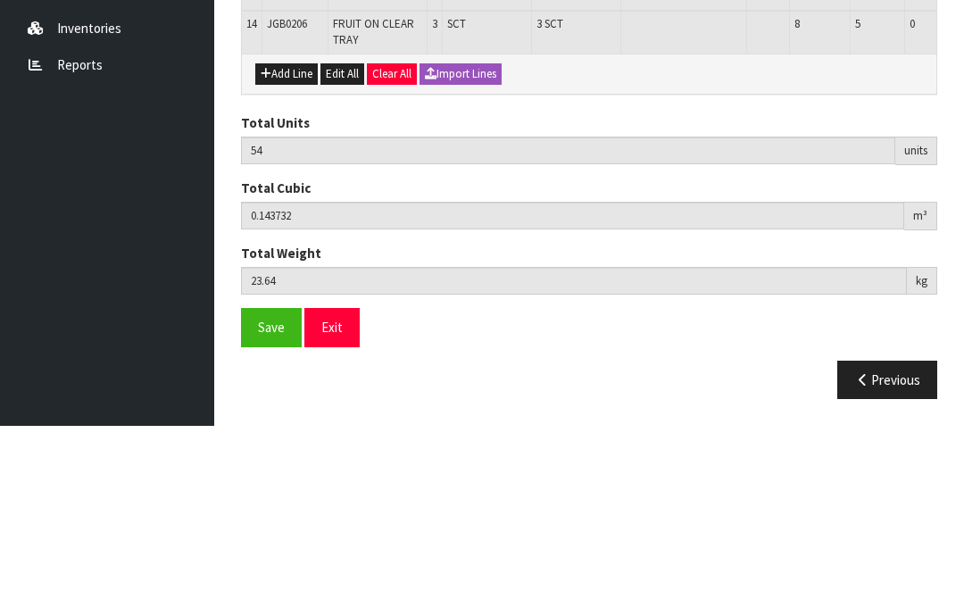
scroll to position [891, 0]
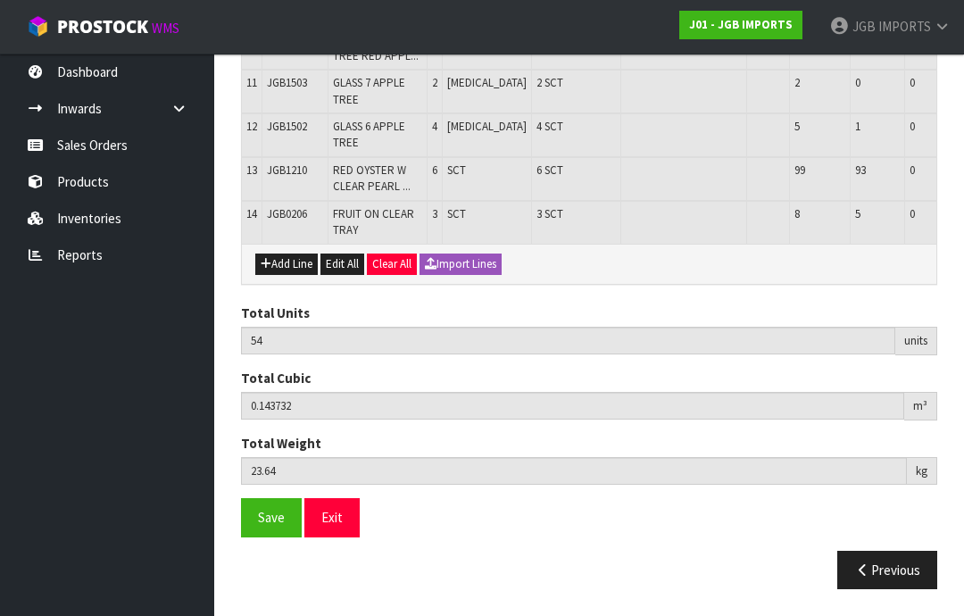
click at [286, 275] on button "Add Line" at bounding box center [286, 264] width 63 height 21
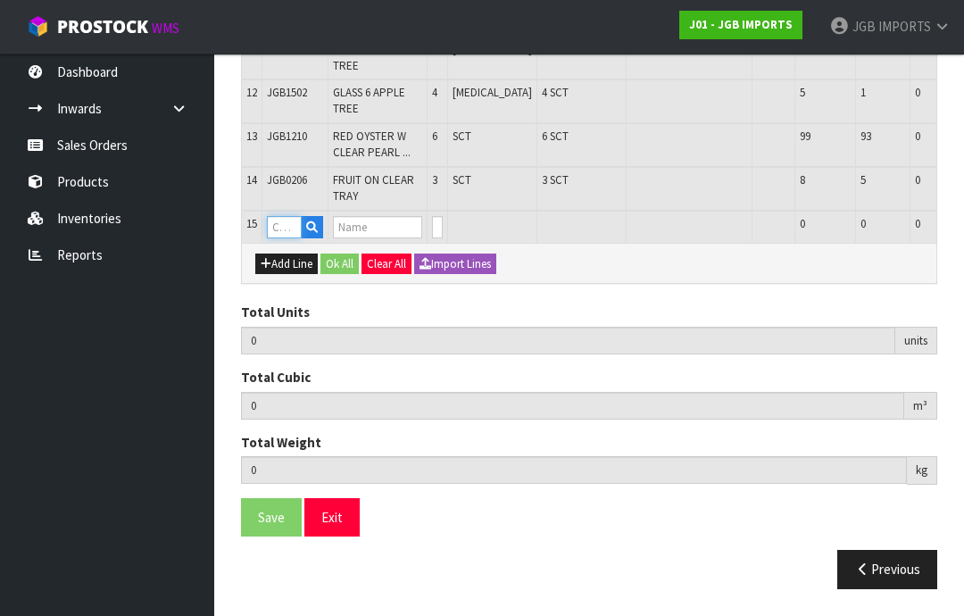
click at [284, 238] on input "text" at bounding box center [284, 227] width 35 height 22
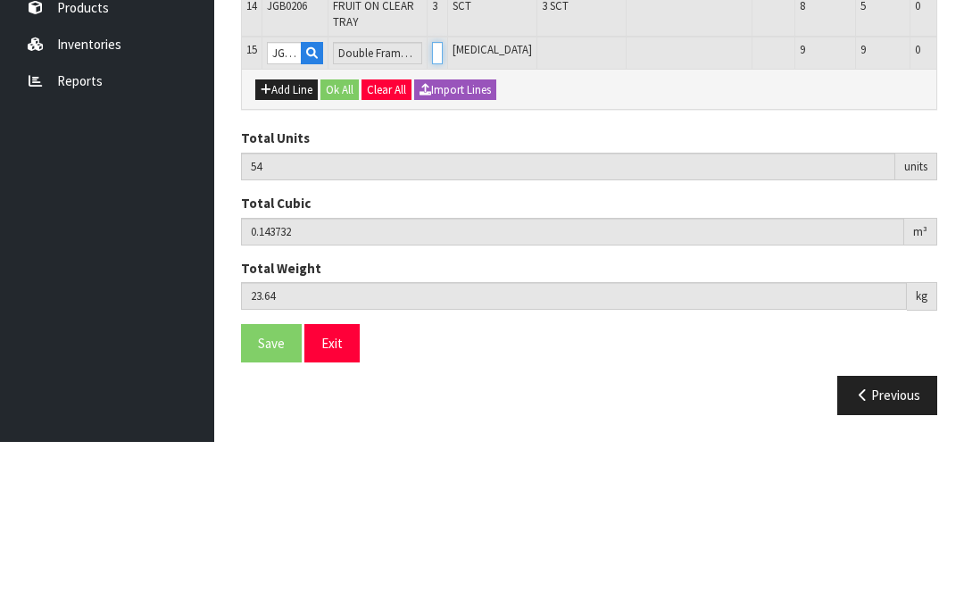
click at [432, 216] on input "0" at bounding box center [437, 227] width 11 height 22
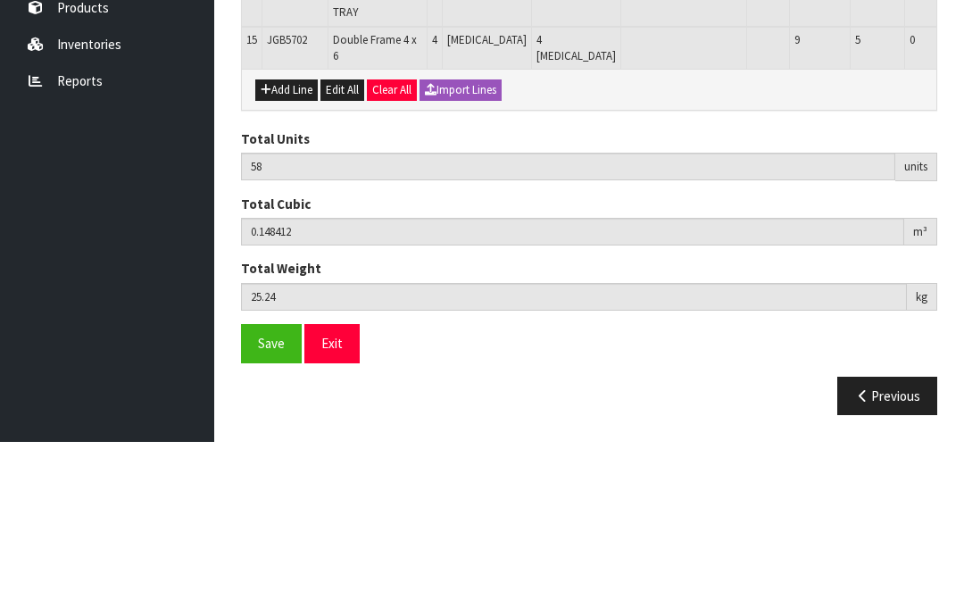
scroll to position [934, 0]
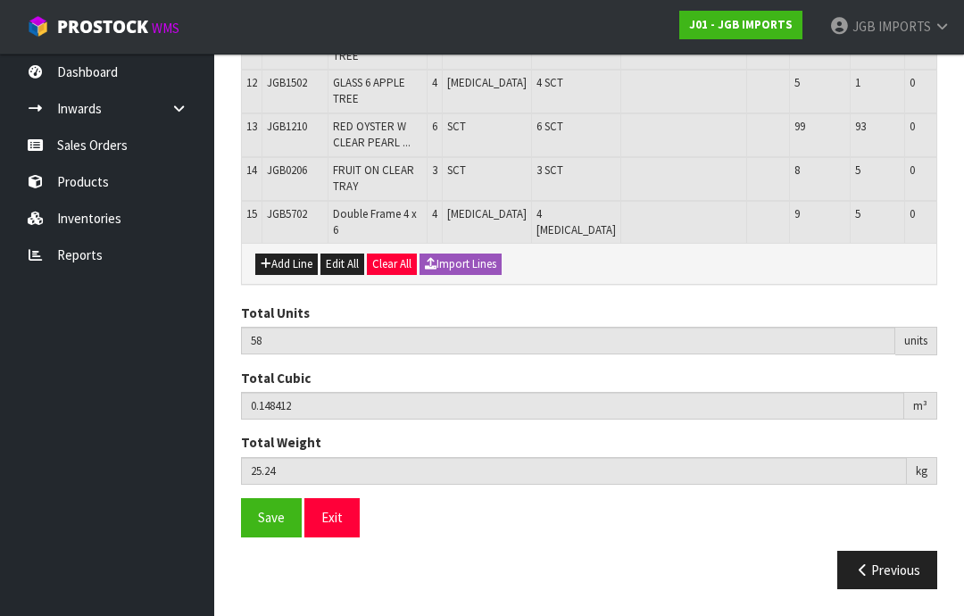
click at [288, 275] on button "Add Line" at bounding box center [286, 264] width 63 height 21
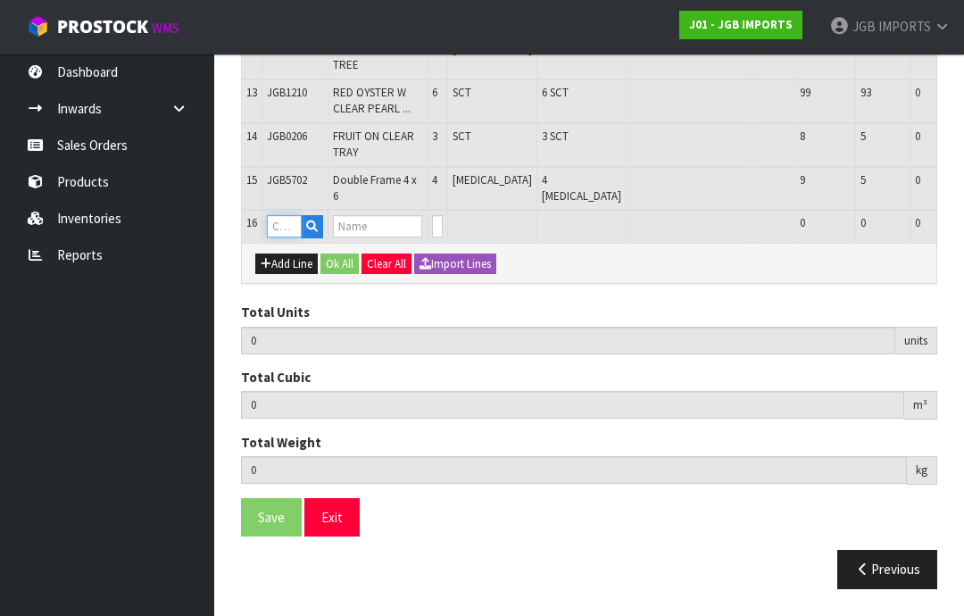
click at [291, 238] on input "text" at bounding box center [284, 226] width 35 height 22
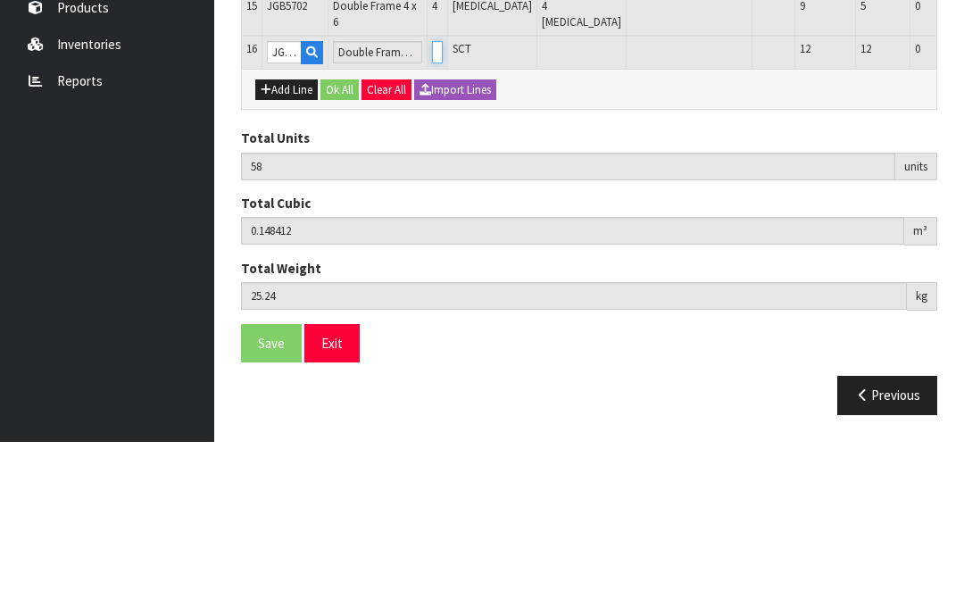
click at [432, 215] on input "0" at bounding box center [437, 226] width 11 height 22
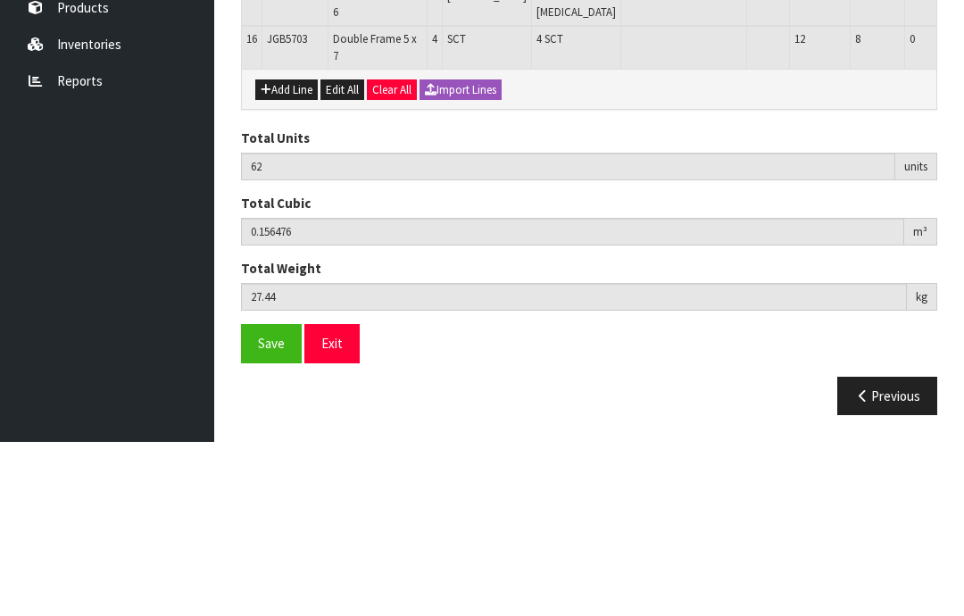
scroll to position [976, 0]
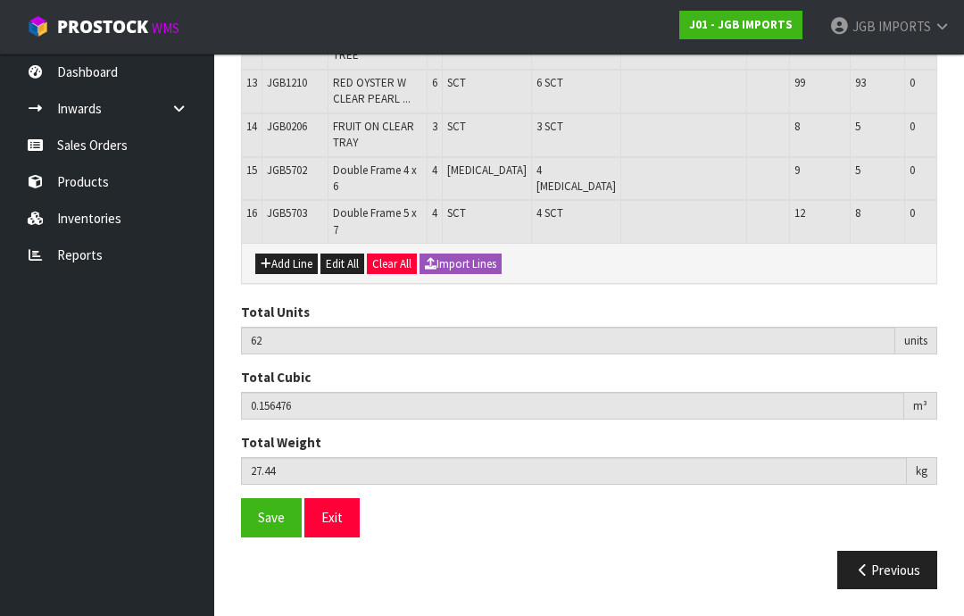
click at [288, 275] on button "Add Line" at bounding box center [286, 264] width 63 height 21
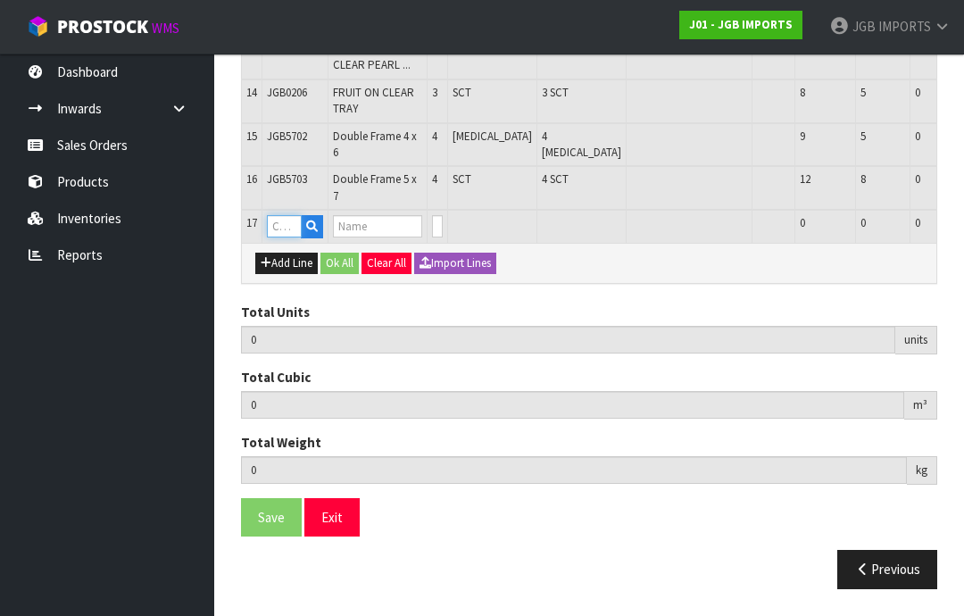
click at [286, 238] on input "text" at bounding box center [284, 226] width 35 height 22
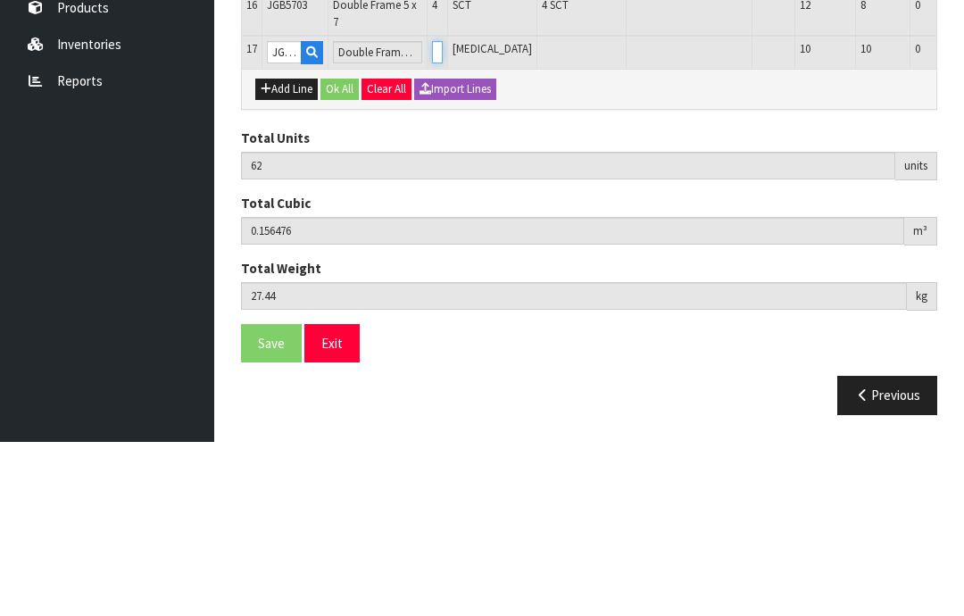
click at [433, 215] on input "0" at bounding box center [437, 226] width 11 height 22
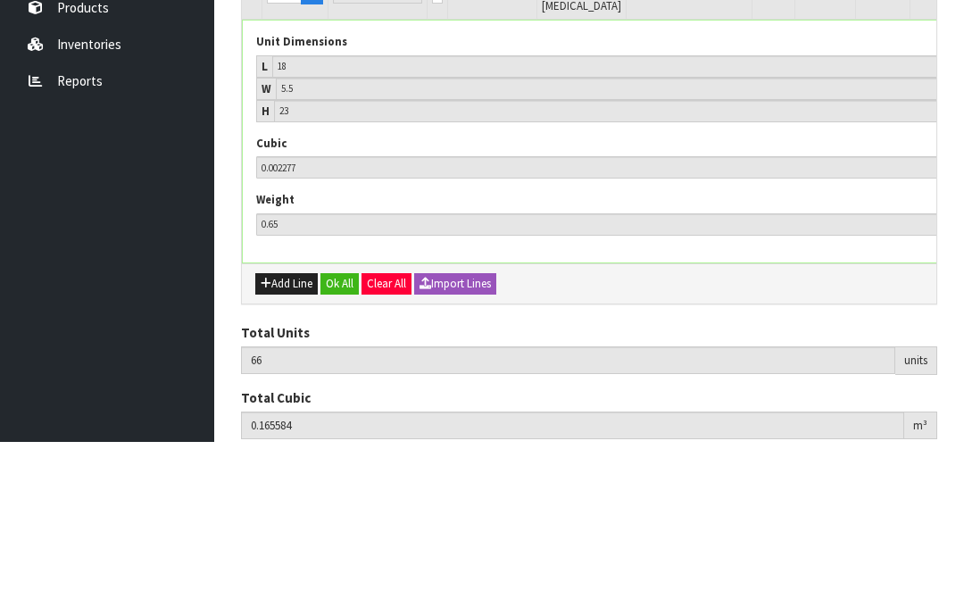
scroll to position [1019, 0]
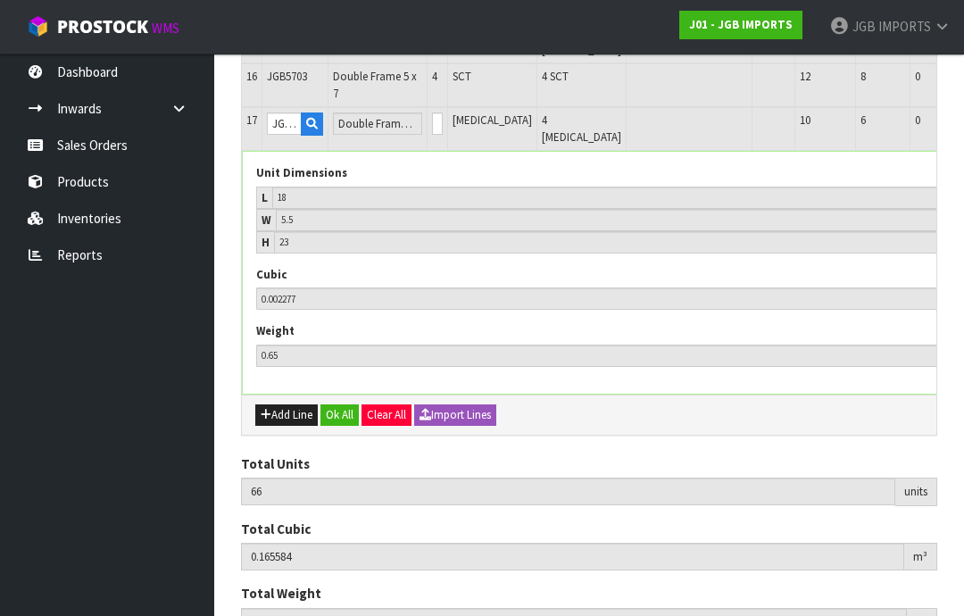
click at [964, 134] on button "button" at bounding box center [981, 123] width 21 height 21
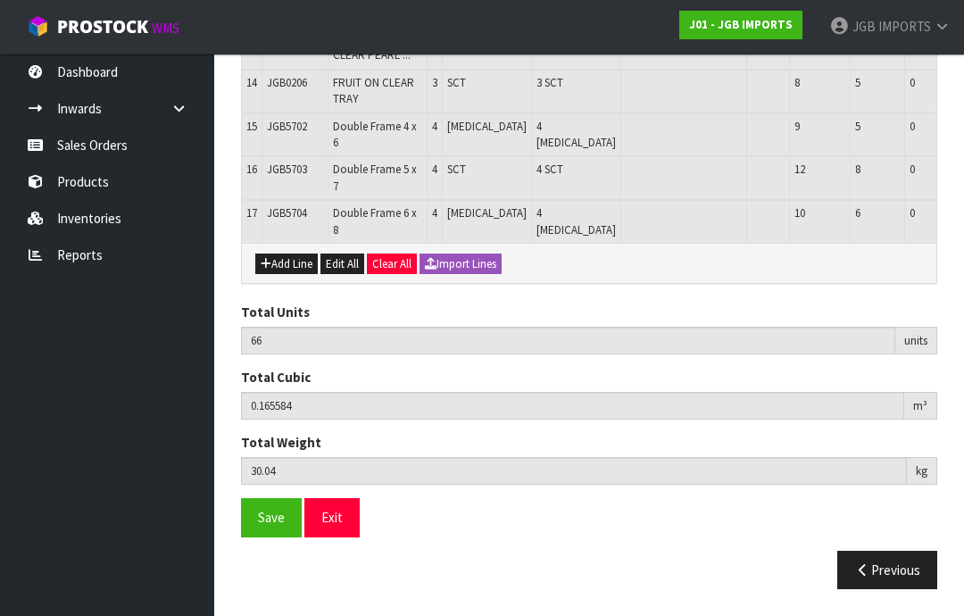
click at [268, 526] on span "Save" at bounding box center [271, 517] width 27 height 17
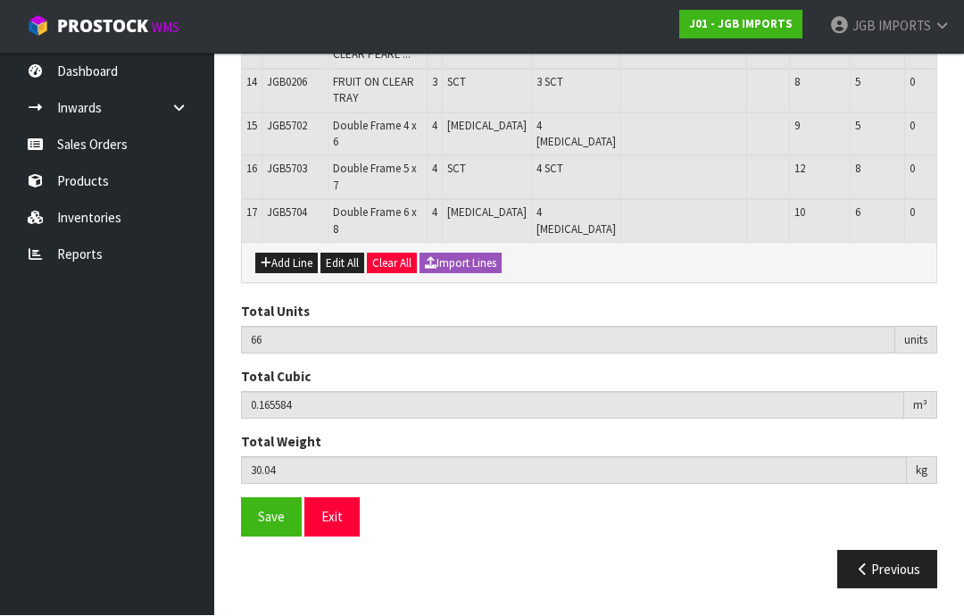
scroll to position [960, 0]
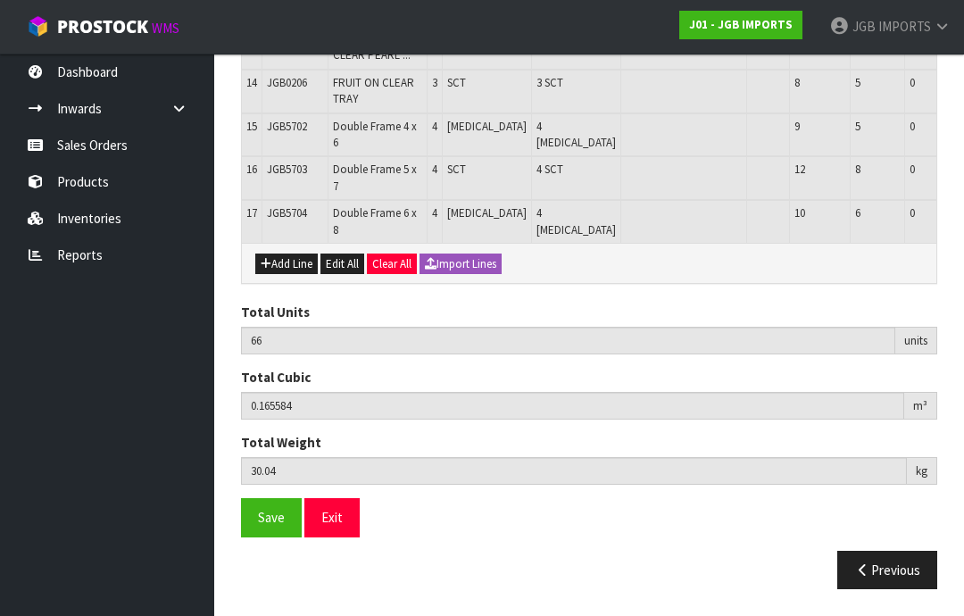
click at [272, 526] on span "Save" at bounding box center [271, 517] width 27 height 17
click at [849, 589] on button "Previous" at bounding box center [888, 570] width 100 height 38
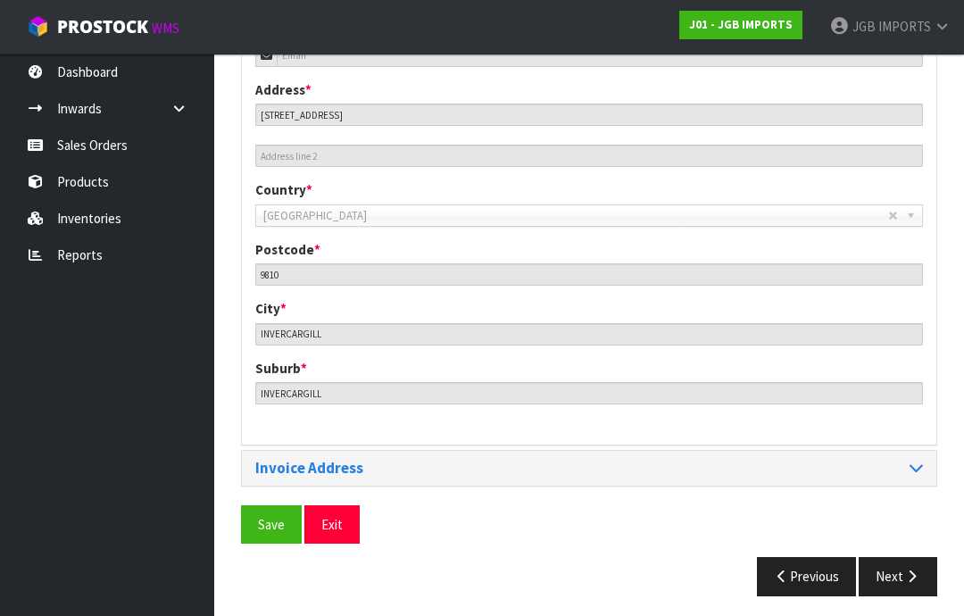
click at [777, 573] on icon "button" at bounding box center [782, 576] width 17 height 13
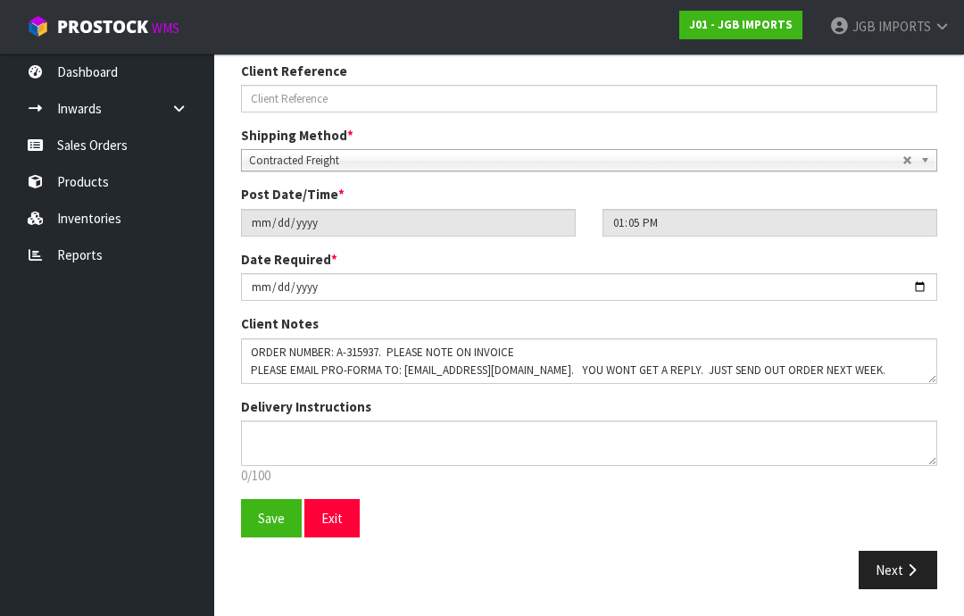
scroll to position [16, 0]
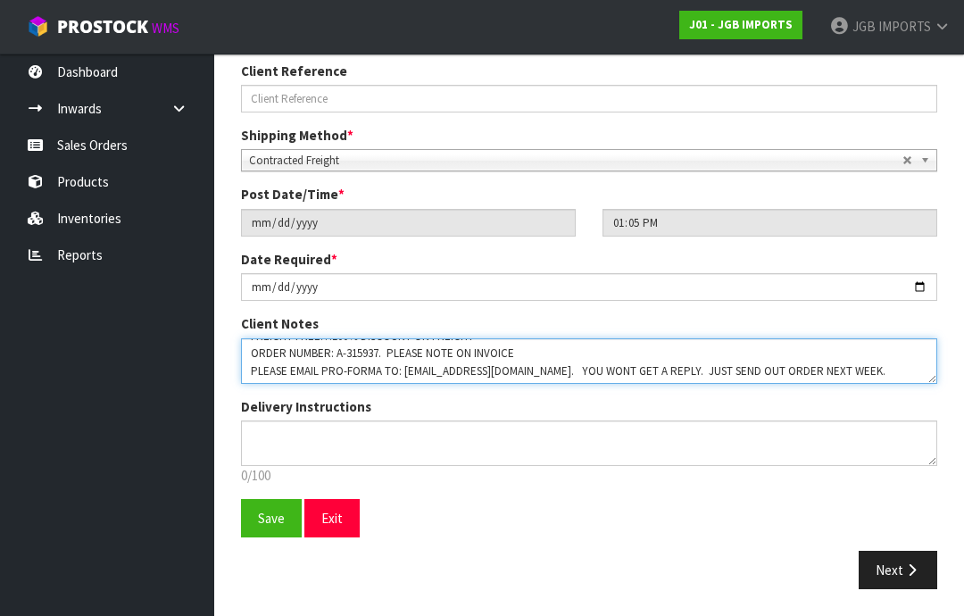
click at [860, 371] on textarea at bounding box center [589, 361] width 697 height 46
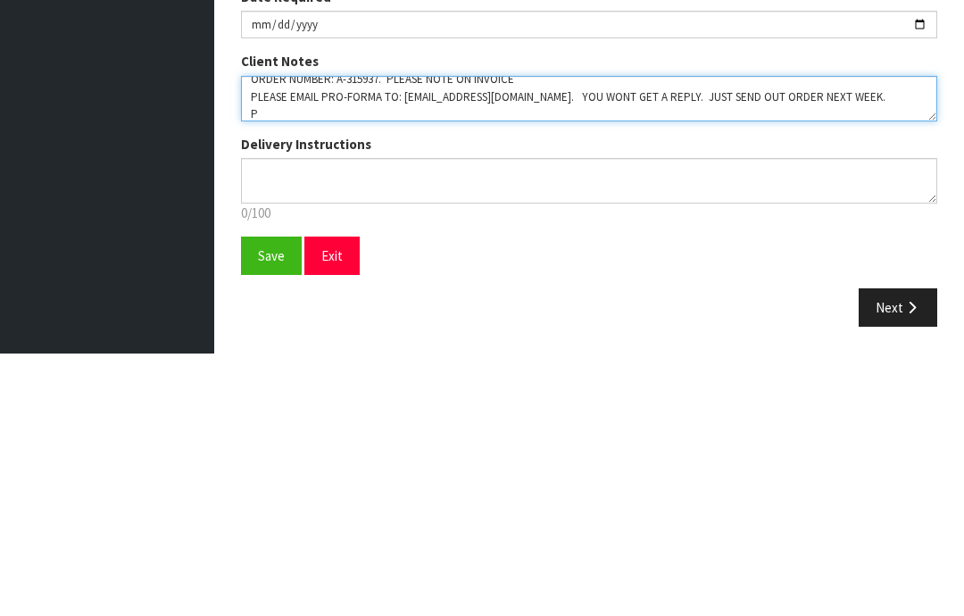
scroll to position [28, 0]
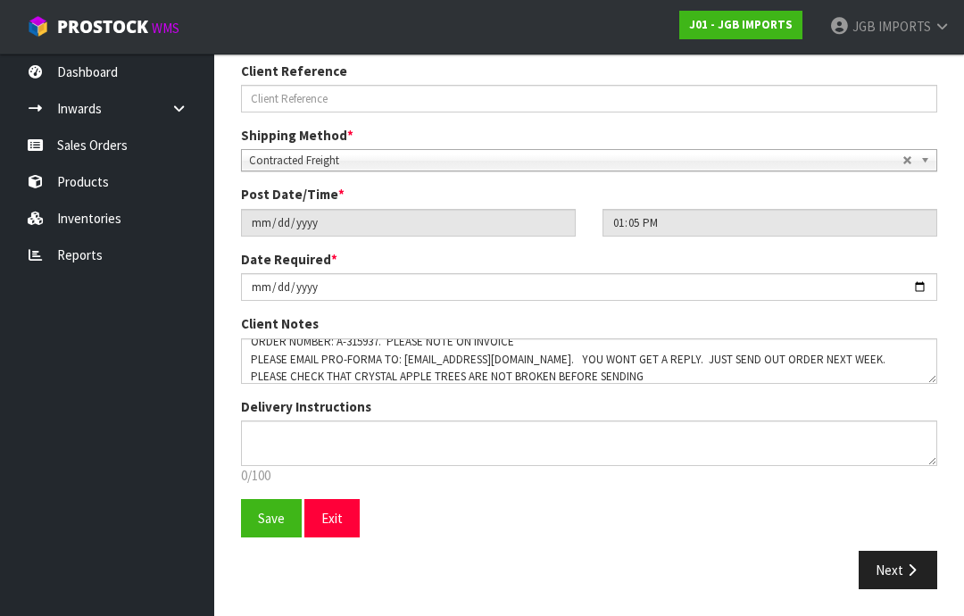
click at [262, 524] on span "Save" at bounding box center [271, 518] width 27 height 17
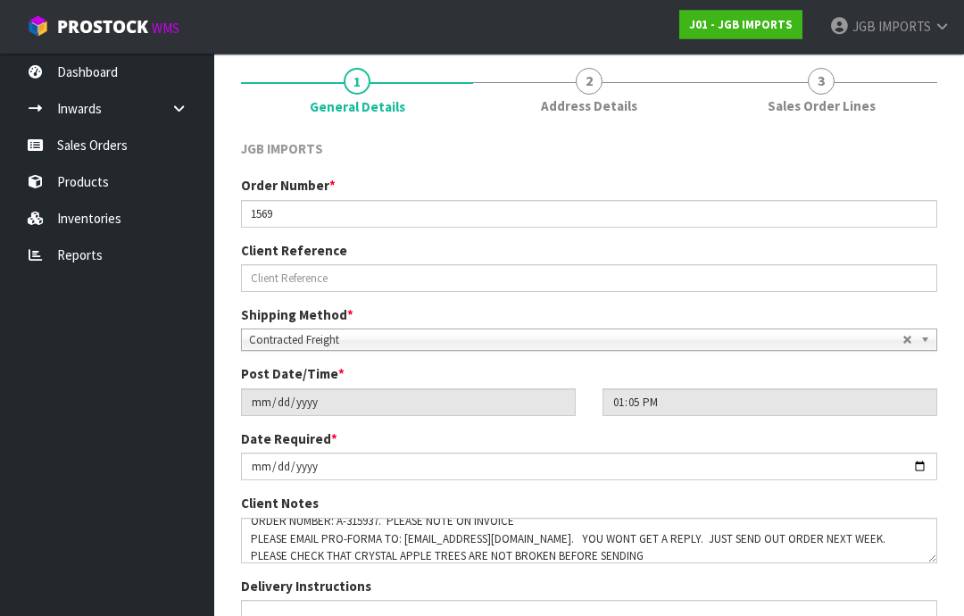
scroll to position [313, 0]
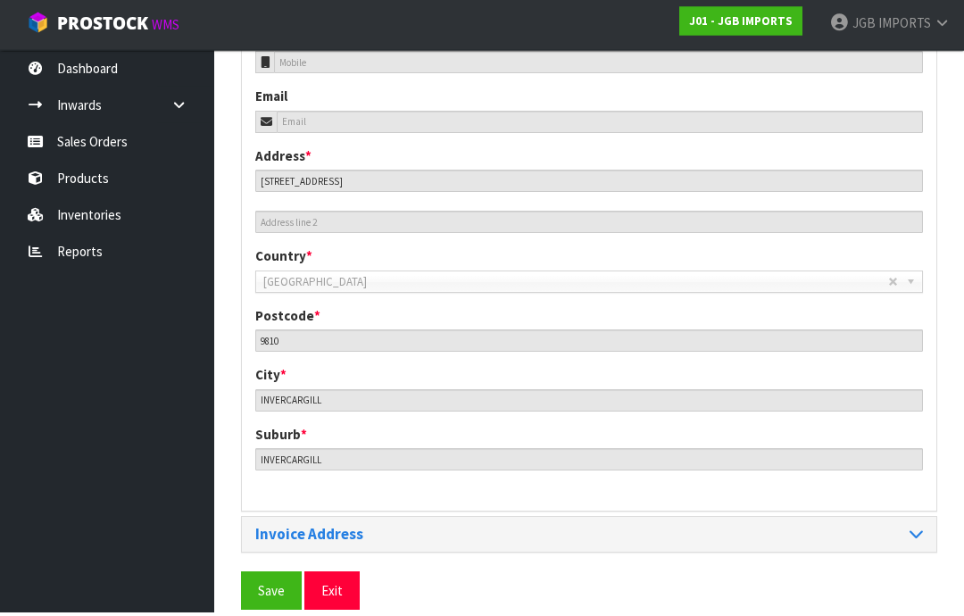
scroll to position [796, 0]
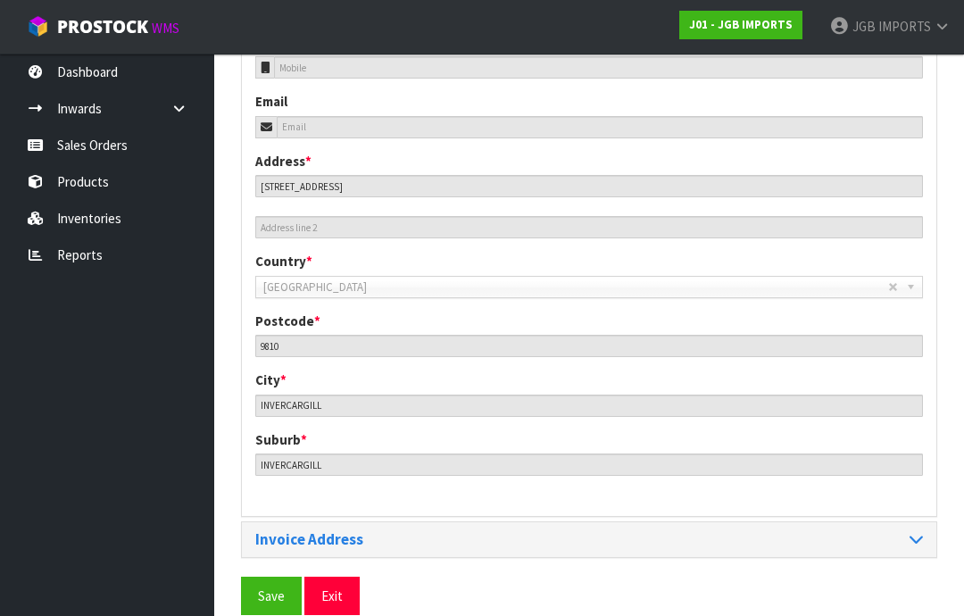
click at [257, 590] on button "Save" at bounding box center [271, 596] width 61 height 38
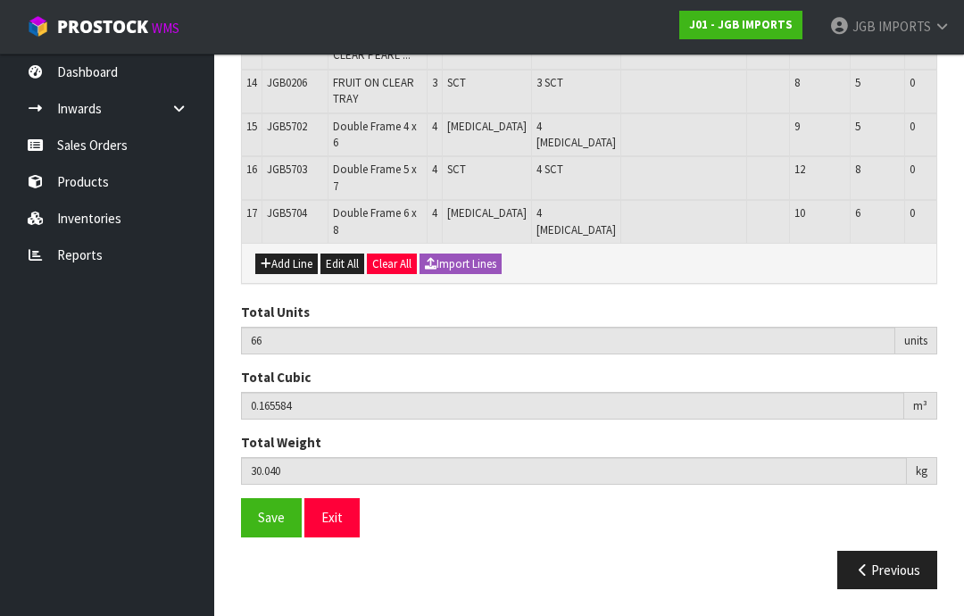
scroll to position [960, 0]
click at [275, 526] on span "Save" at bounding box center [271, 517] width 27 height 17
click at [350, 537] on button "Exit" at bounding box center [332, 517] width 55 height 38
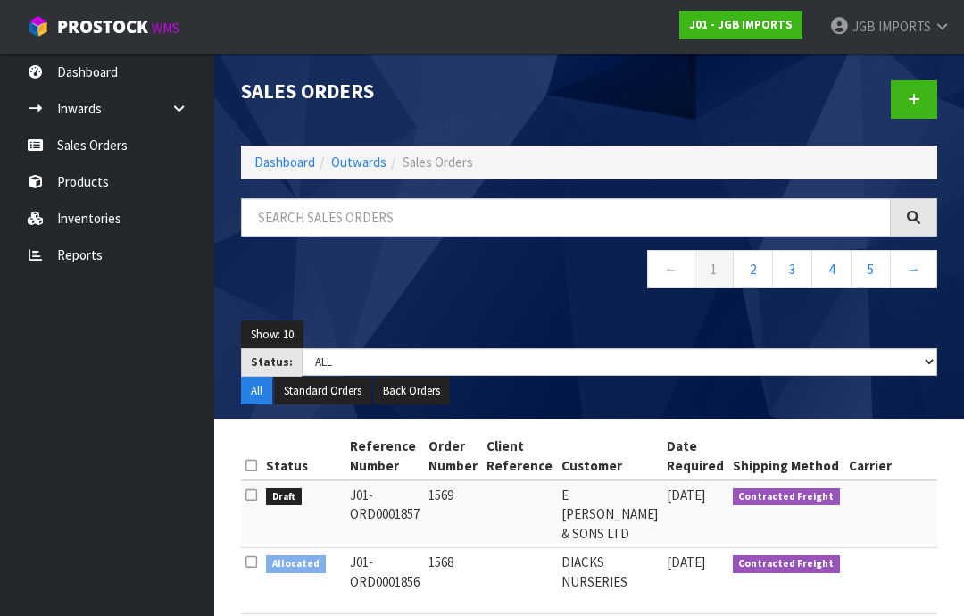
click at [911, 32] on span "IMPORTS" at bounding box center [905, 26] width 53 height 17
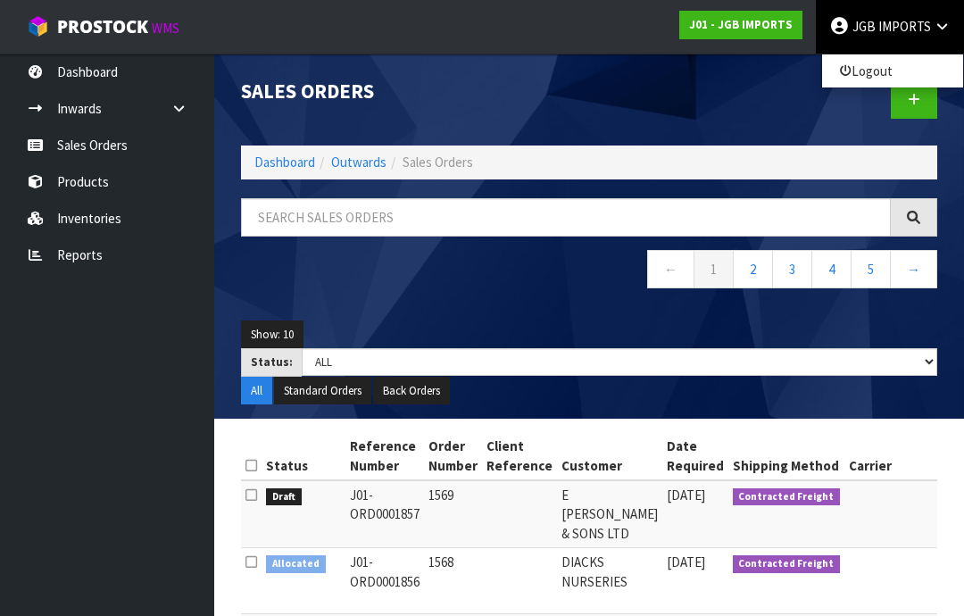
click at [878, 79] on link "Logout" at bounding box center [892, 71] width 141 height 24
